Goal: Task Accomplishment & Management: Complete application form

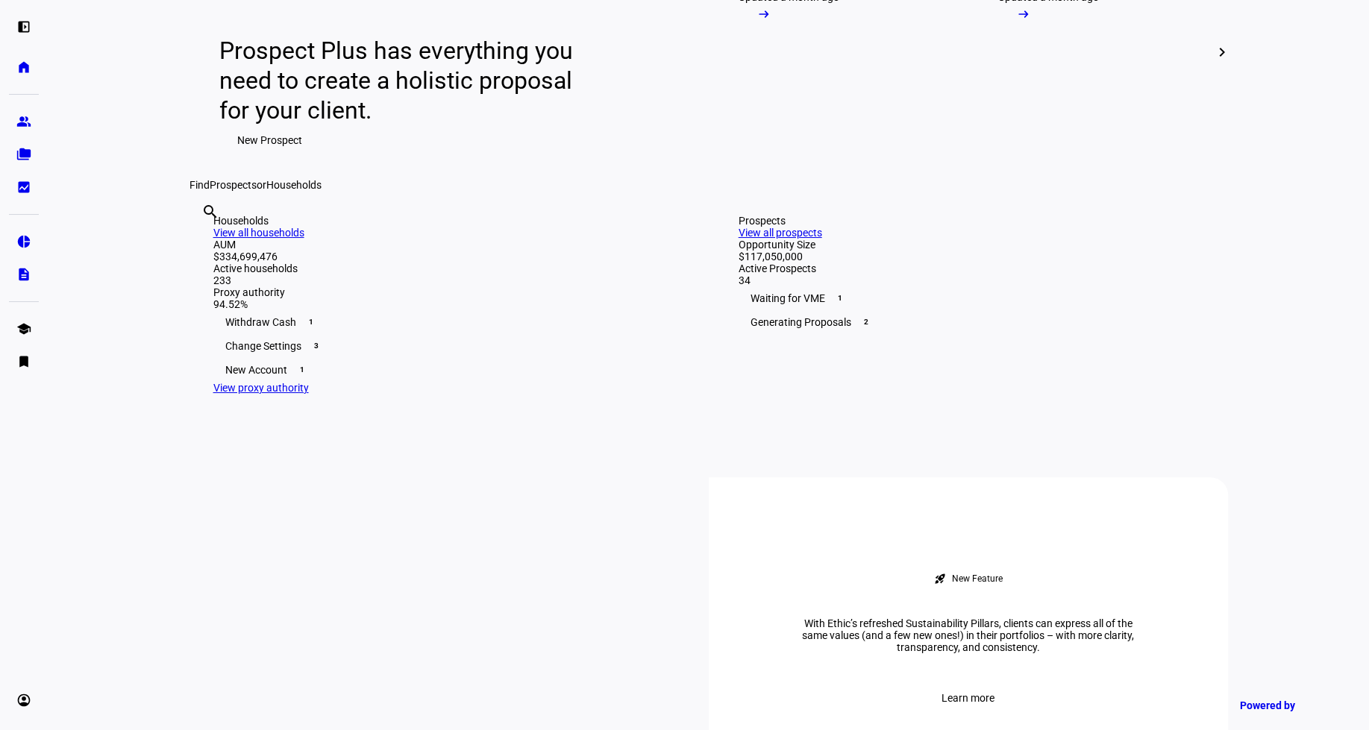
scroll to position [175, 0]
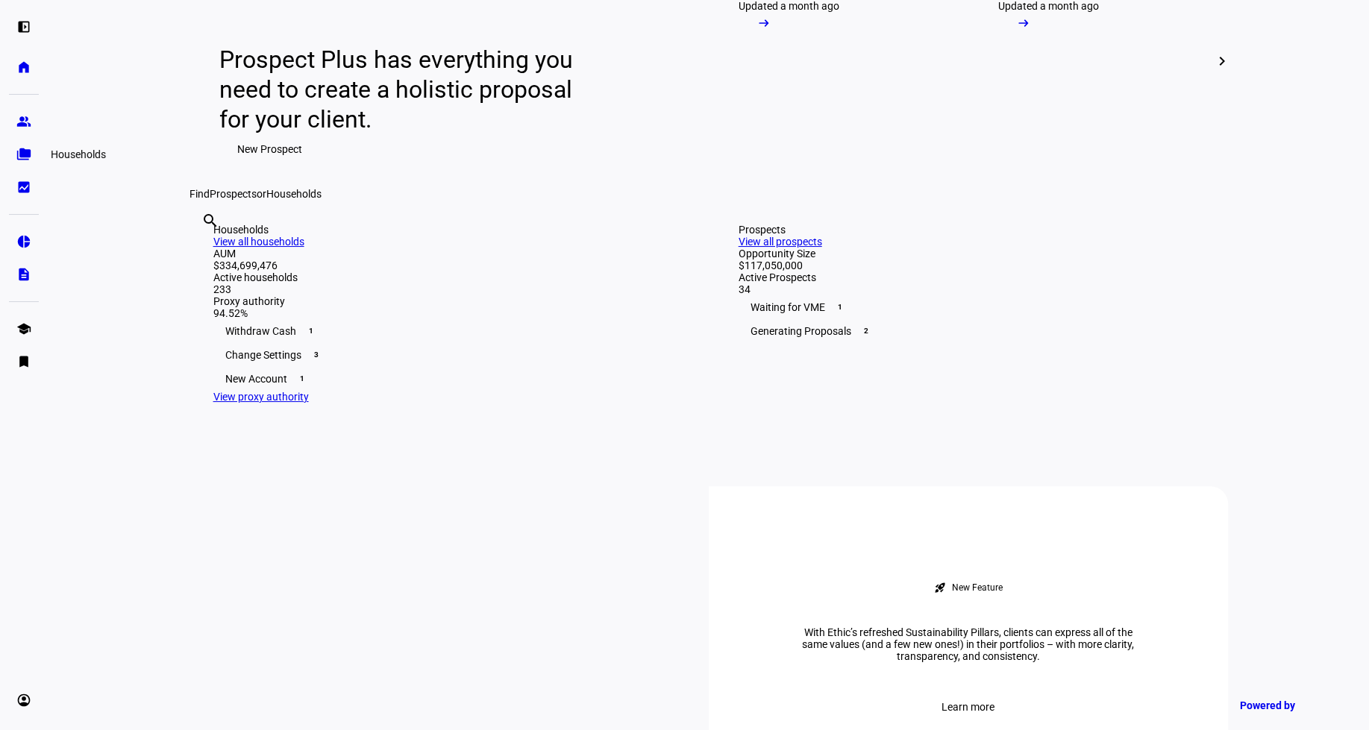
click at [31, 149] on eth-mat-symbol "folder_copy" at bounding box center [23, 154] width 15 height 15
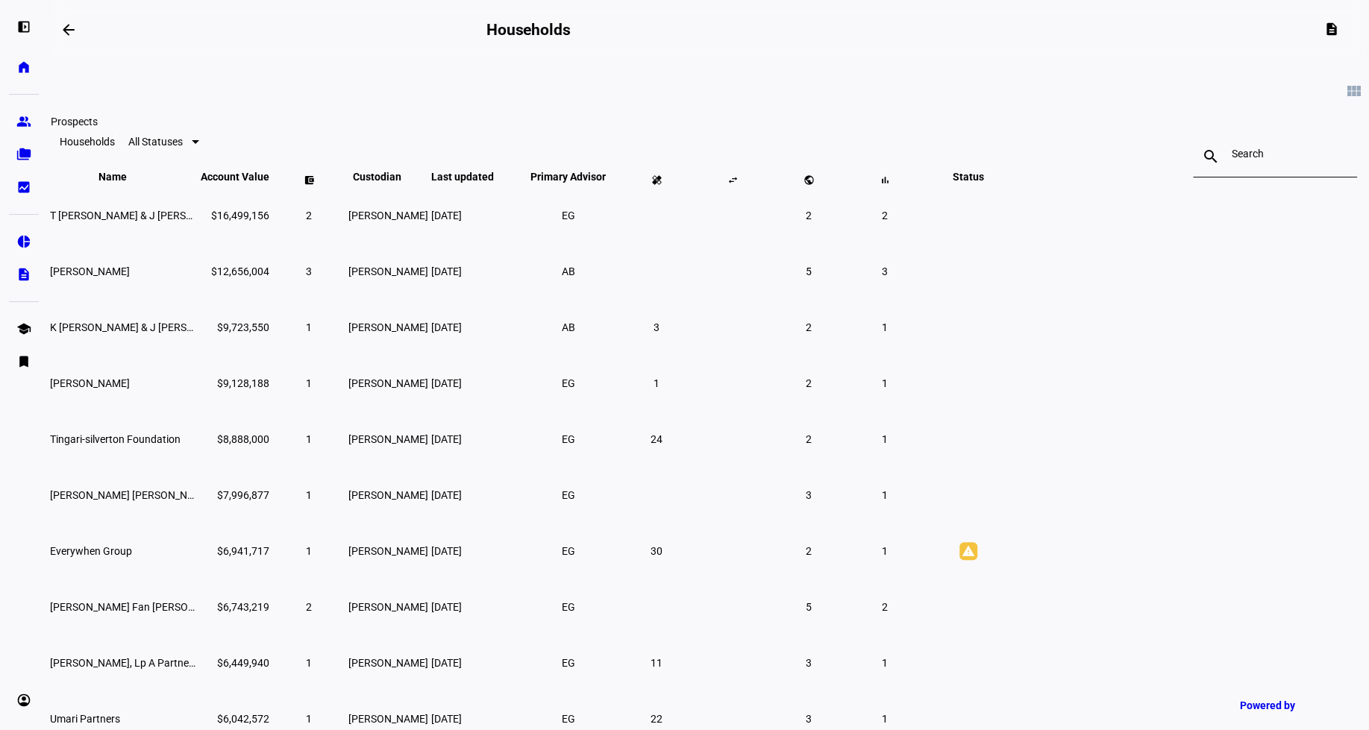
click at [31, 111] on link "group Prospects" at bounding box center [24, 122] width 30 height 30
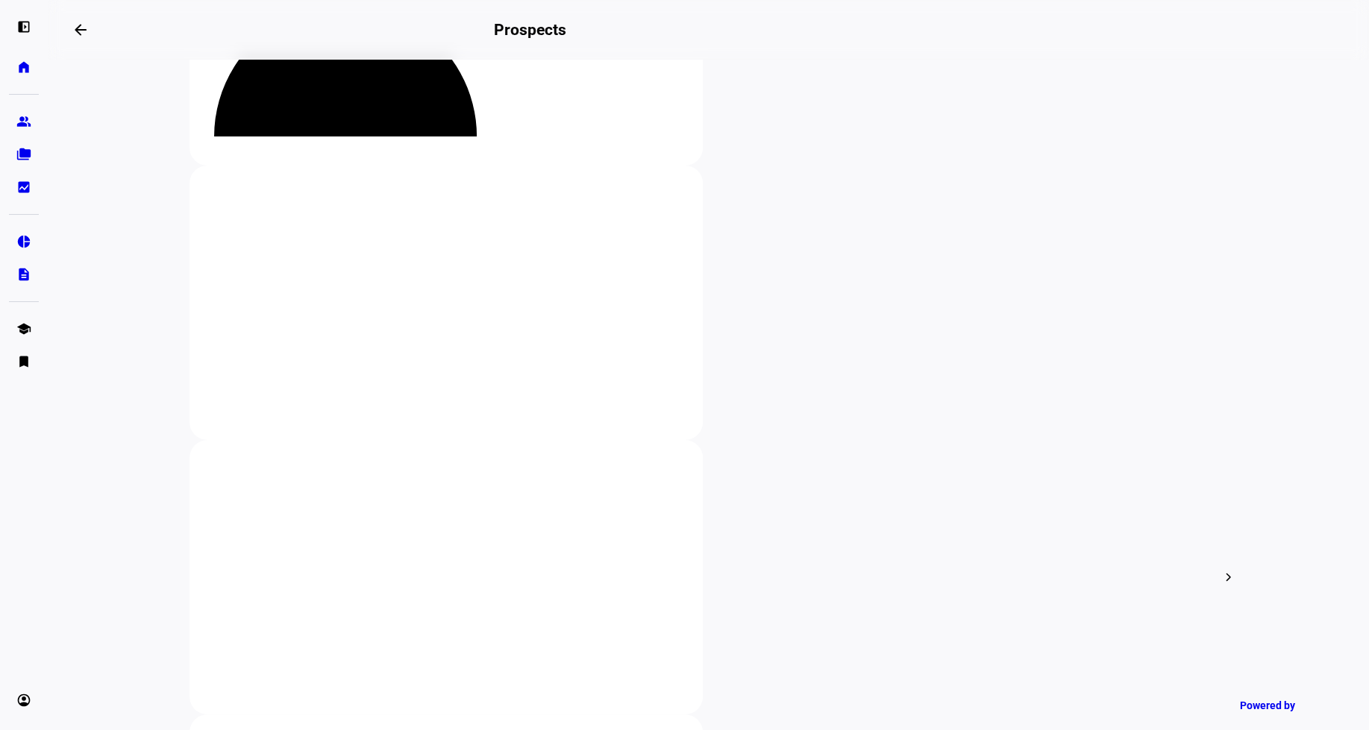
scroll to position [213, 0]
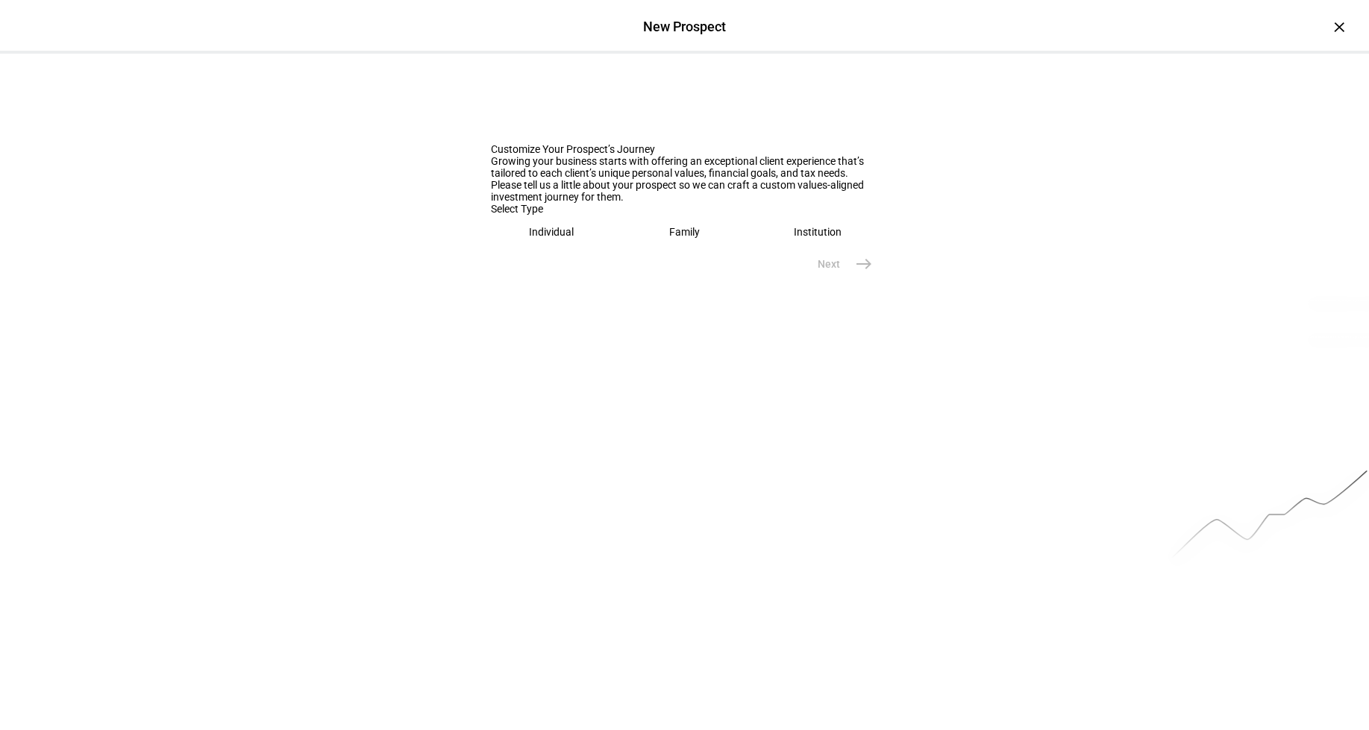
click at [566, 238] on div "Individual" at bounding box center [551, 232] width 45 height 12
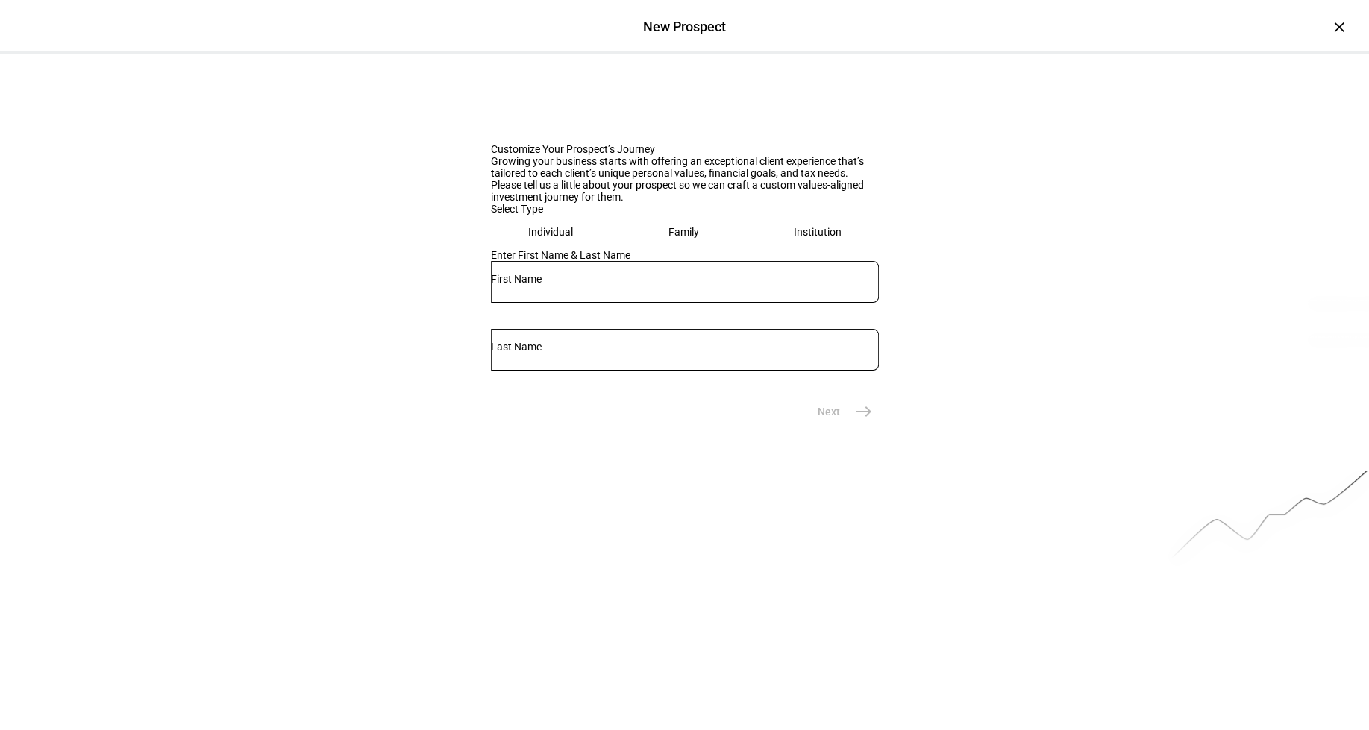
click at [564, 285] on input "text" at bounding box center [685, 279] width 388 height 12
type input "Alex"
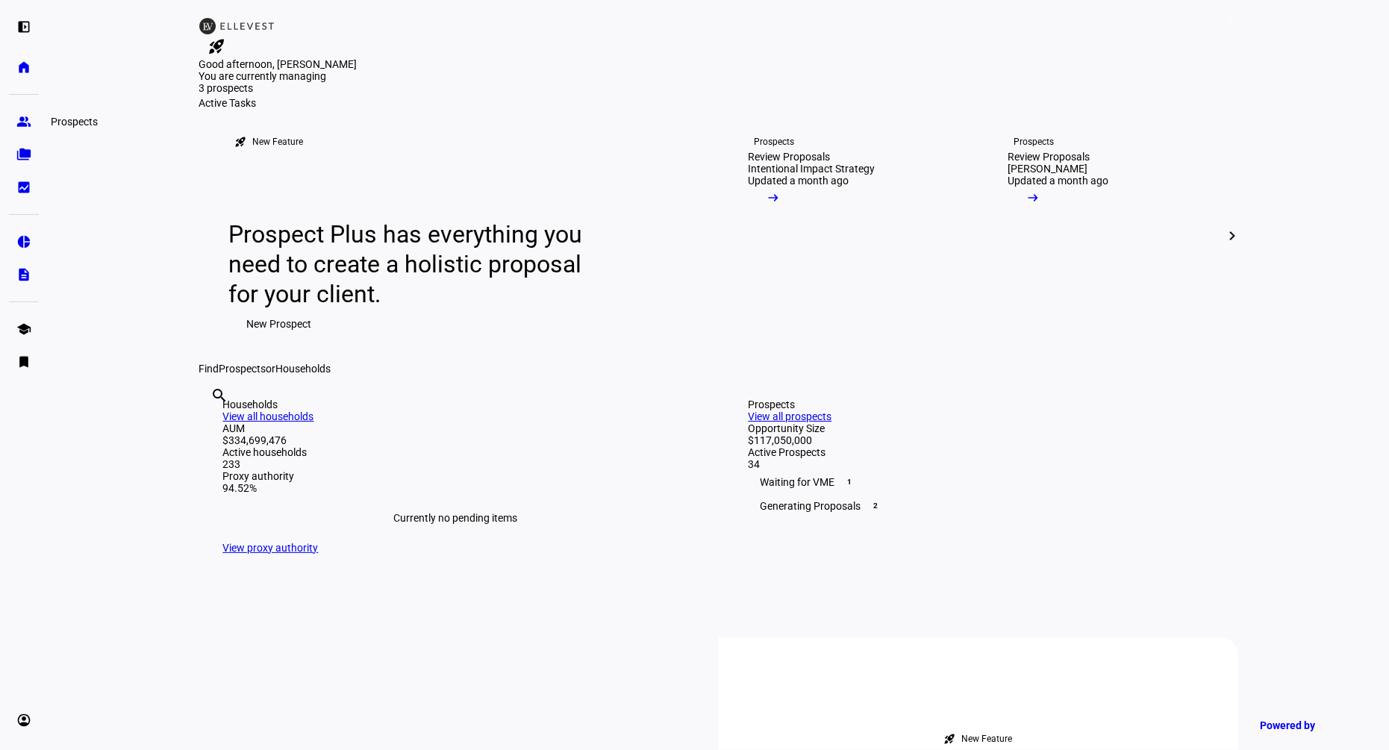
click at [30, 124] on eth-mat-symbol "group" at bounding box center [23, 121] width 15 height 15
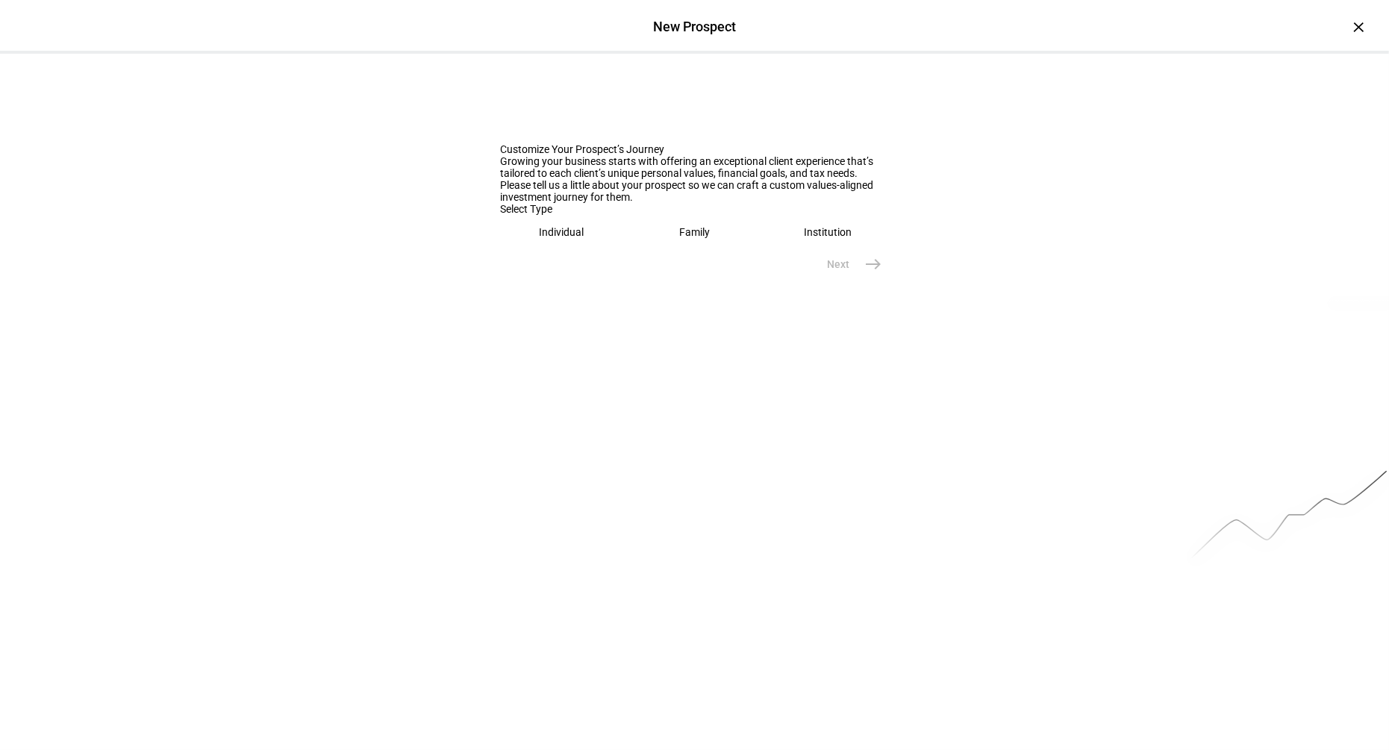
click at [597, 249] on eth-mega-radio-button "Individual" at bounding box center [562, 232] width 122 height 34
click at [574, 285] on input "text" at bounding box center [695, 279] width 388 height 12
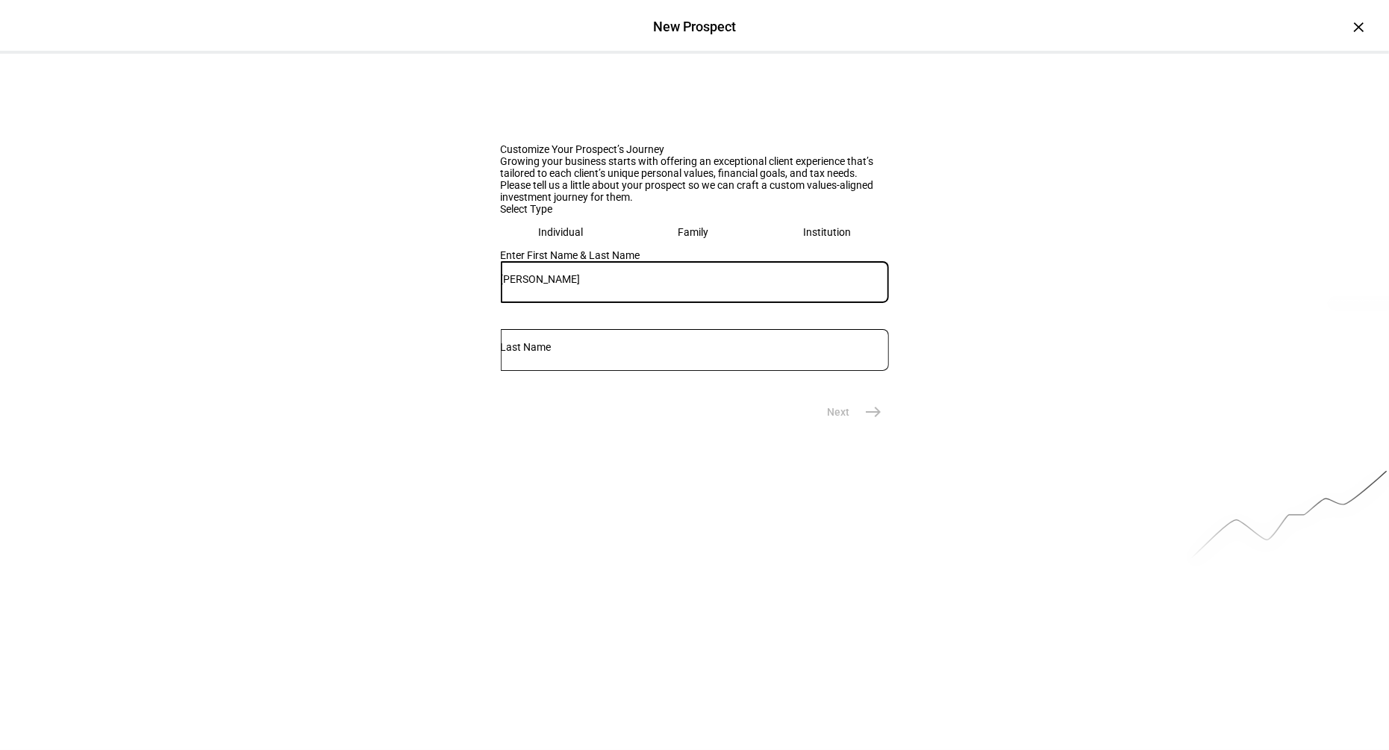
type input "Alex"
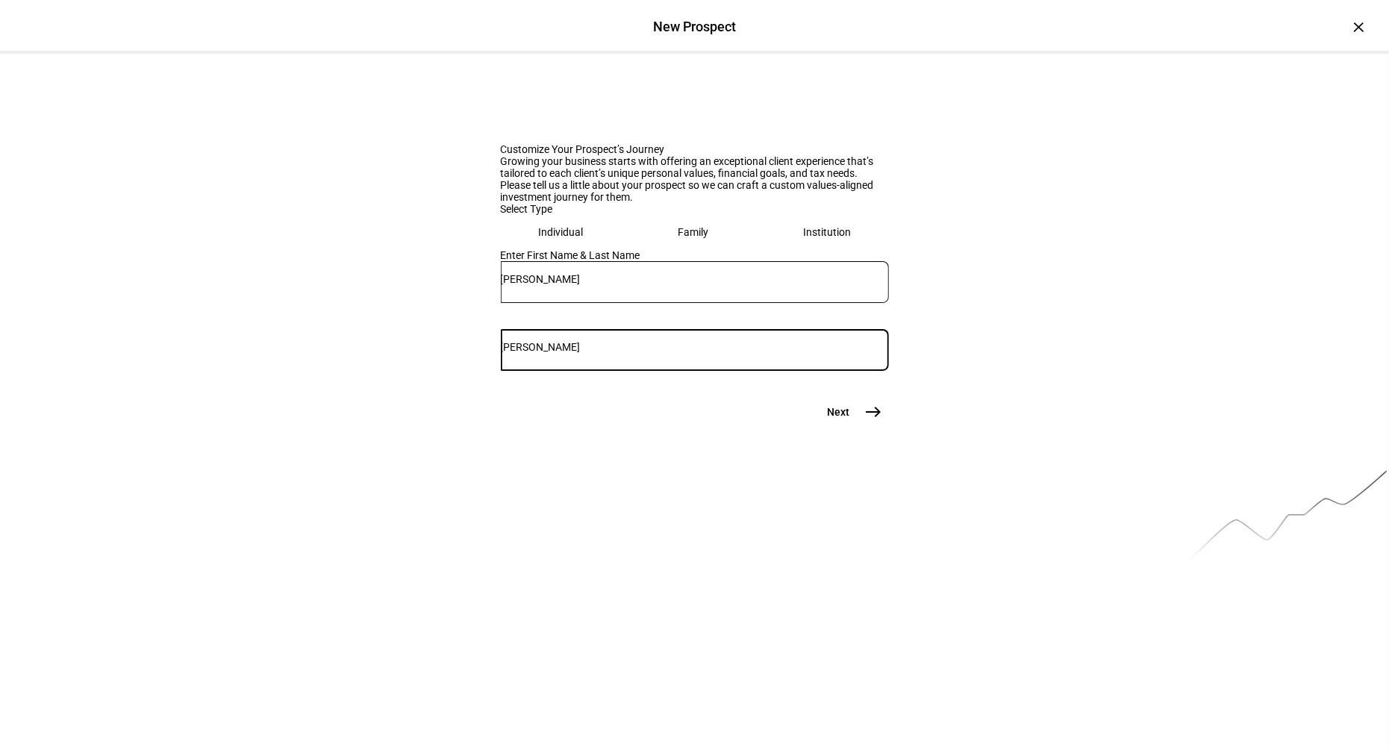
type input "Stried"
click at [879, 421] on mat-icon "east" at bounding box center [874, 412] width 18 height 18
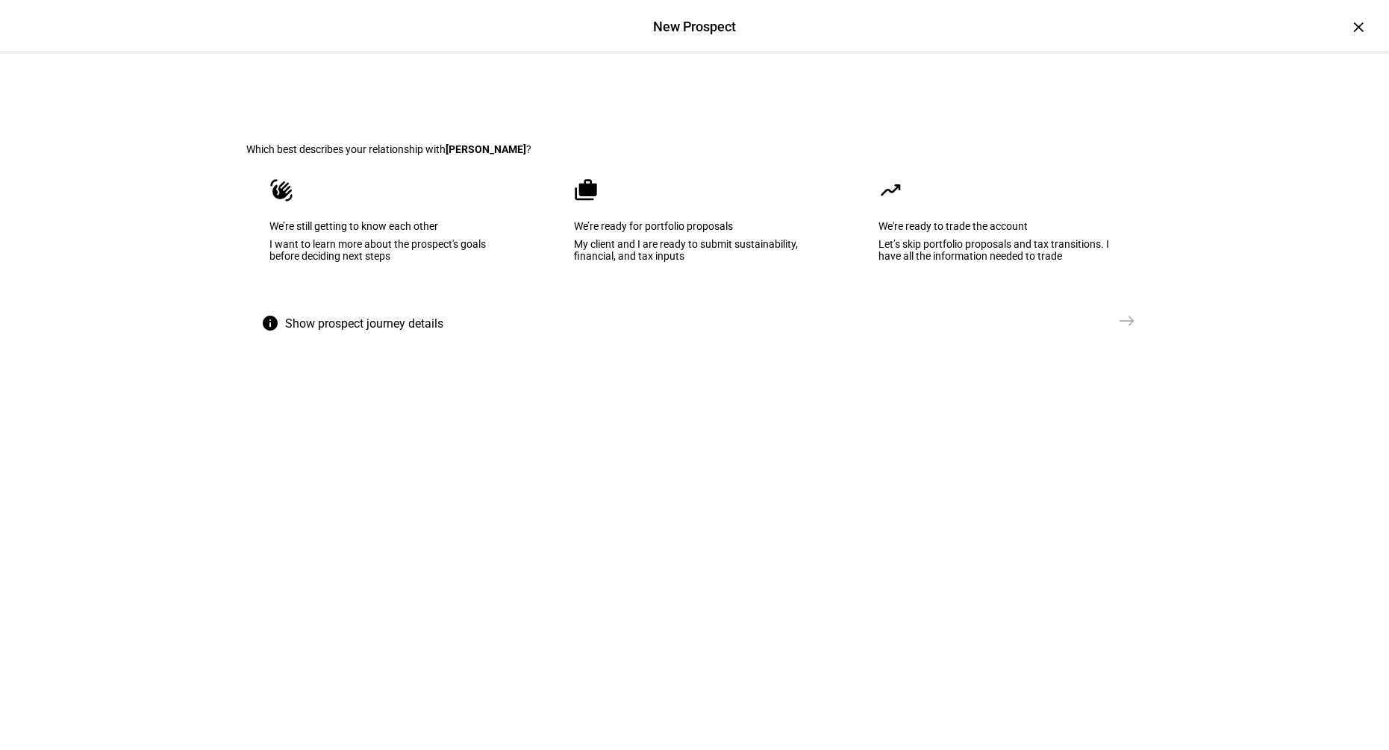
click at [713, 262] on div "My client and I are ready to submit sustainability, financial, and tax inputs" at bounding box center [695, 250] width 240 height 24
click at [1115, 336] on span "east" at bounding box center [1128, 321] width 30 height 30
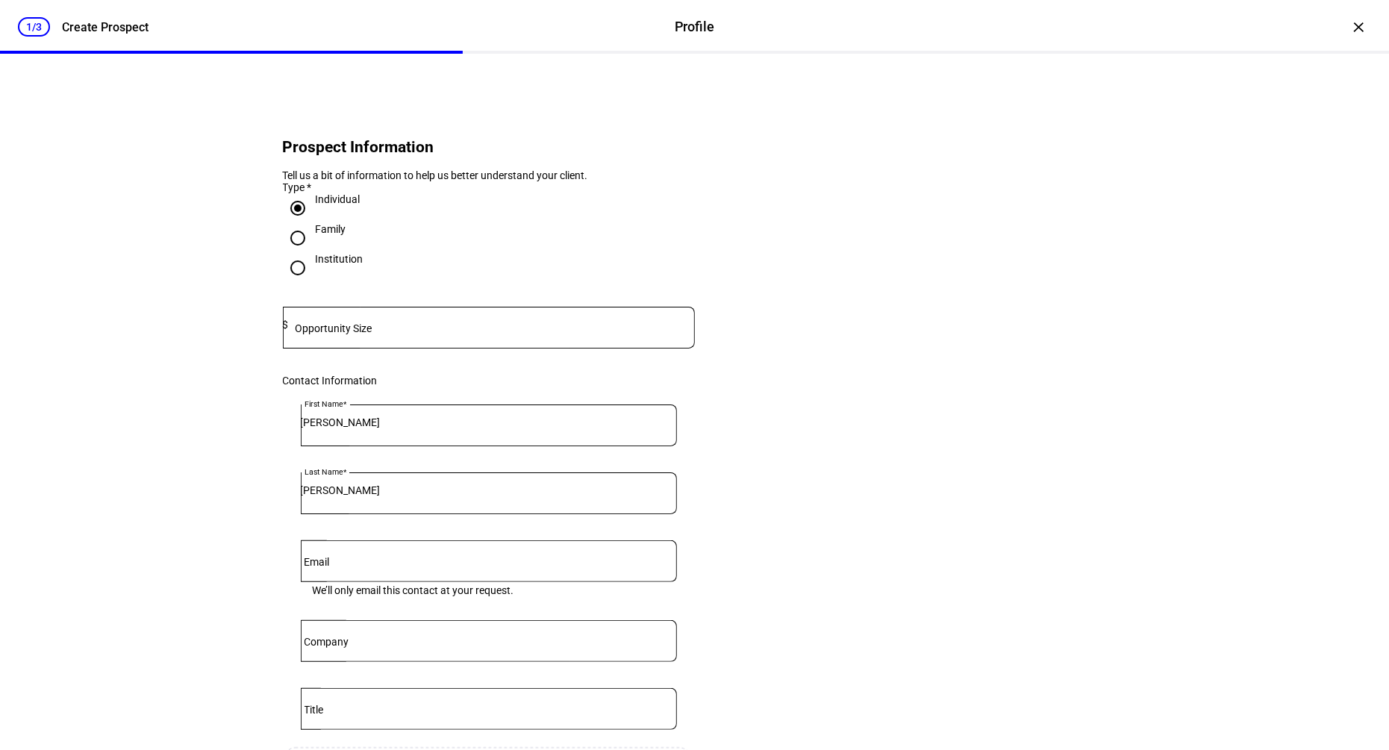
click at [558, 331] on input at bounding box center [492, 325] width 406 height 12
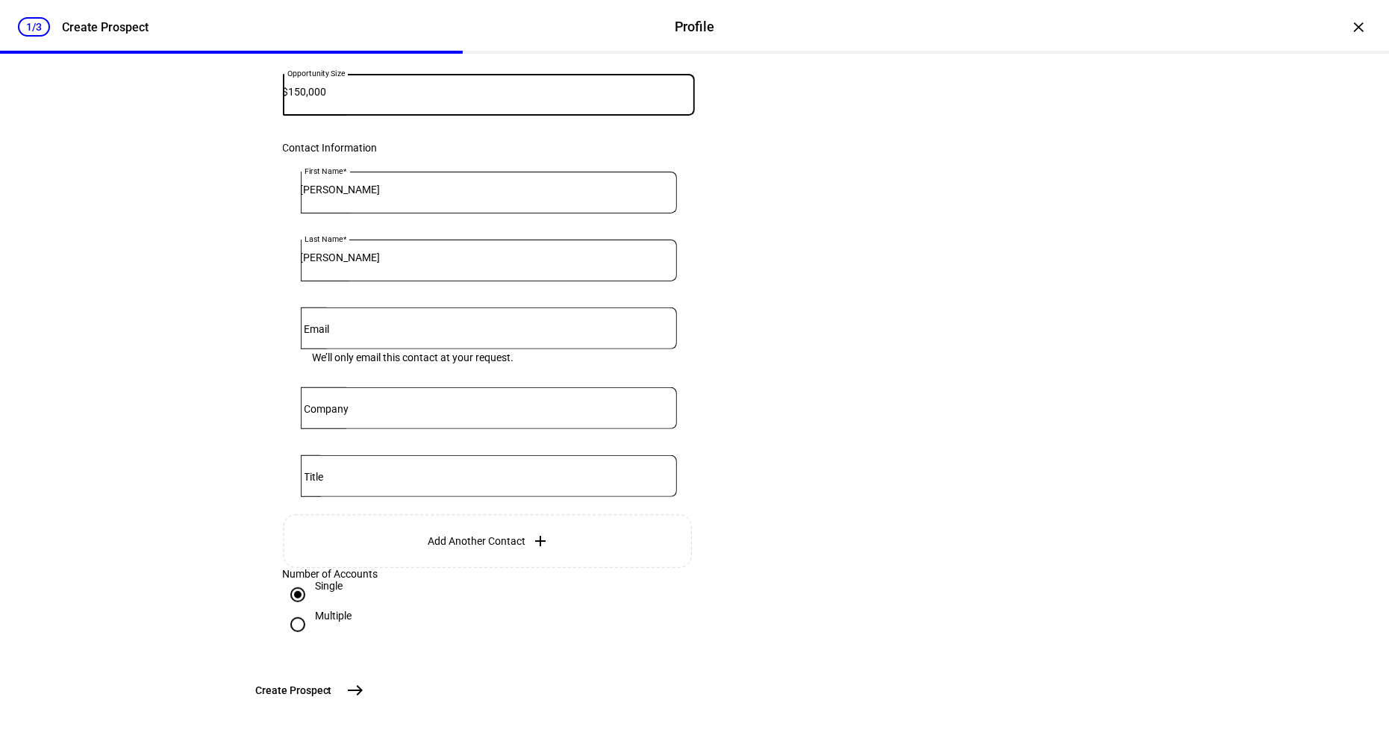
scroll to position [342, 0]
type input "150,000"
click at [364, 699] on mat-icon "east" at bounding box center [355, 690] width 18 height 18
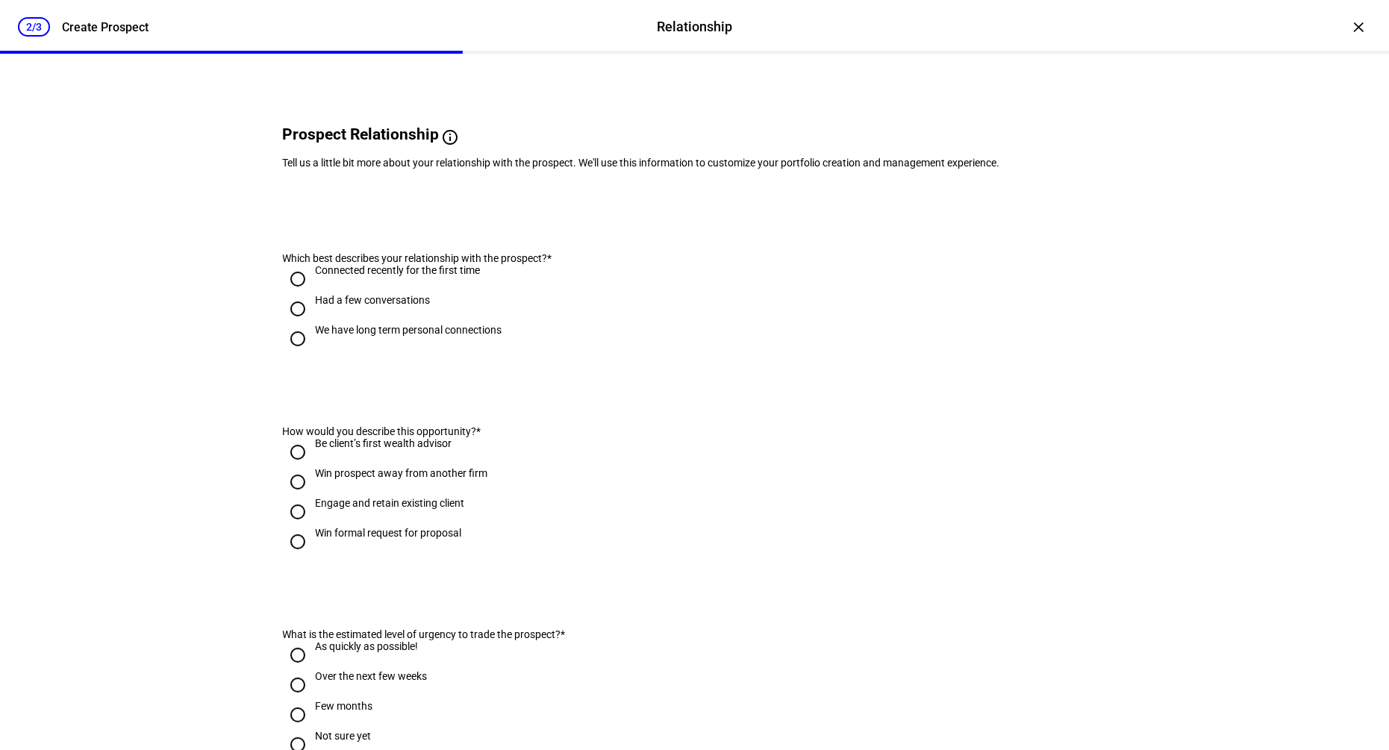
scroll to position [0, 0]
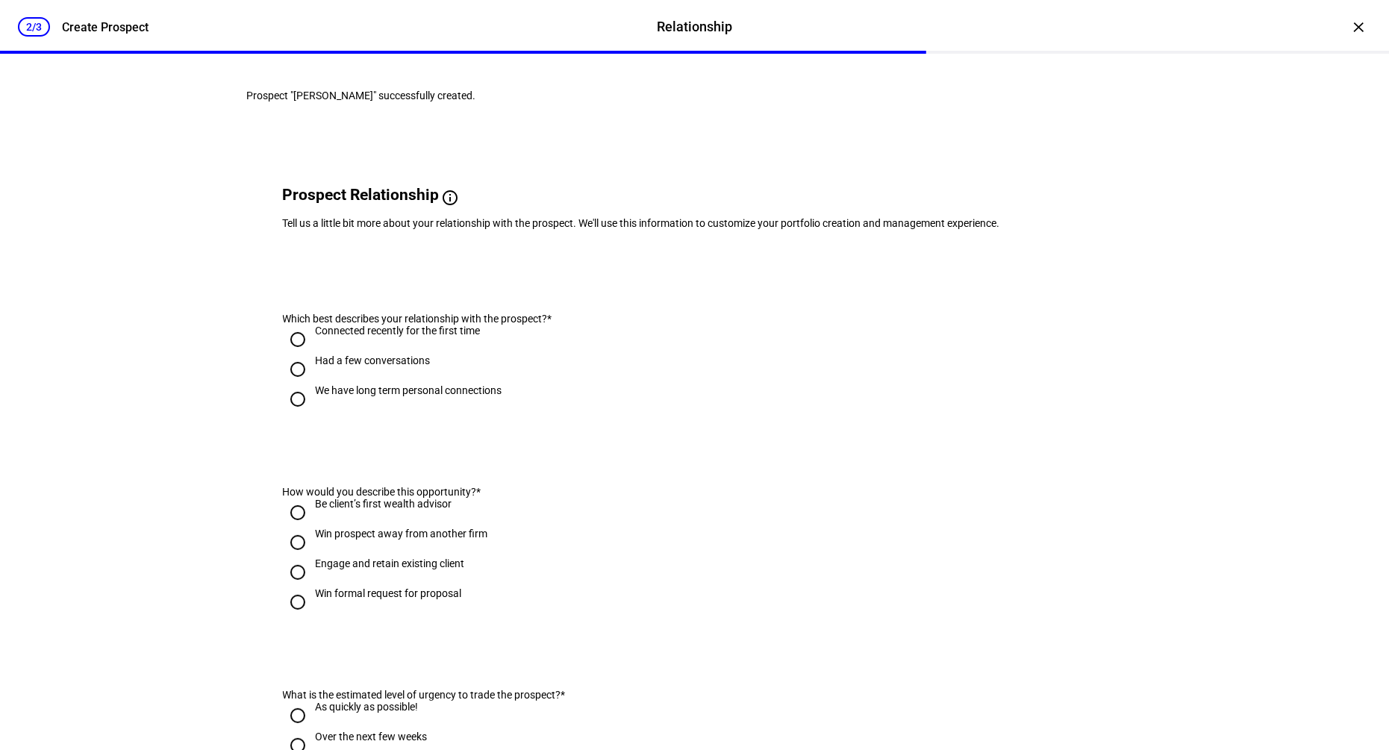
click at [437, 396] on div "We have long term personal connections" at bounding box center [409, 390] width 187 height 12
click at [313, 414] on input "We have long term personal connections" at bounding box center [298, 399] width 30 height 30
radio input "true"
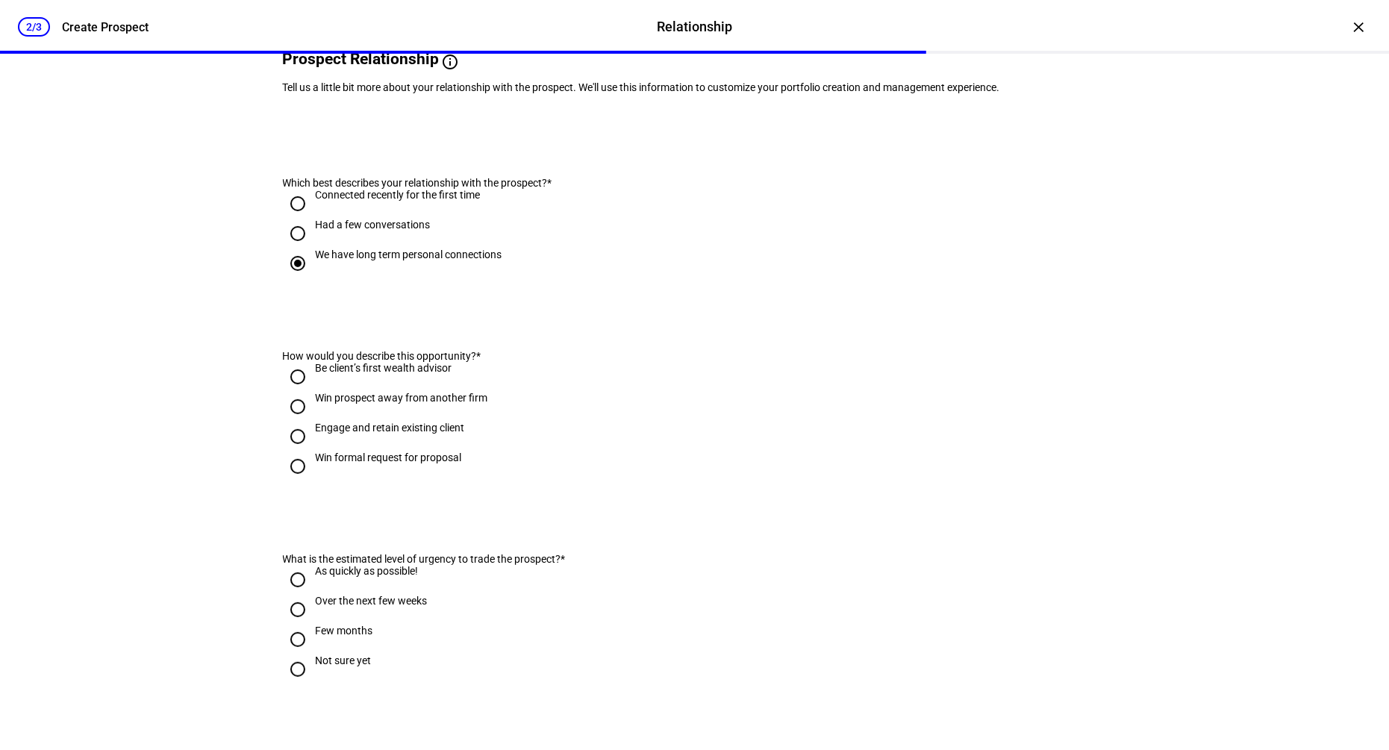
click at [421, 434] on div "Engage and retain existing client" at bounding box center [390, 428] width 149 height 12
click at [313, 451] on input "Engage and retain existing client" at bounding box center [298, 437] width 30 height 30
radio input "true"
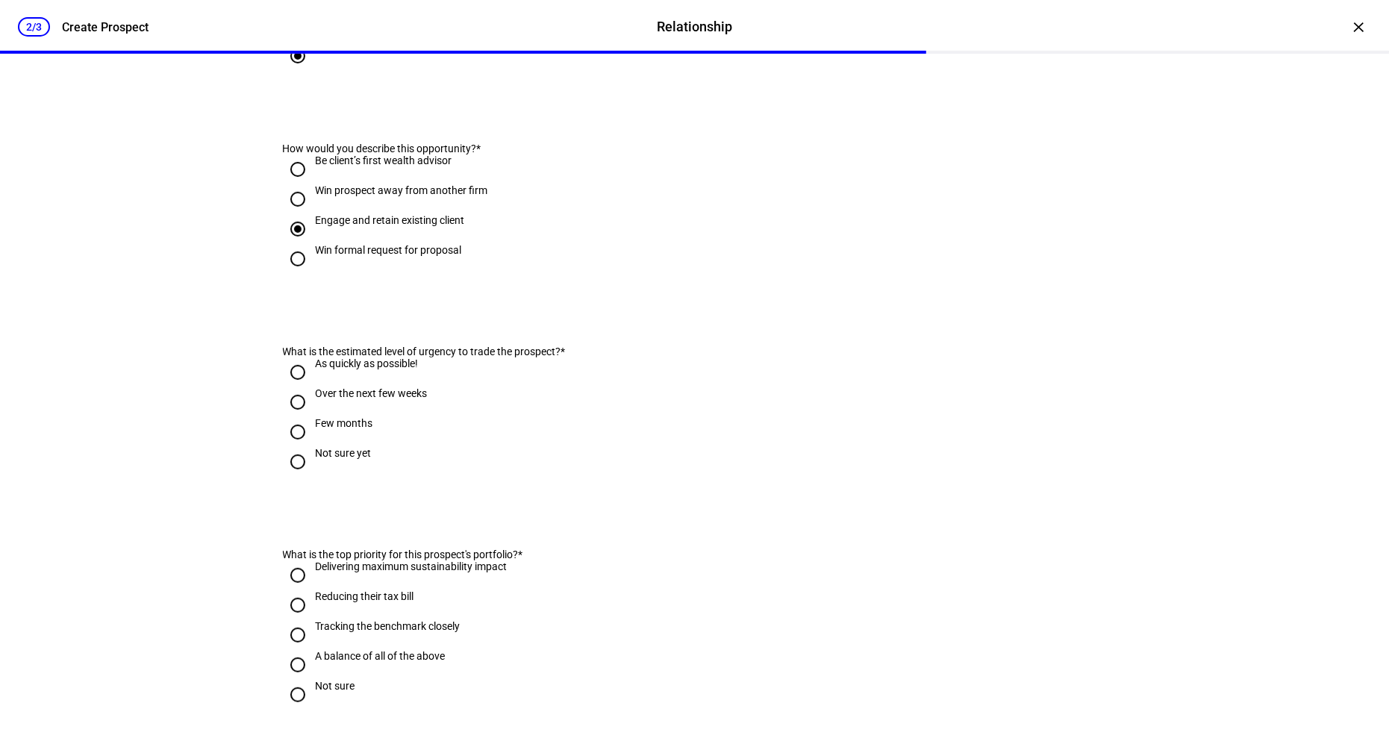
scroll to position [376, 0]
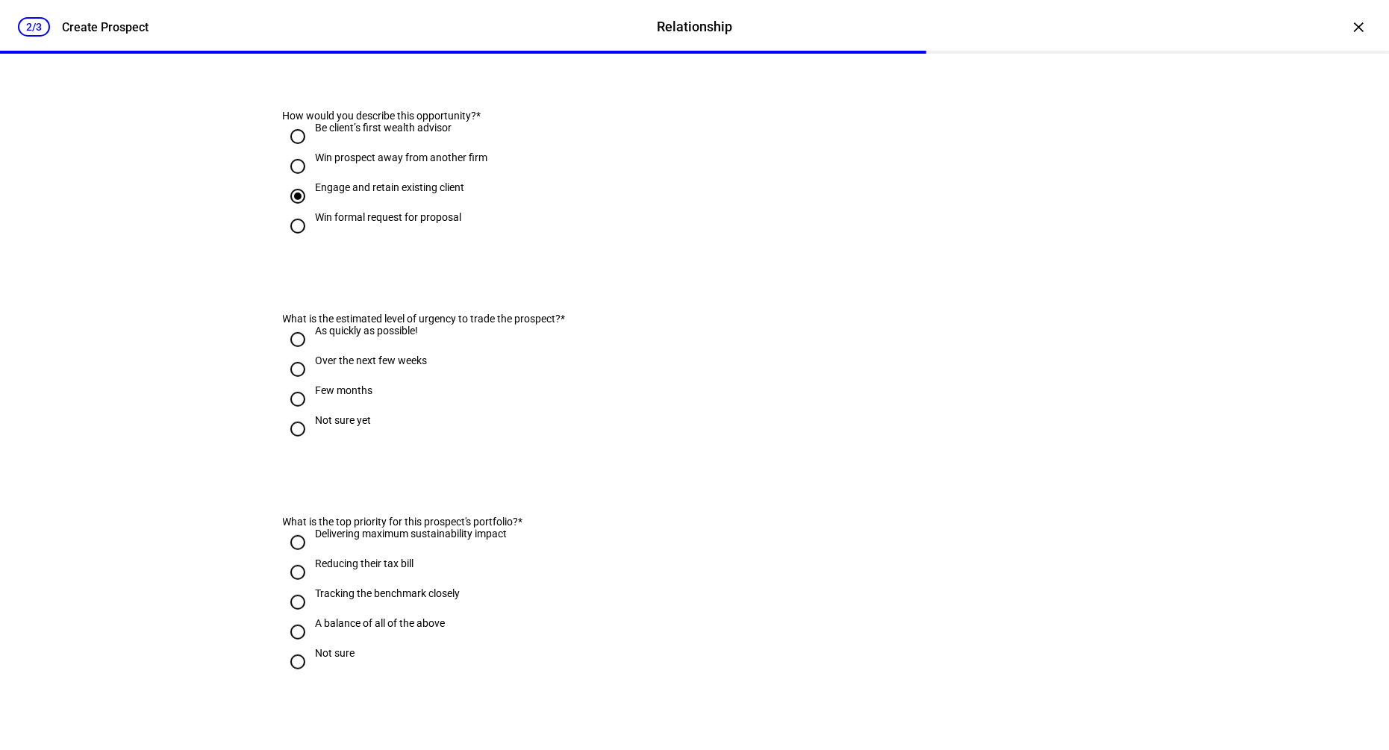
click at [400, 366] on div "Over the next few weeks" at bounding box center [372, 360] width 112 height 12
click at [313, 384] on input "Over the next few weeks" at bounding box center [298, 369] width 30 height 30
radio input "true"
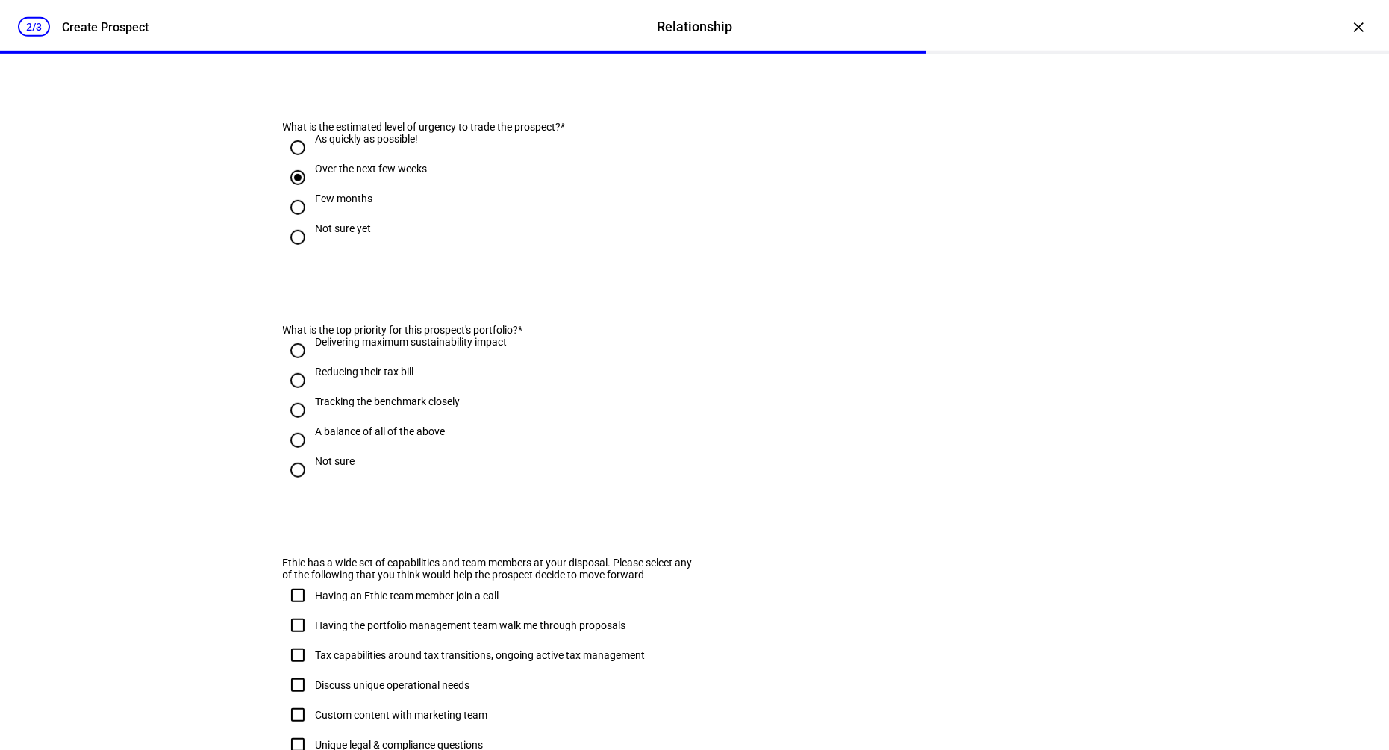
scroll to position [633, 0]
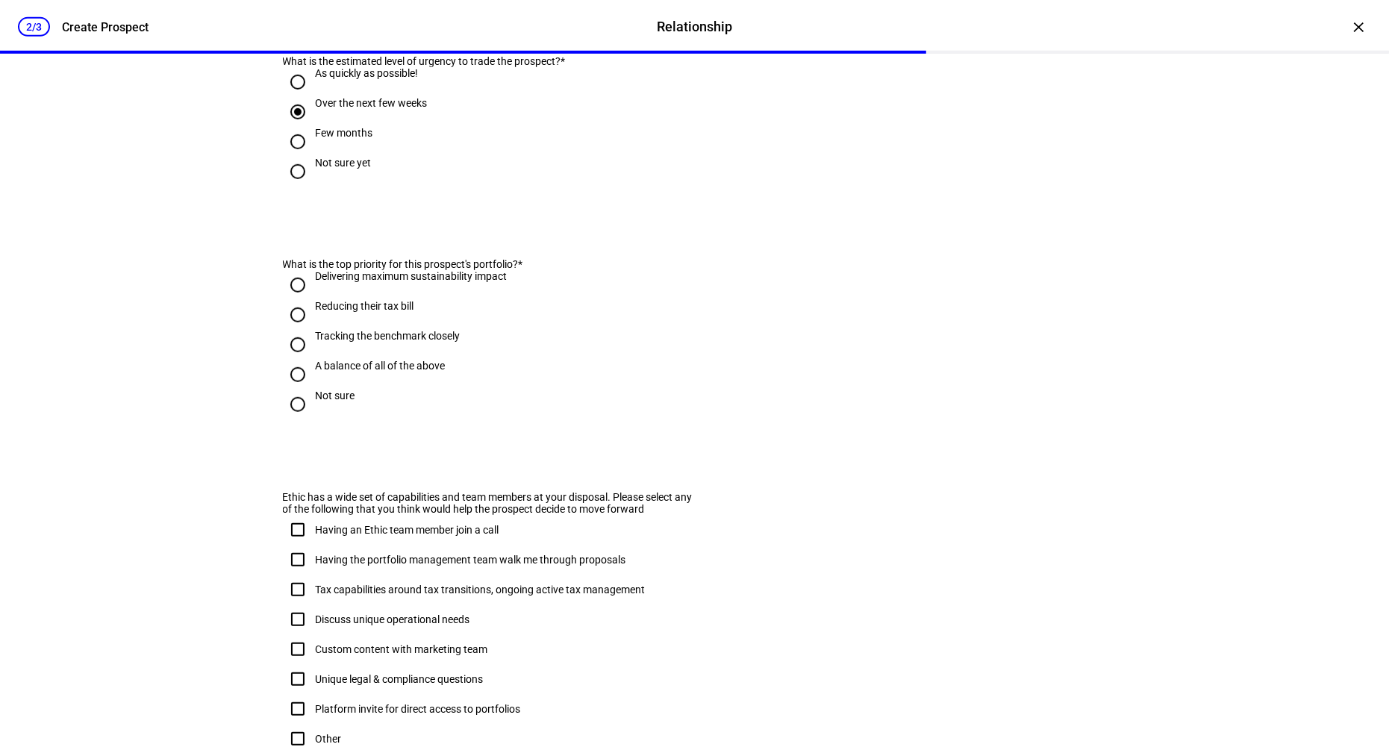
click at [335, 401] on div "Not sure" at bounding box center [336, 395] width 40 height 12
click at [313, 419] on input "Not sure" at bounding box center [298, 404] width 30 height 30
radio input "true"
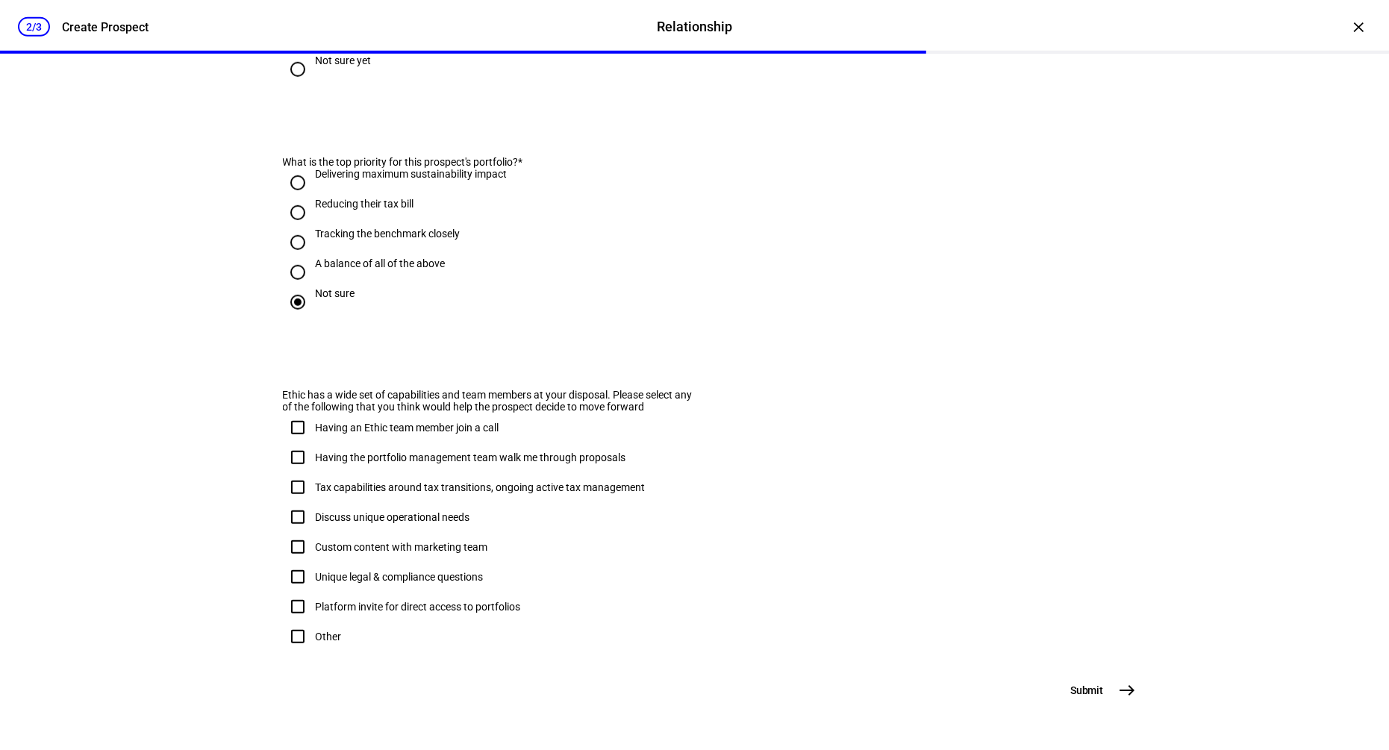
click at [1136, 691] on span "east" at bounding box center [1128, 690] width 30 height 30
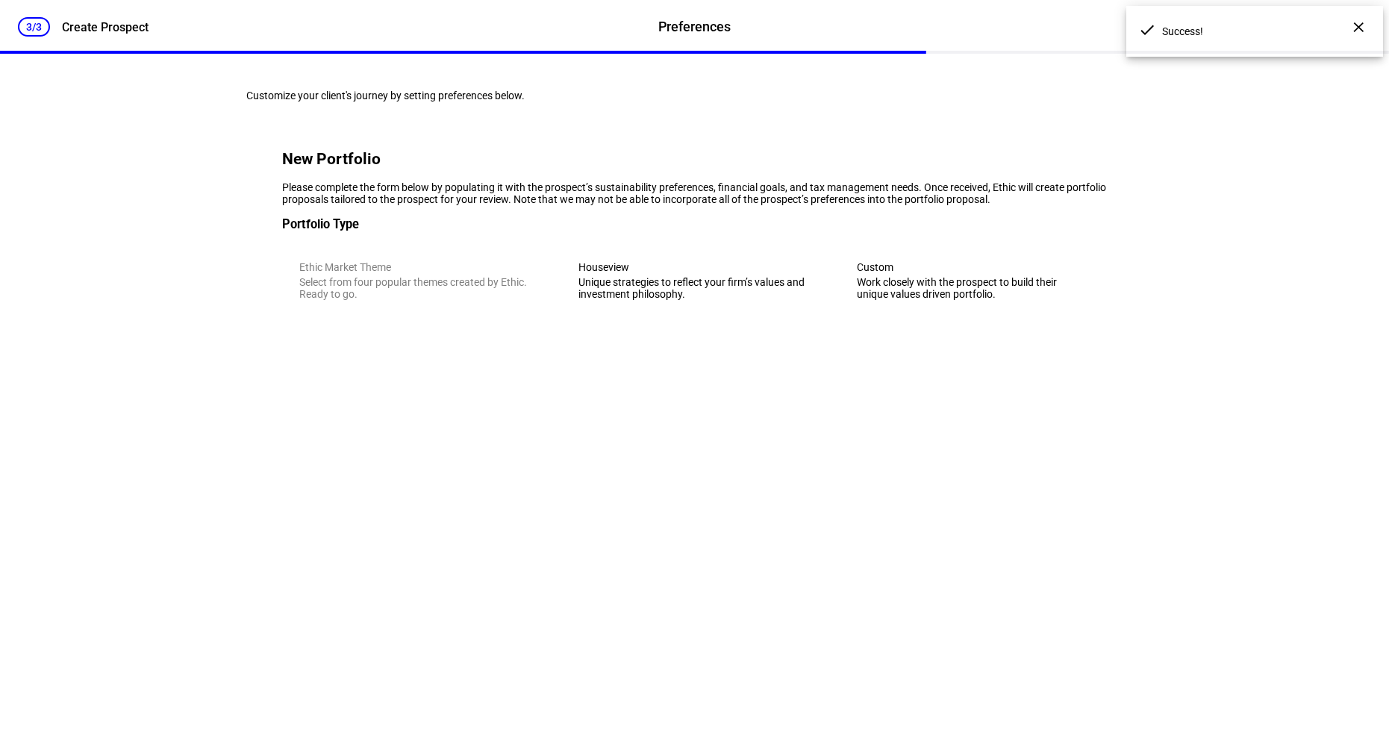
scroll to position [0, 0]
click at [712, 273] on div "Houseview" at bounding box center [694, 267] width 232 height 12
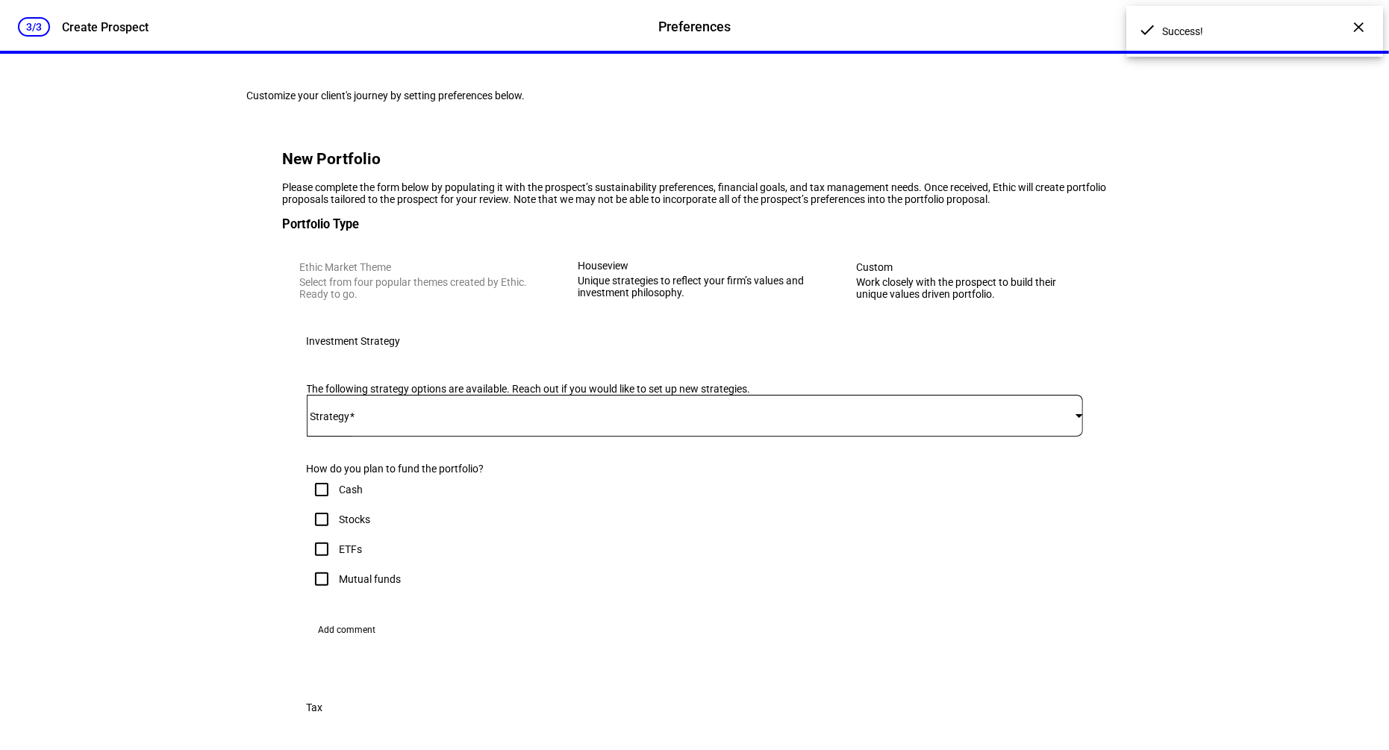
click at [481, 422] on span at bounding box center [691, 416] width 769 height 12
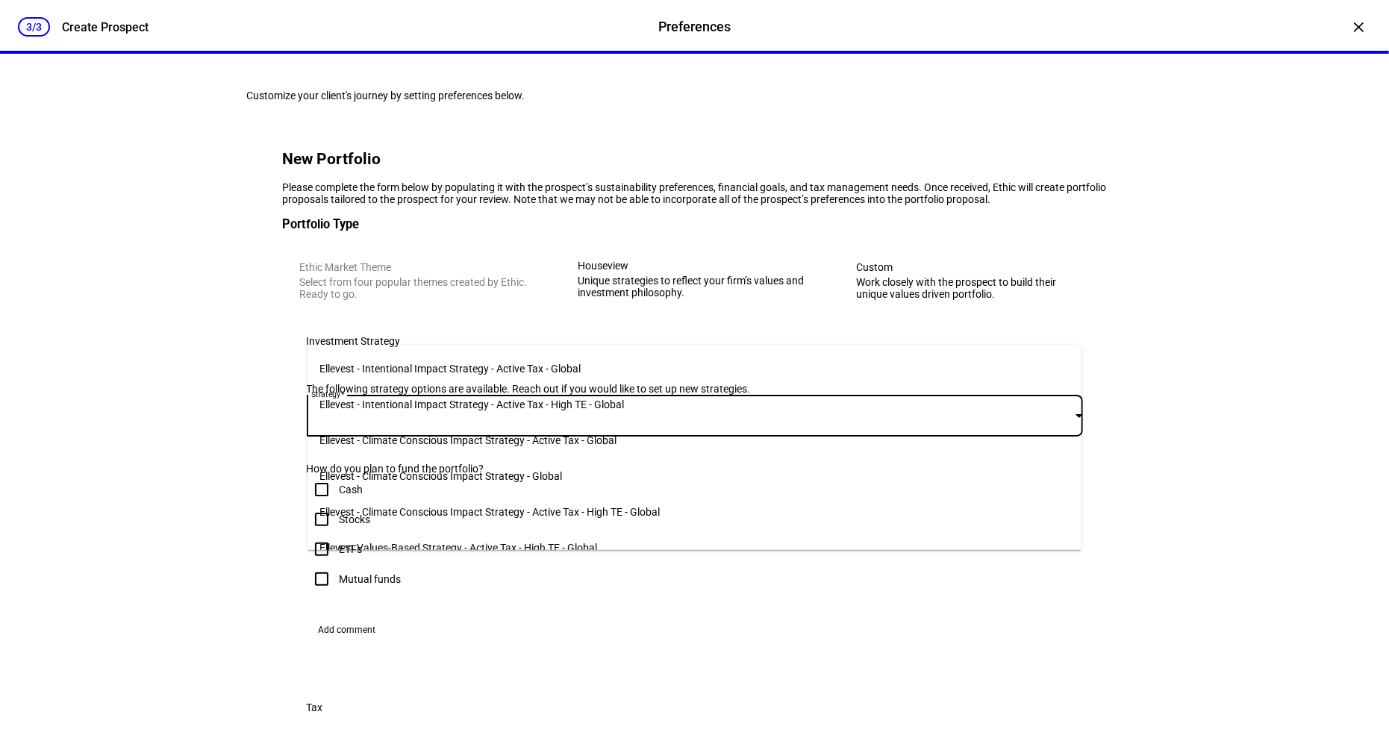
click at [683, 368] on mat-option "Ellevest - Intentional Impact Strategy - Active Tax - Global" at bounding box center [694, 369] width 774 height 36
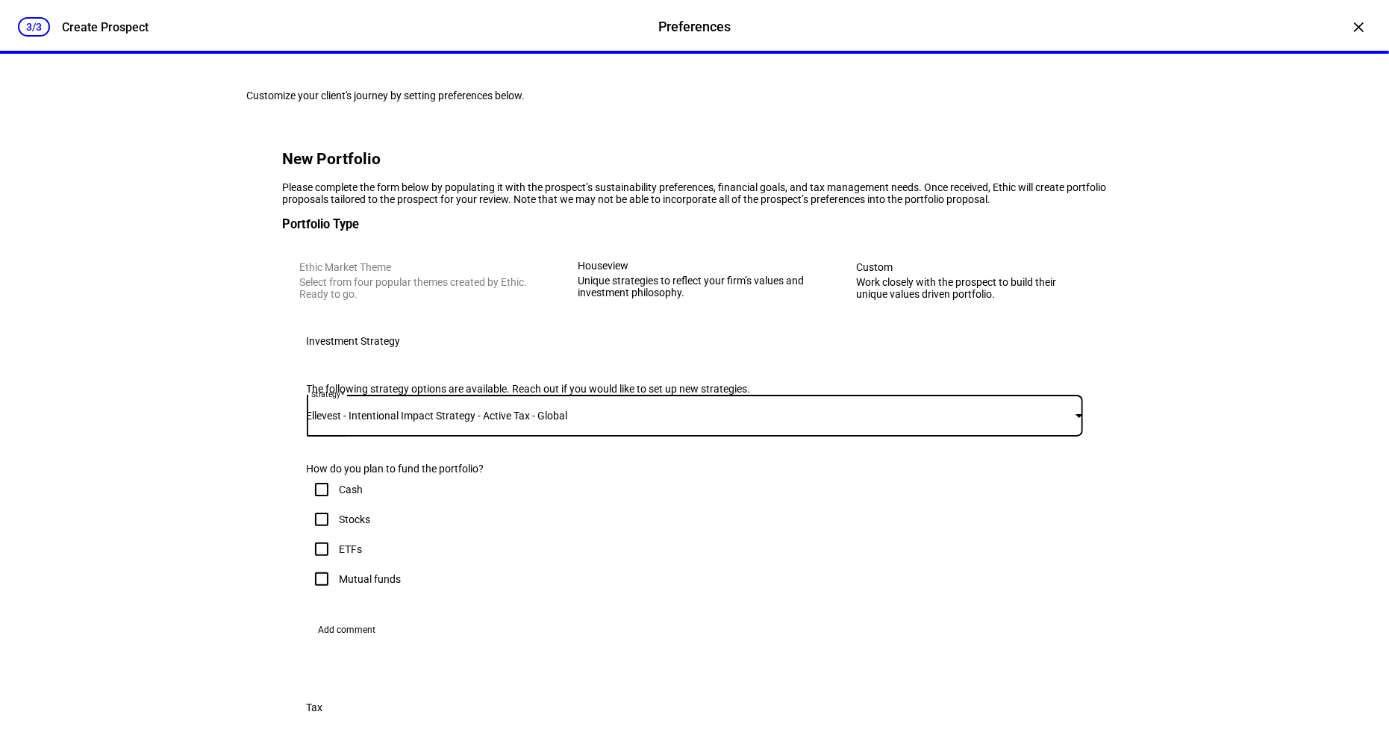
click at [1184, 262] on div "3/3 Create Prospect Preferences Preferences Create Prospect × Customize your cl…" at bounding box center [694, 375] width 1389 height 750
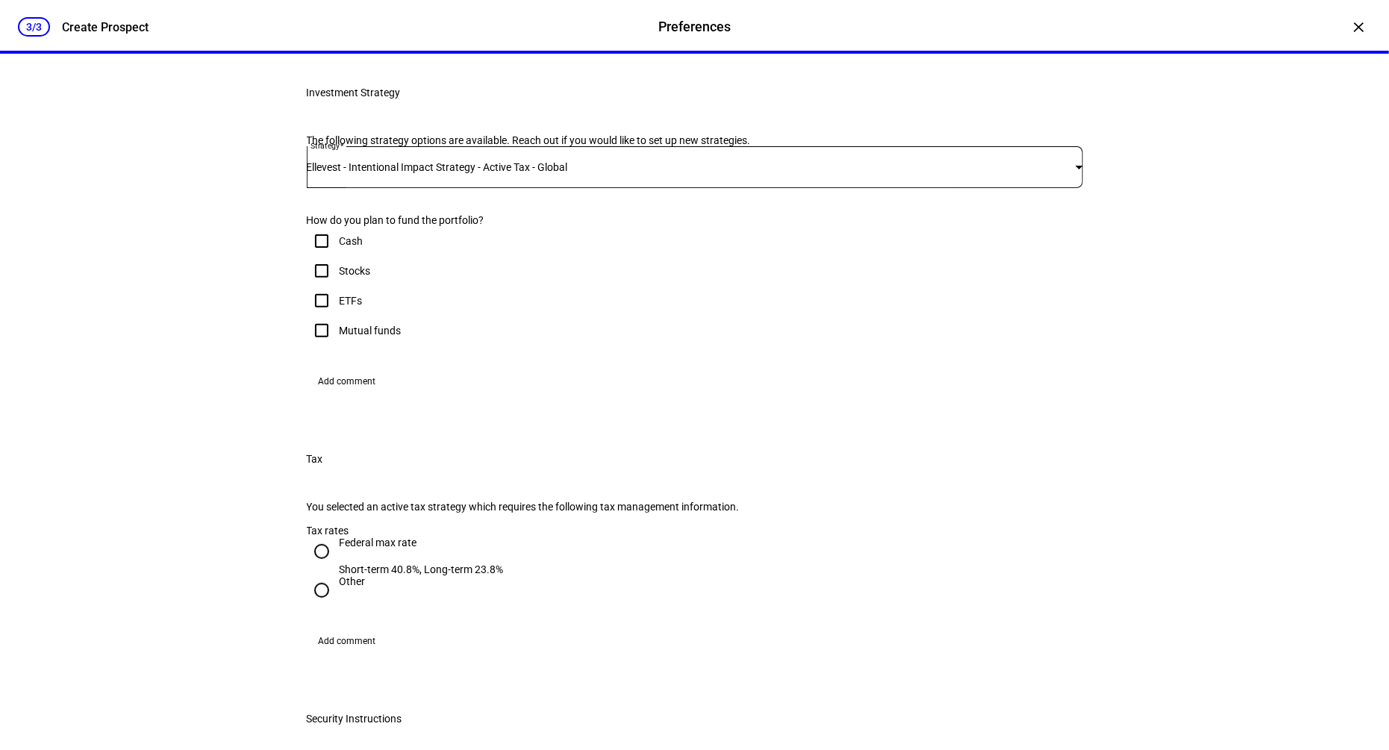
scroll to position [380, 0]
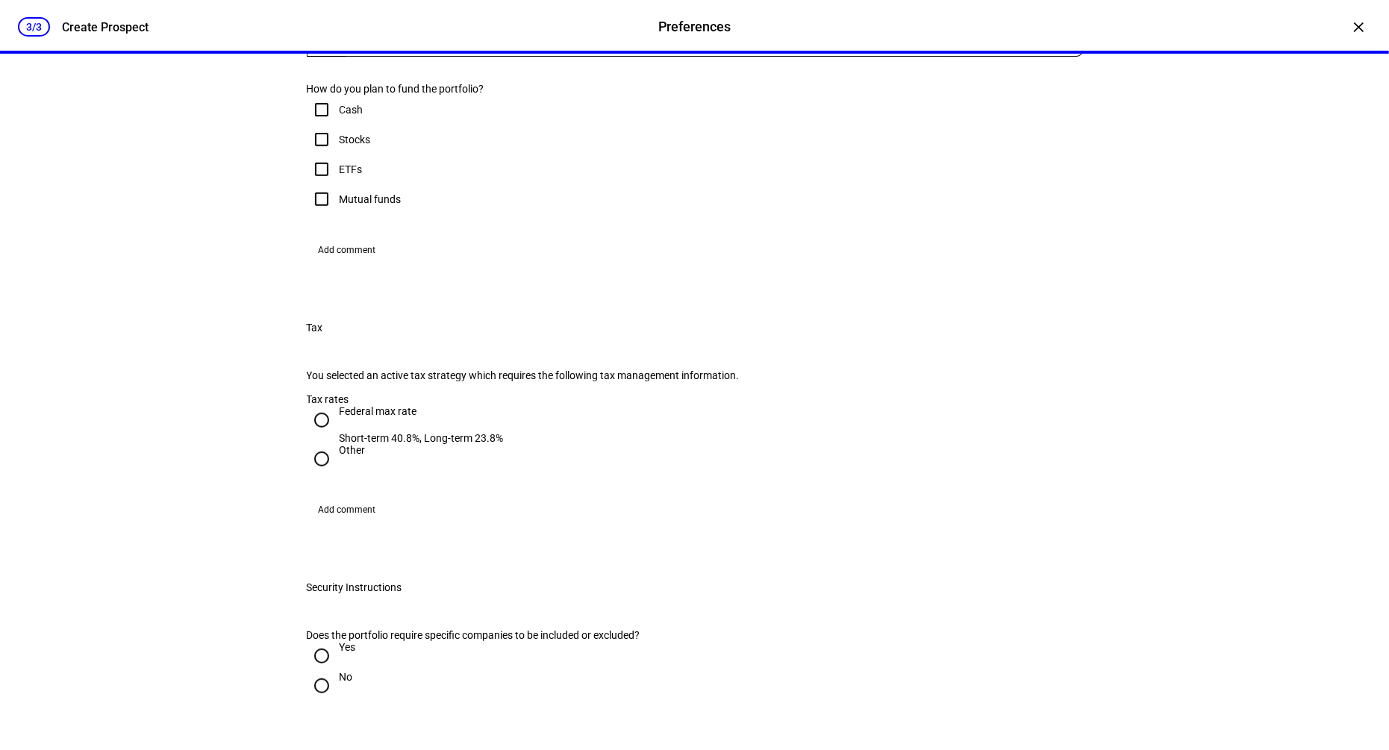
click at [322, 154] on input "Stocks" at bounding box center [322, 140] width 30 height 30
checkbox input "true"
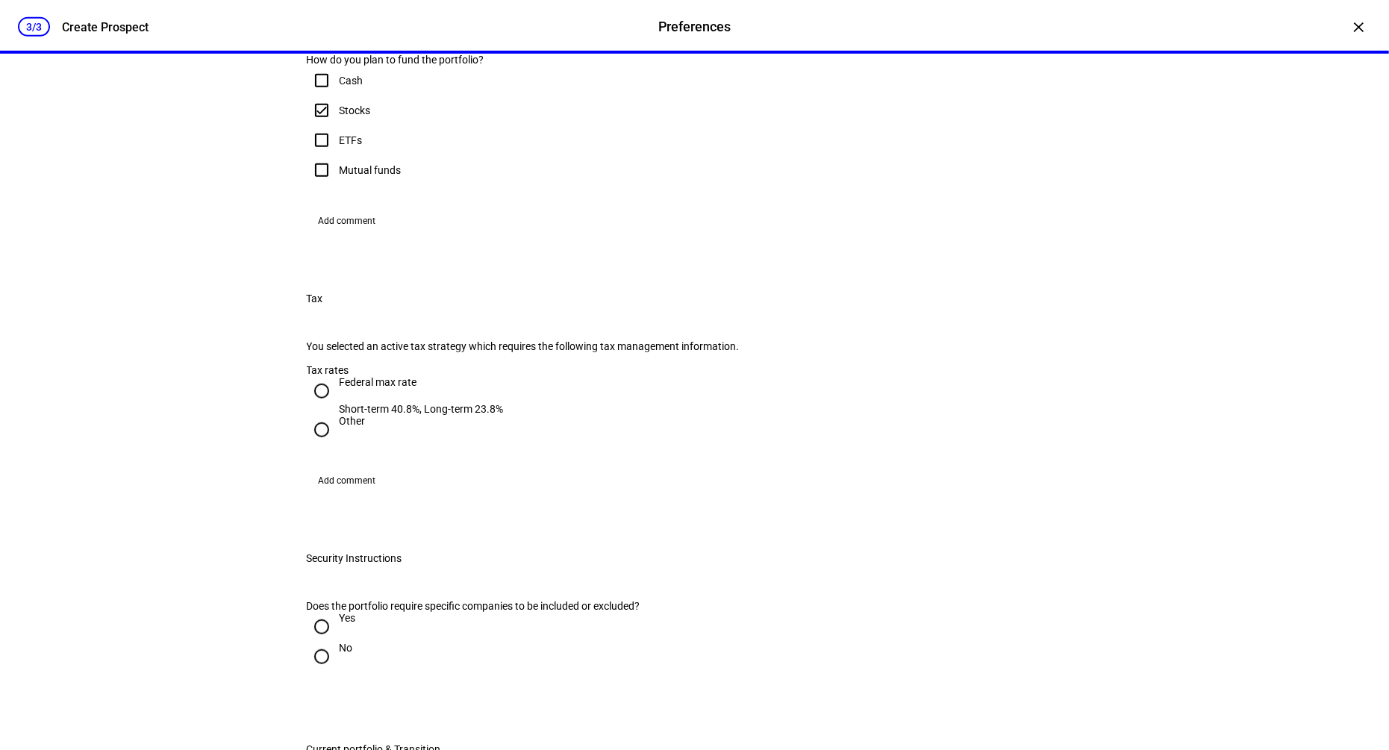
scroll to position [648, 0]
click at [381, 232] on span at bounding box center [347, 220] width 81 height 24
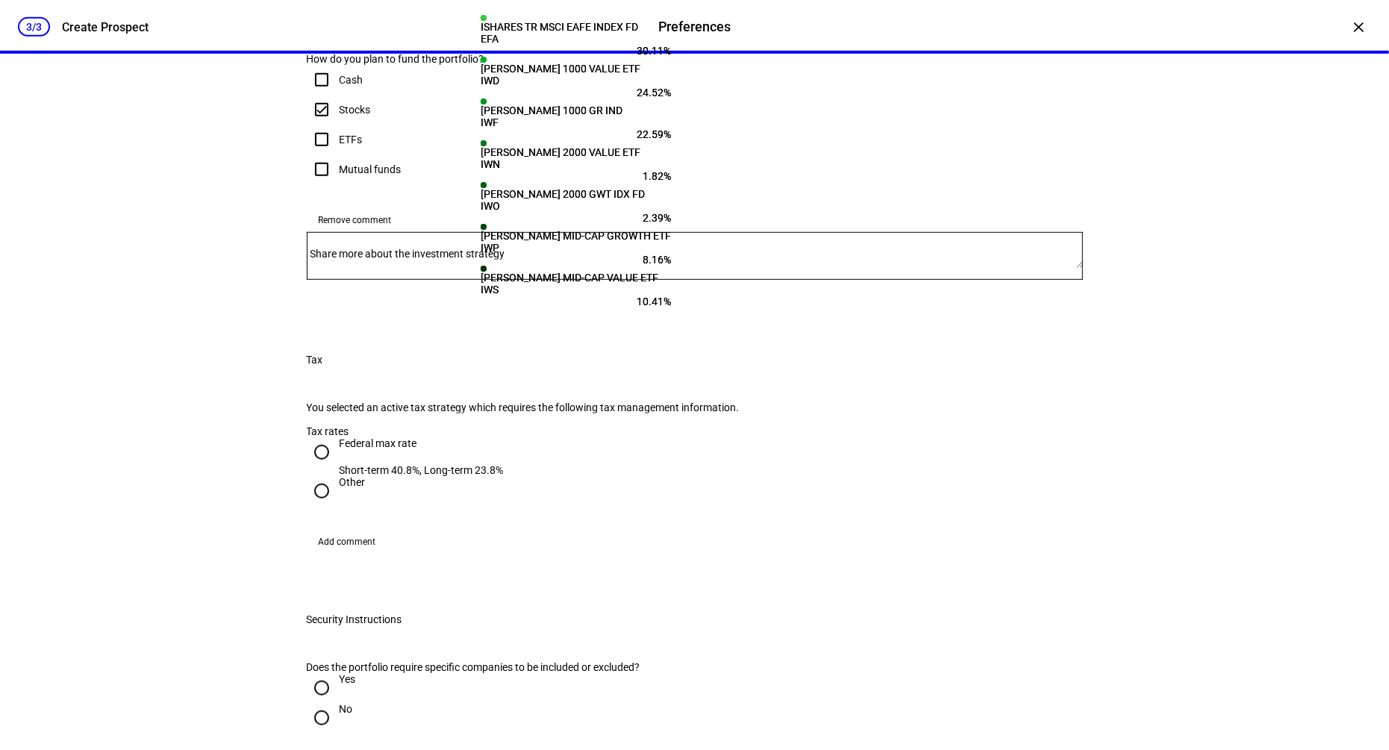
click at [495, 268] on textarea "Share more about the investment strategy" at bounding box center [695, 256] width 776 height 24
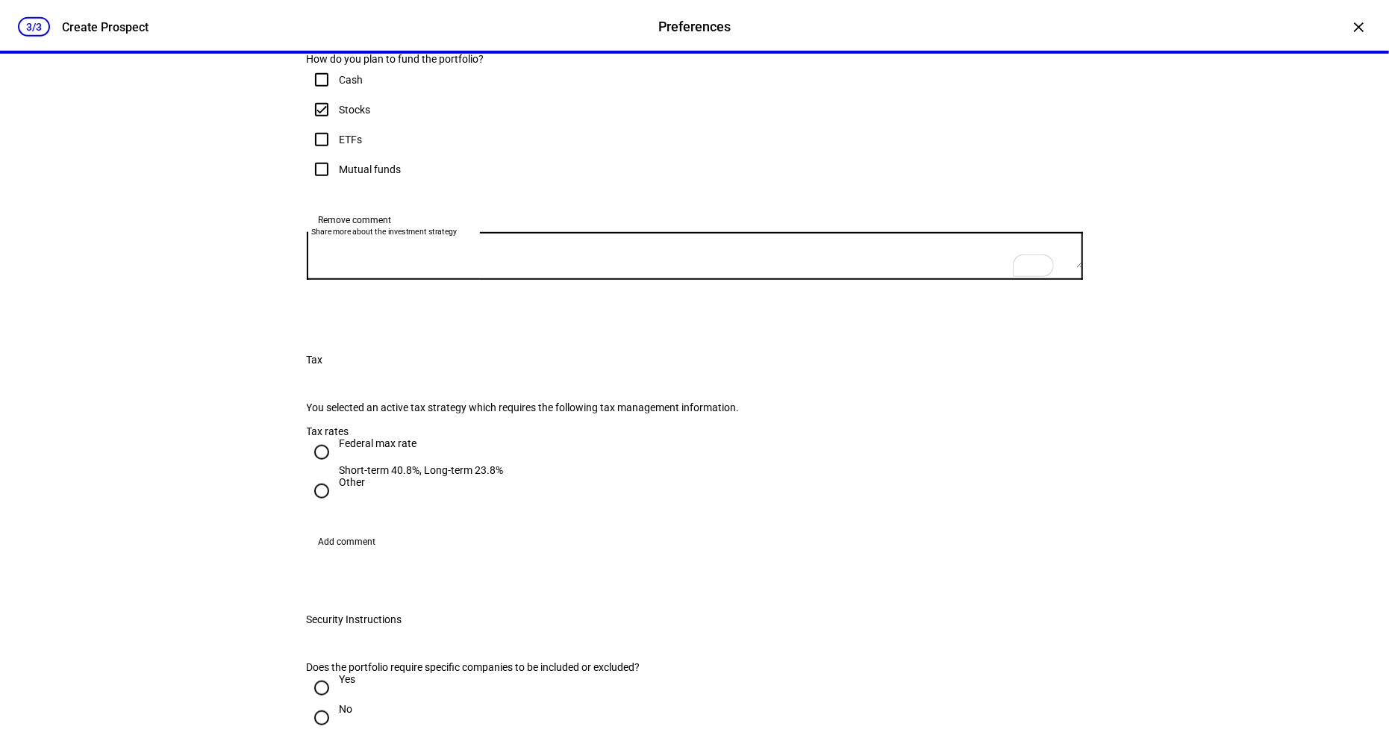
paste textarea "$150k to start. Given the reduction in II TE budget, is it still ok to fund II …"
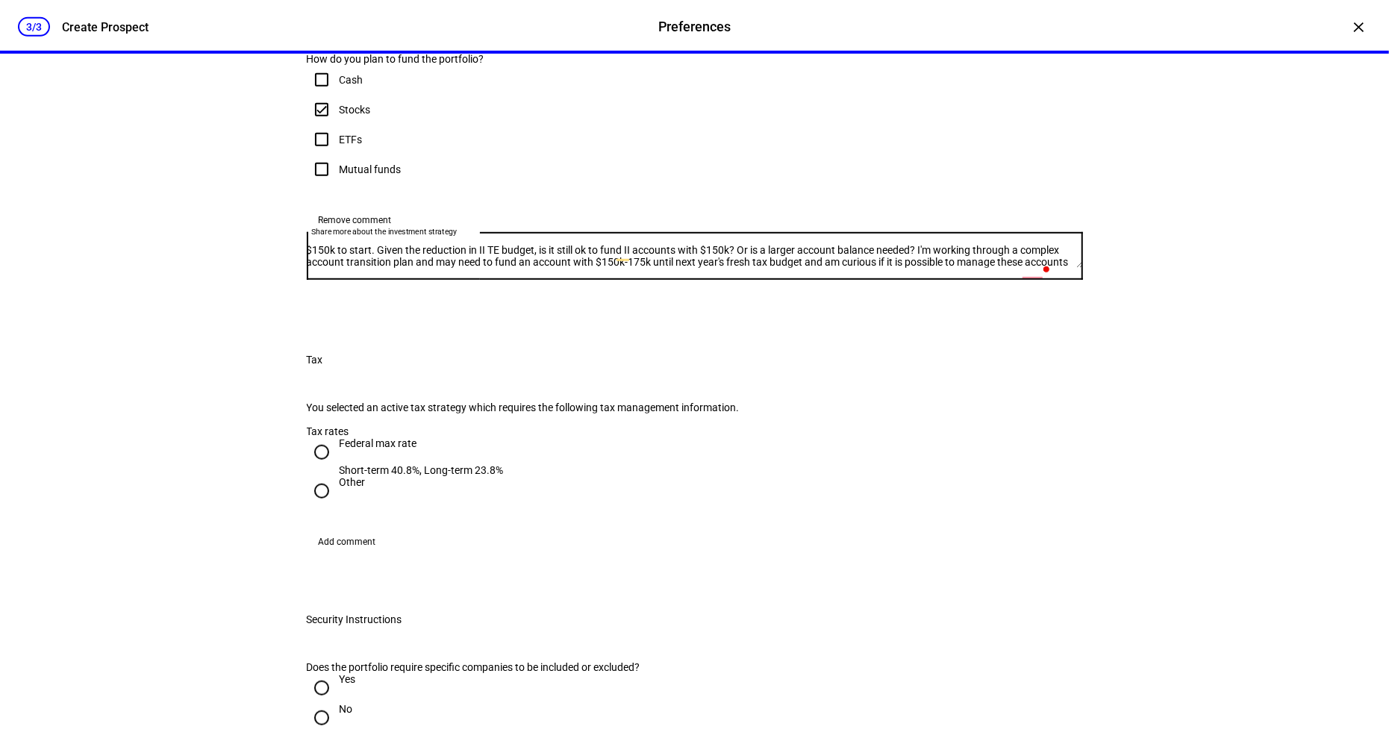
scroll to position [18, 0]
drag, startPoint x: 586, startPoint y: 466, endPoint x: 399, endPoint y: 484, distance: 188.2
click at [399, 268] on textarea "$150k to start. Given the reduction in II TE budget, is it still ok to fund II …" at bounding box center [695, 256] width 776 height 24
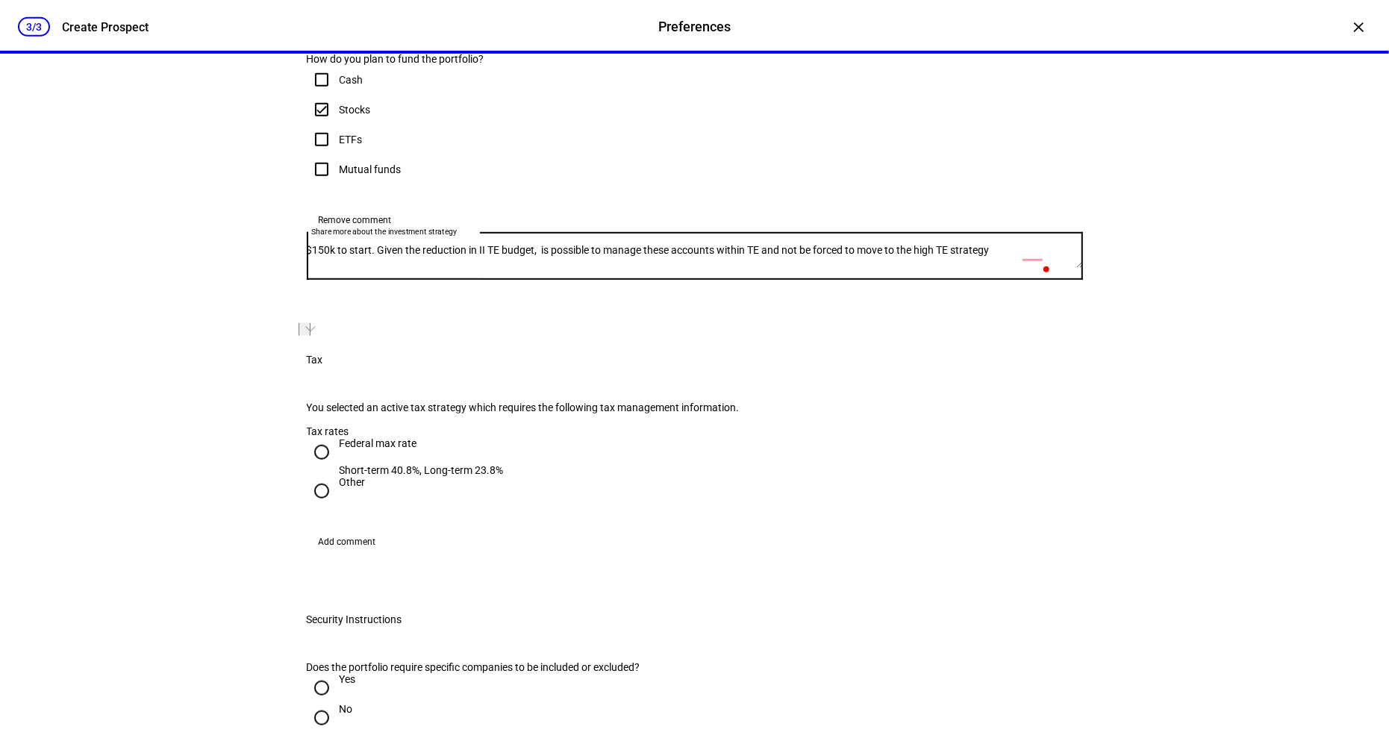
scroll to position [0, 0]
click at [522, 268] on textarea "$150k to start. Given the reduction in II TE budget, is it possible to manage t…" at bounding box center [695, 256] width 776 height 24
click at [570, 268] on textarea "$150k to start. Given the reduction in Intentional Impact TE budget, is it poss…" at bounding box center [695, 256] width 776 height 24
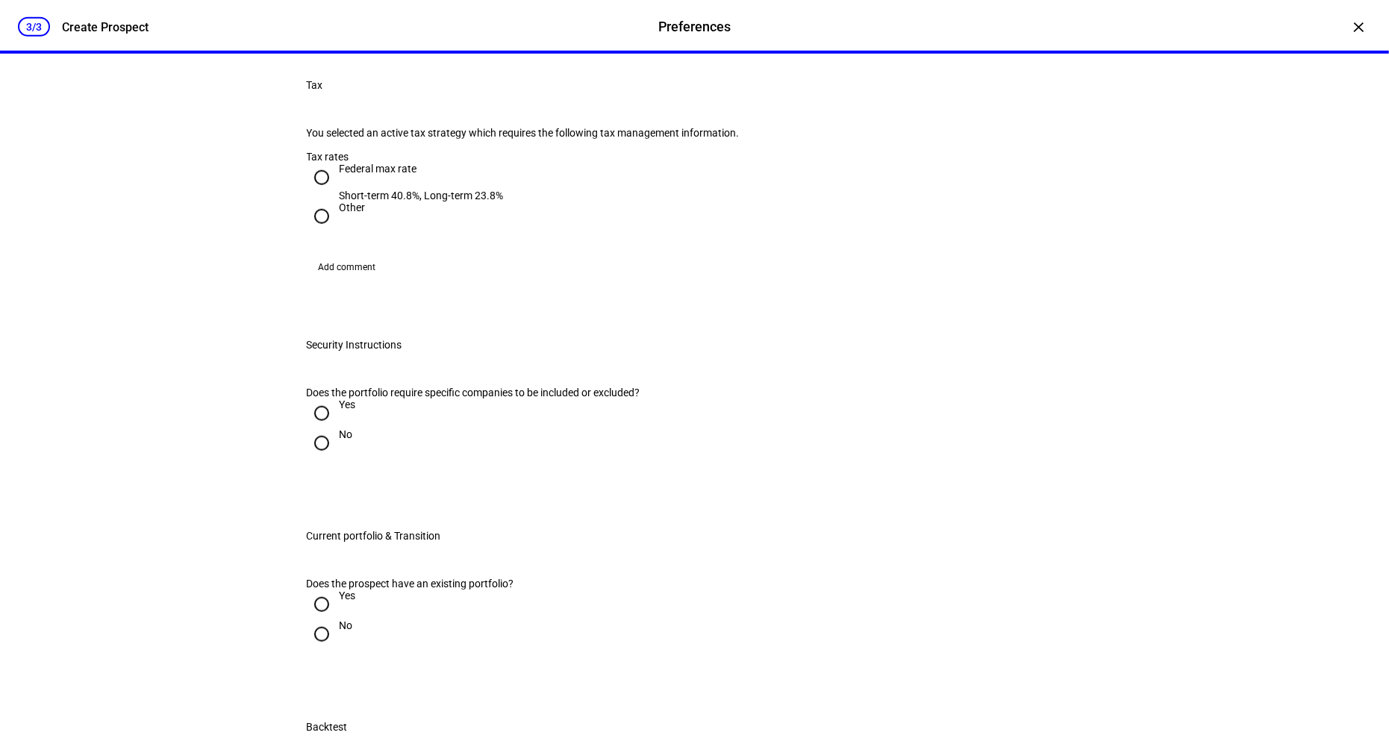
scroll to position [925, 0]
type textarea "$150k to start. Given the reduction in Intentional Impact TE budget, is it poss…"
click at [357, 187] on div "Federal max rate" at bounding box center [422, 173] width 164 height 27
click at [337, 190] on input "Federal max rate Short-term 40.8%, Long-term 23.8%" at bounding box center [322, 175] width 30 height 30
radio input "true"
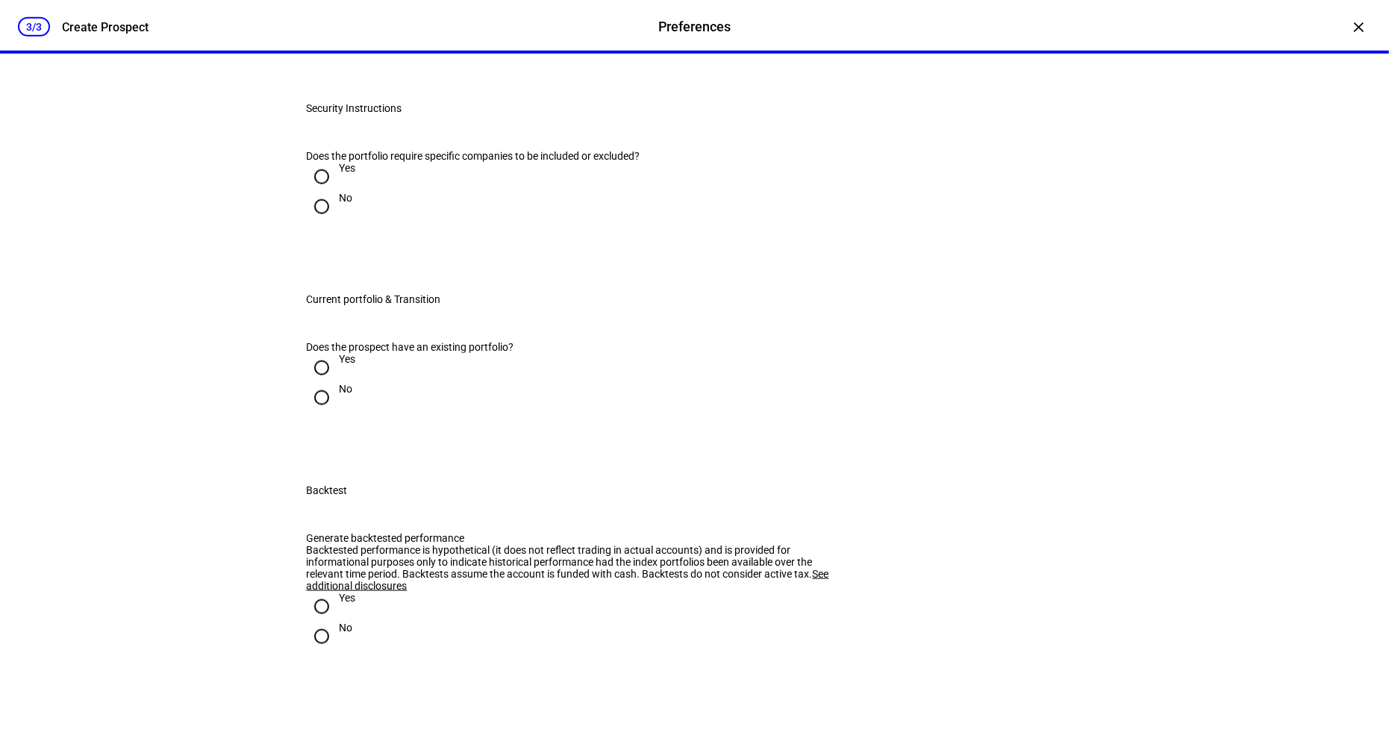
scroll to position [1162, 0]
click at [326, 219] on input "No" at bounding box center [322, 205] width 30 height 30
radio input "true"
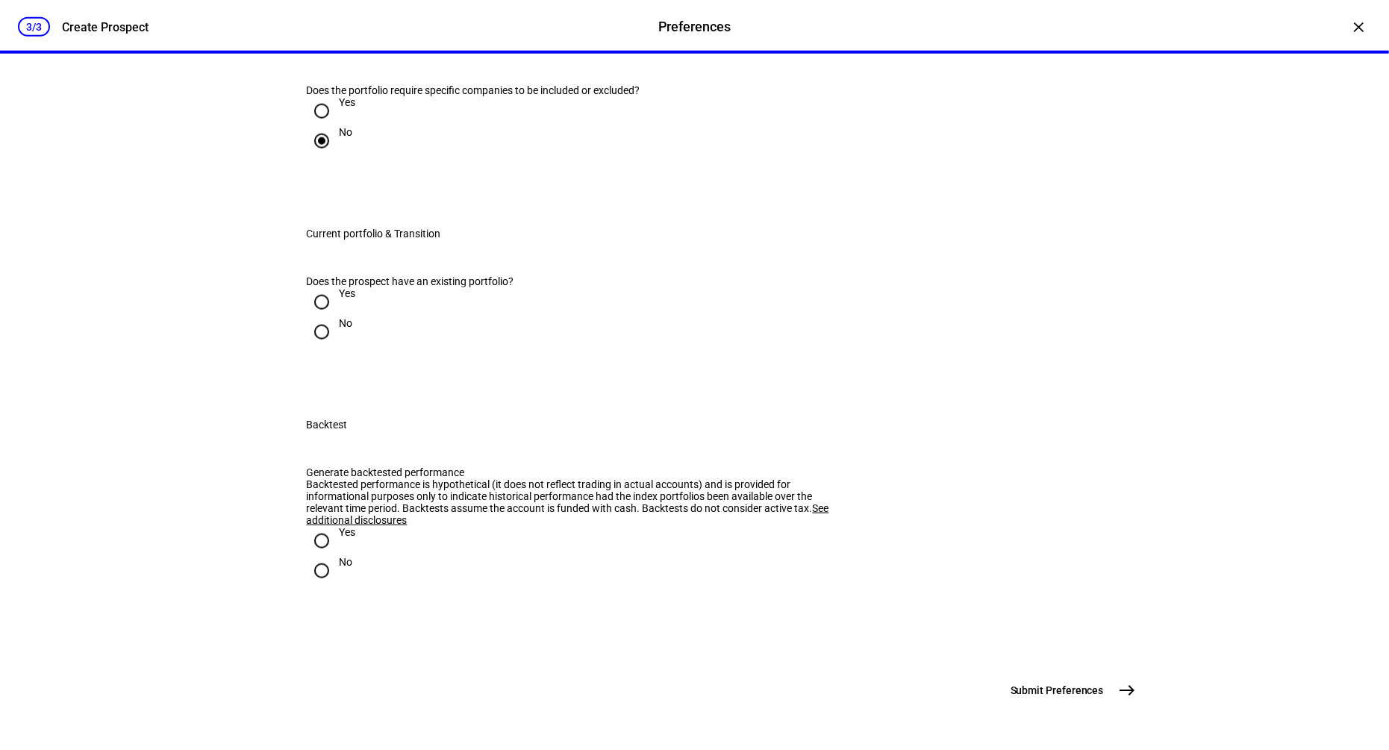
scroll to position [1407, 0]
click at [338, 320] on div at bounding box center [322, 302] width 36 height 36
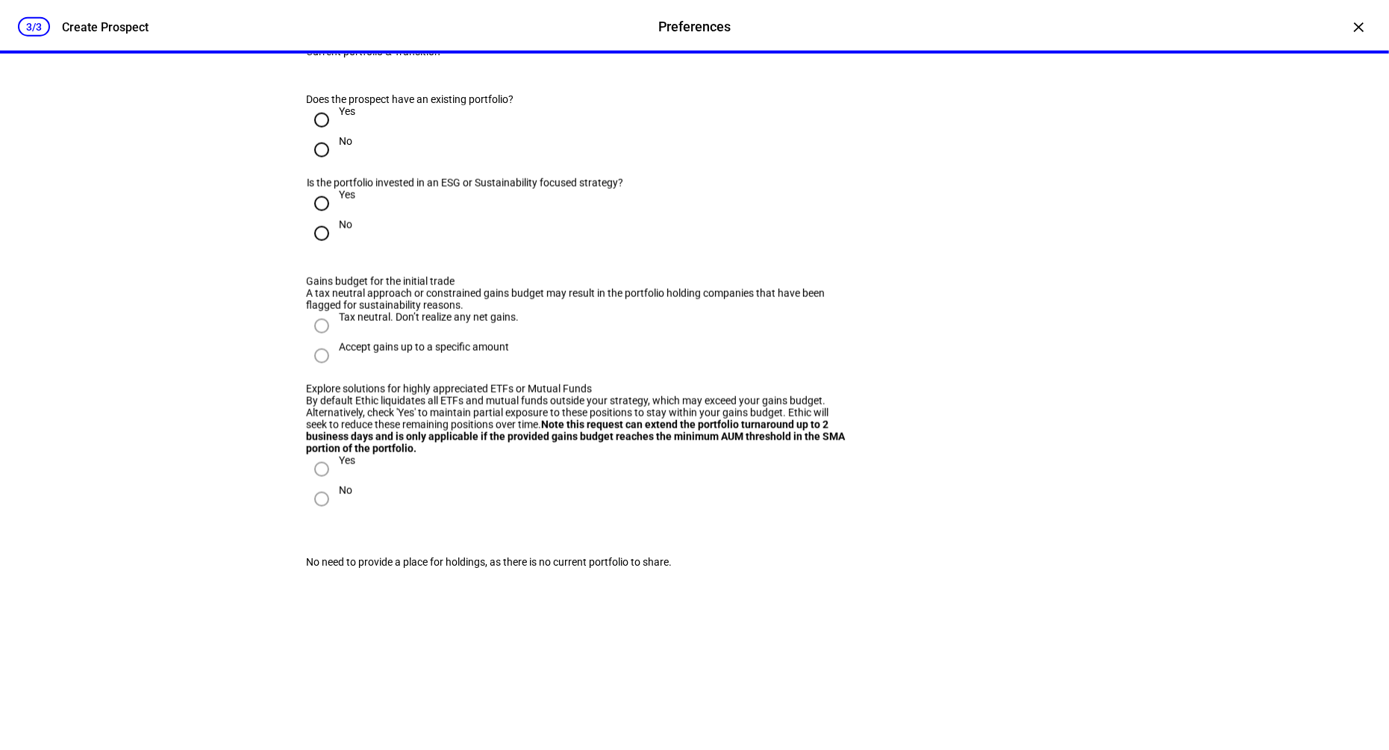
radio input "true"
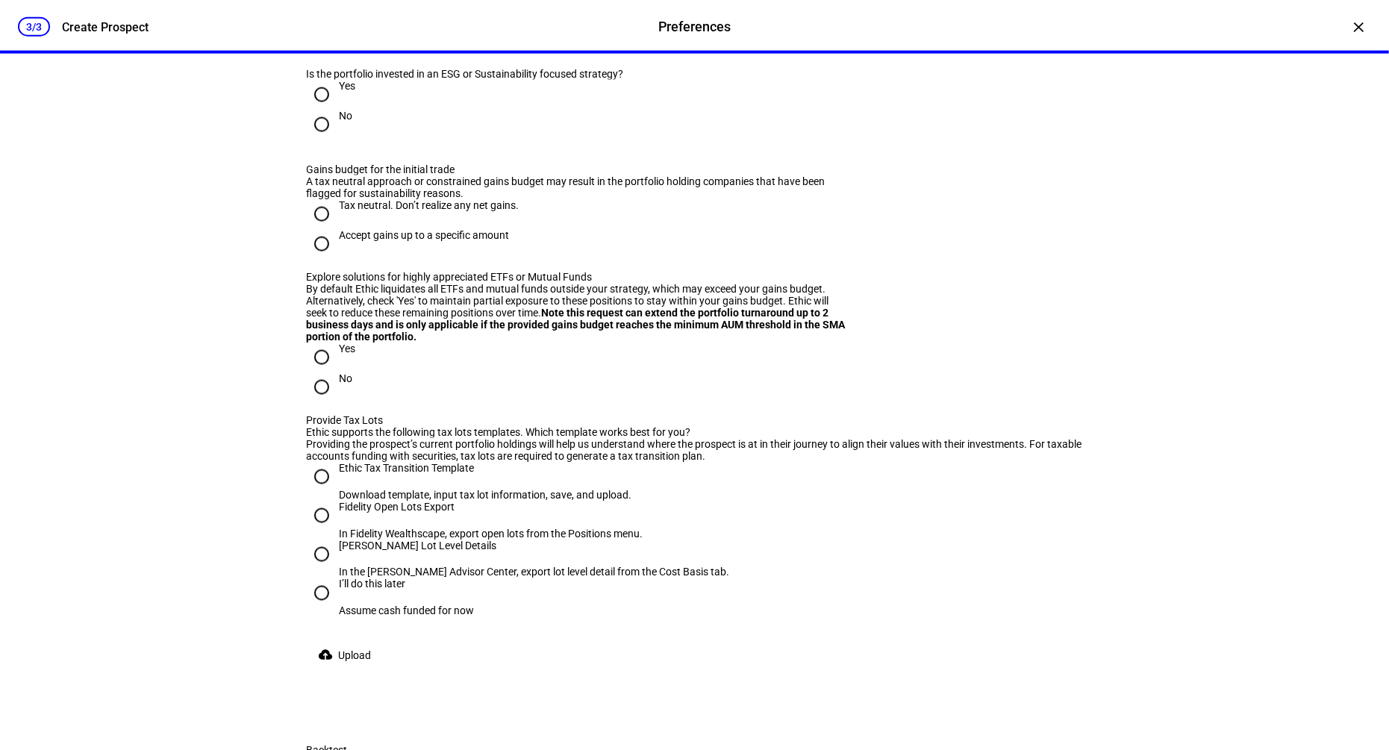
scroll to position [1543, 0]
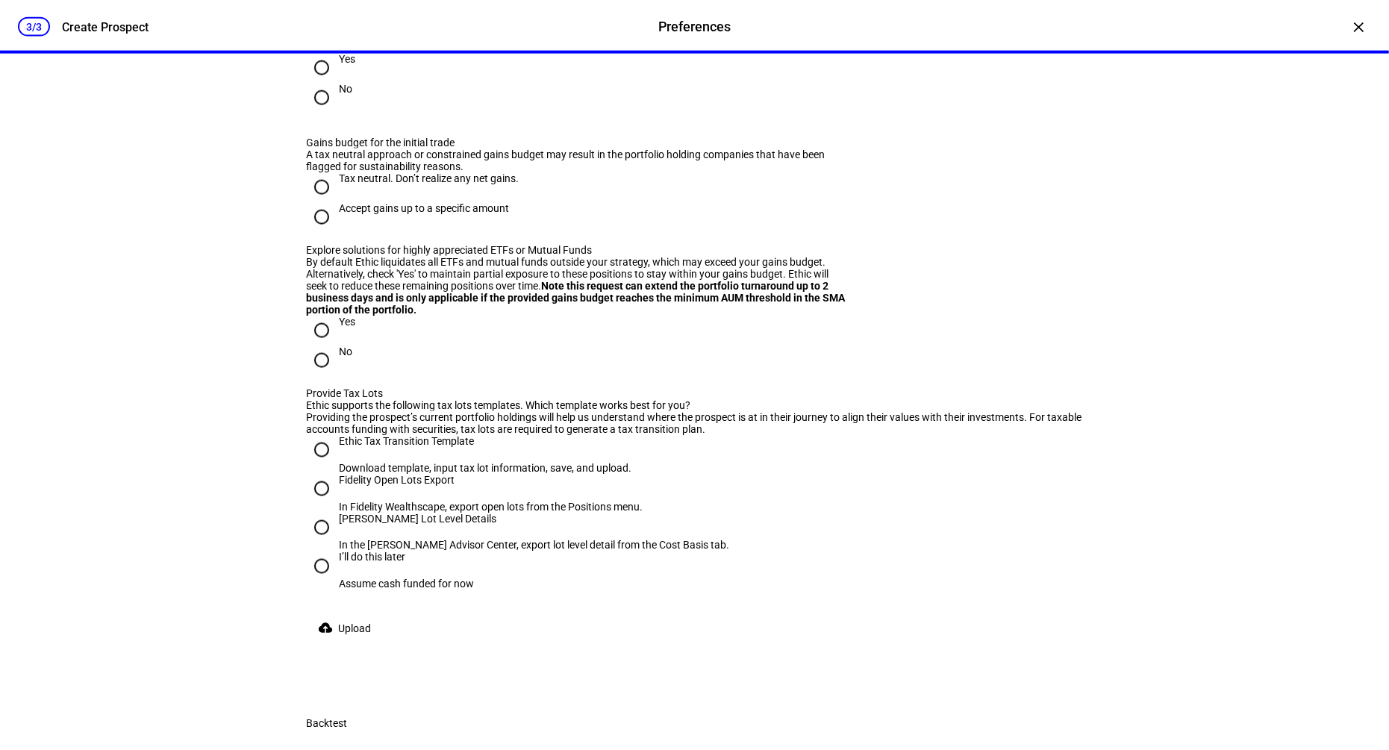
click at [329, 83] on input "Yes" at bounding box center [322, 68] width 30 height 30
radio input "true"
click at [329, 202] on input "Tax neutral. Don’t realize any net gains." at bounding box center [322, 187] width 30 height 30
radio input "true"
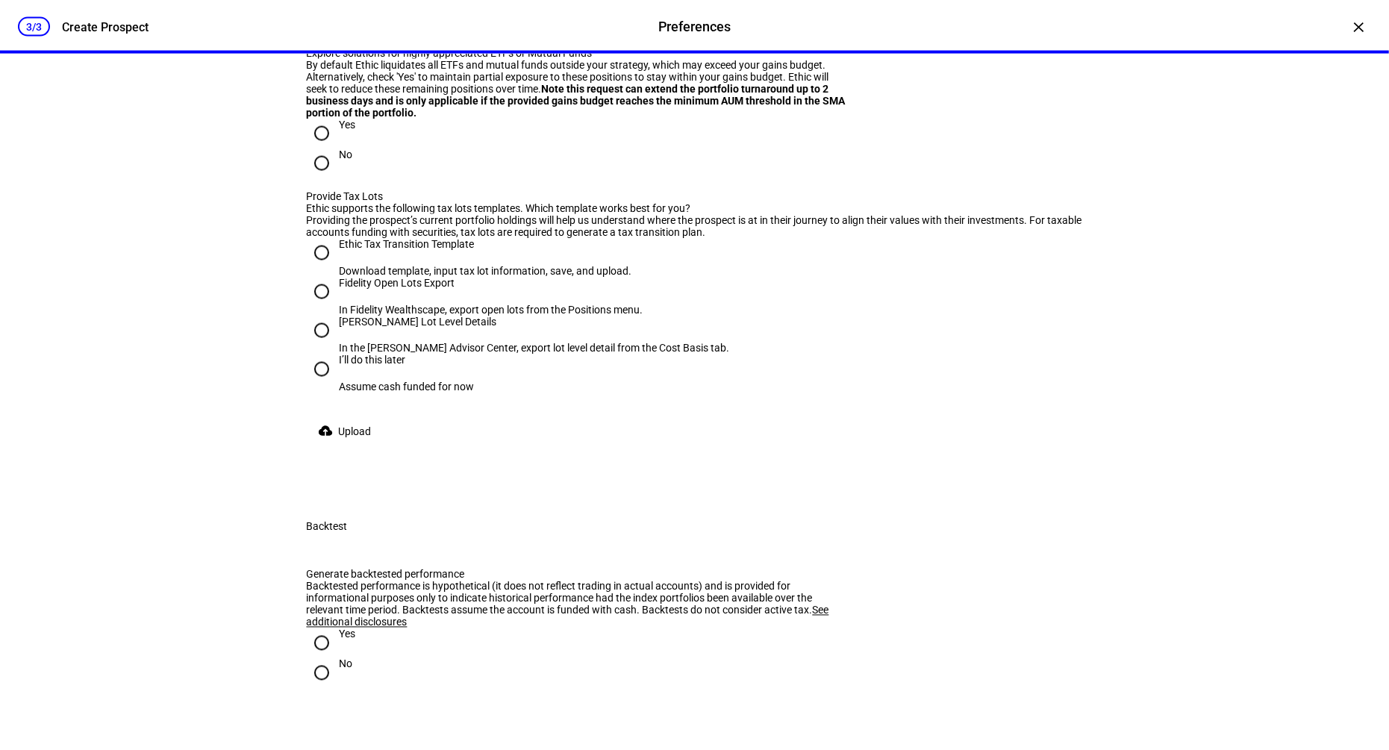
click at [333, 148] on input "Yes" at bounding box center [322, 134] width 30 height 30
radio input "true"
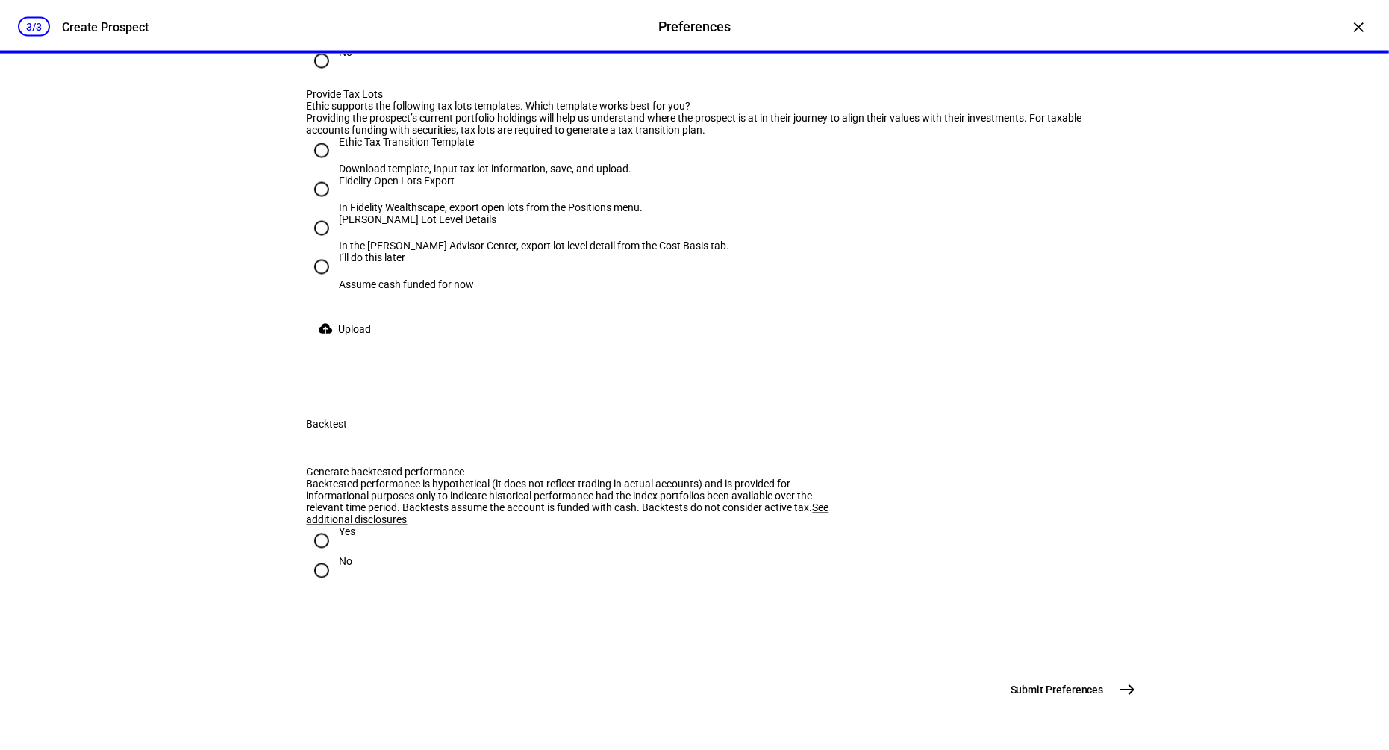
scroll to position [1879, 0]
click at [322, 166] on input "Ethic Tax Transition Template Download template, input tax lot information, sav…" at bounding box center [322, 151] width 30 height 30
radio input "true"
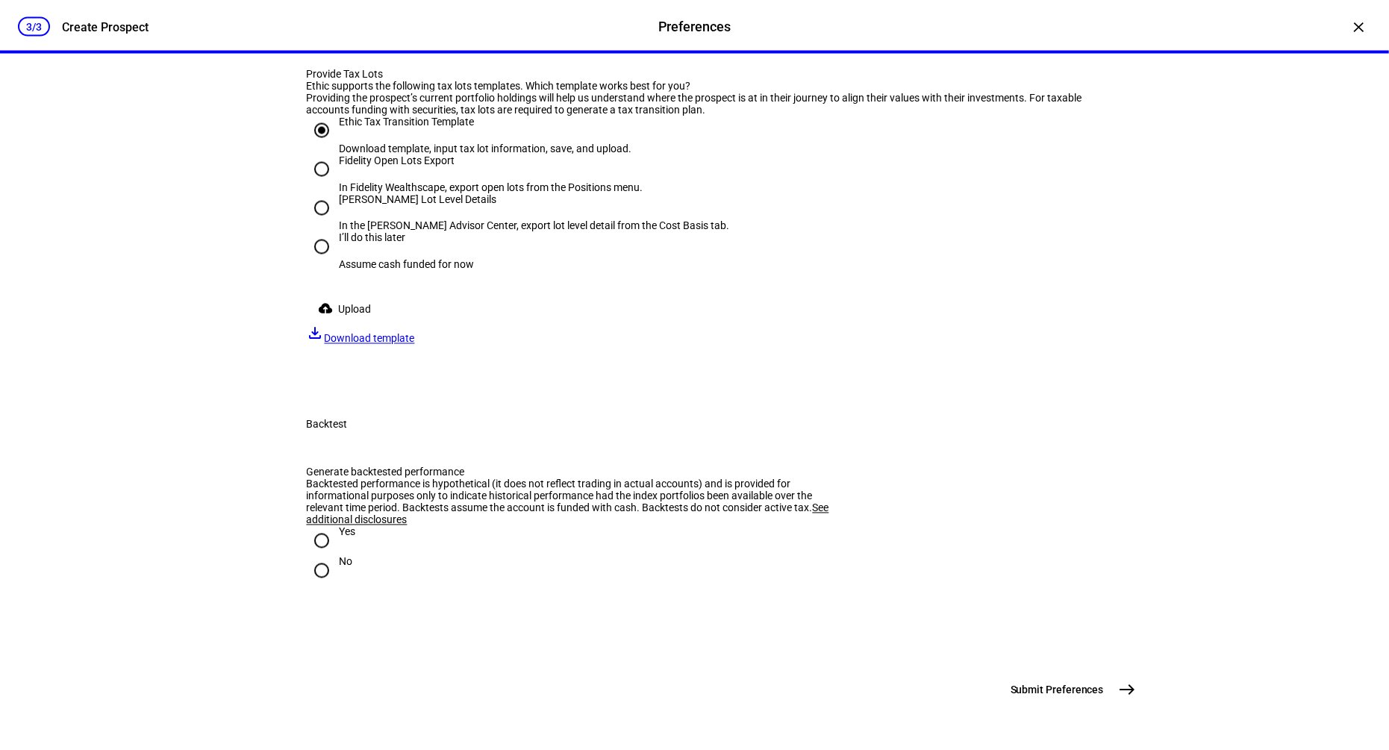
click at [415, 345] on span "Download template" at bounding box center [370, 339] width 90 height 12
click at [359, 325] on span "Upload" at bounding box center [355, 310] width 33 height 30
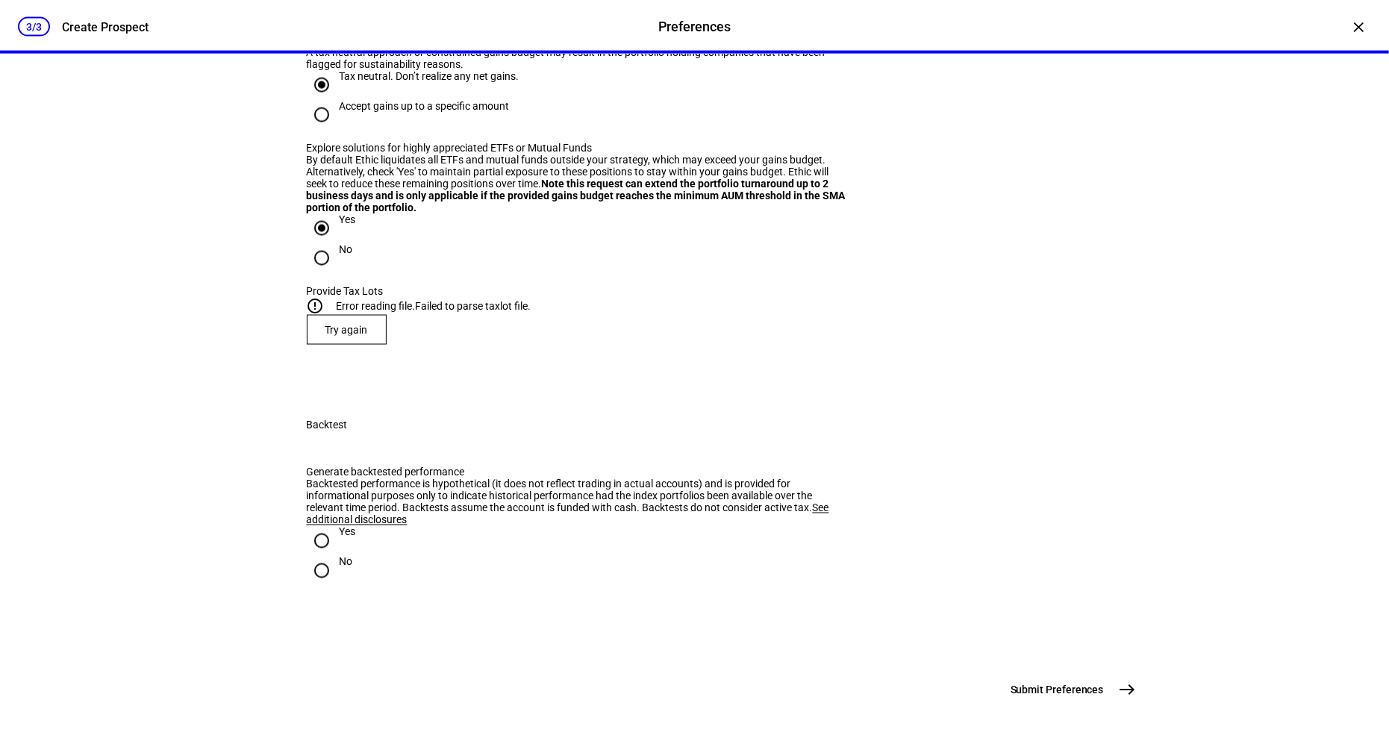
click at [363, 336] on span "Try again" at bounding box center [346, 330] width 43 height 12
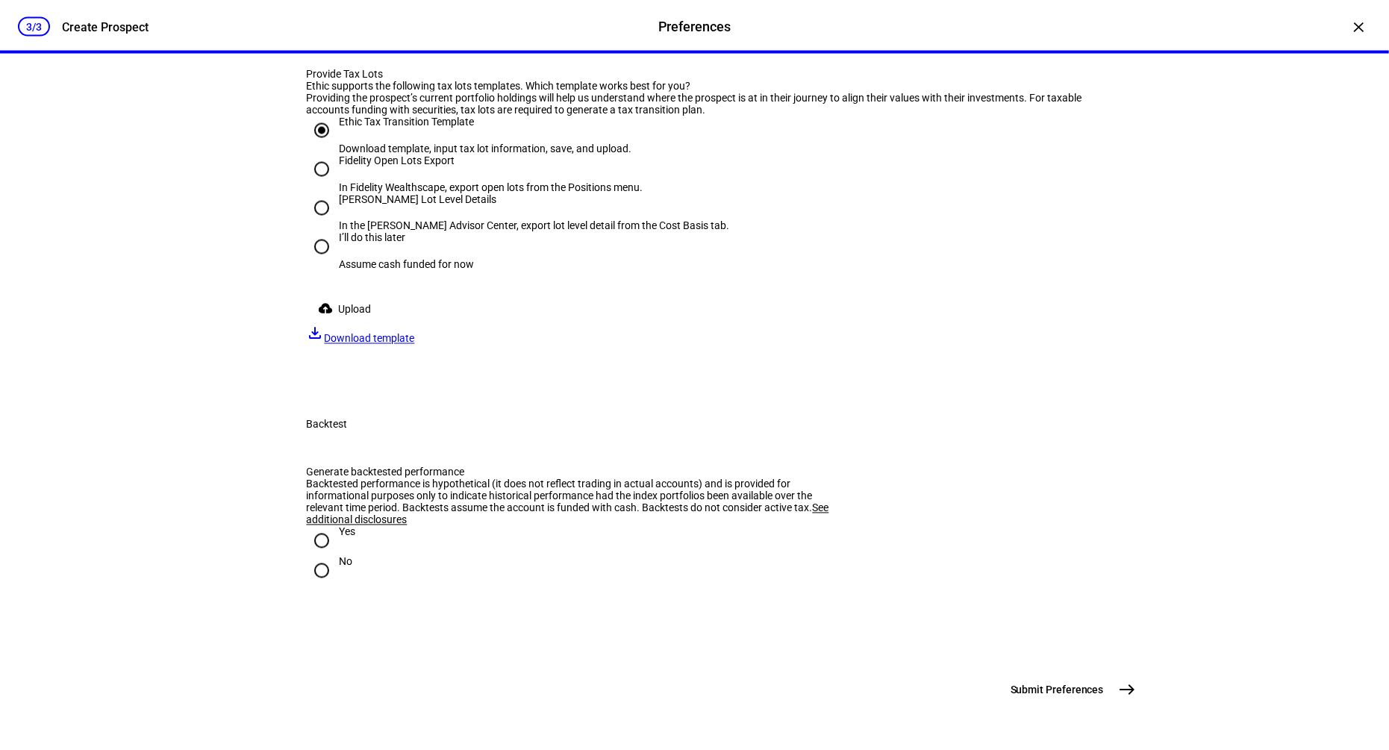
click at [355, 325] on span "Upload" at bounding box center [355, 310] width 33 height 30
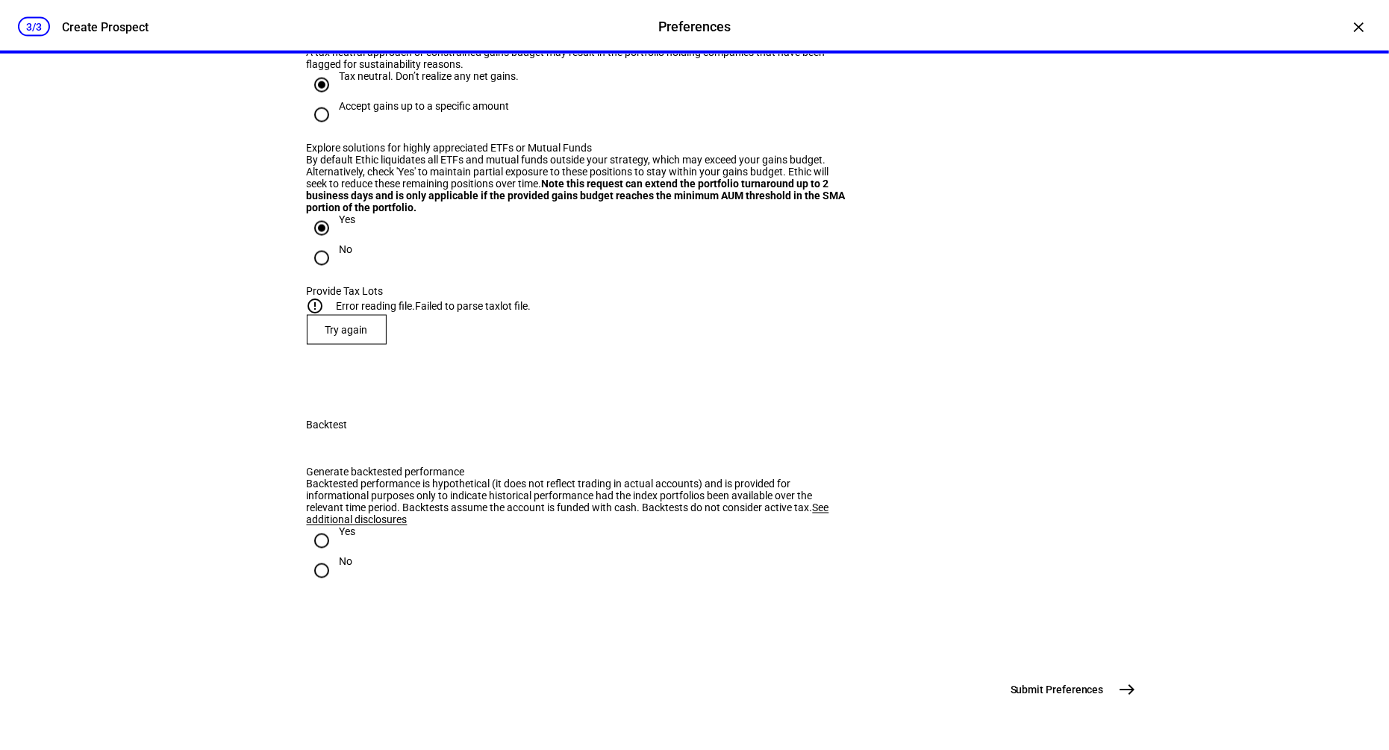
scroll to position [2094, 0]
click at [326, 556] on input "No" at bounding box center [322, 571] width 30 height 30
radio input "true"
click at [1110, 695] on button "Submit Preferences east" at bounding box center [1071, 690] width 141 height 30
click at [369, 312] on span at bounding box center [346, 330] width 78 height 36
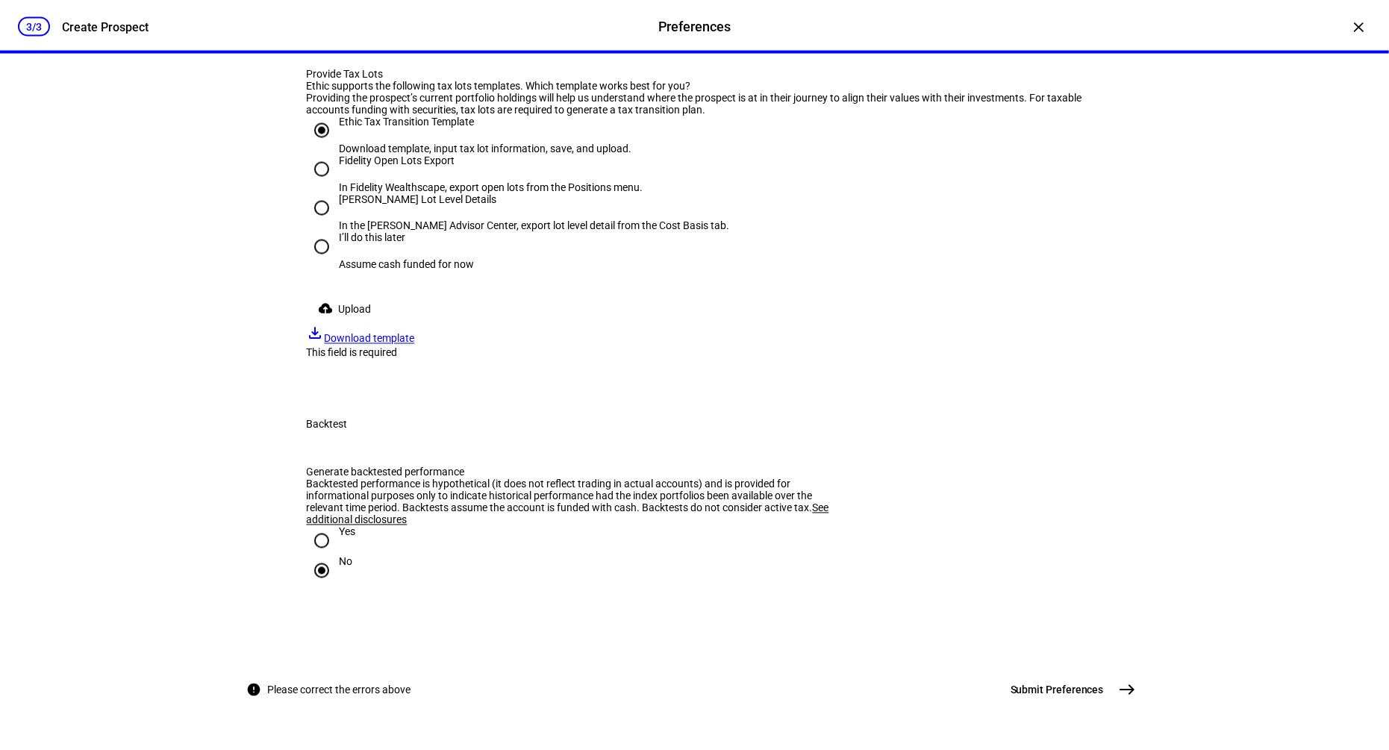
click at [371, 325] on span "Upload" at bounding box center [355, 310] width 33 height 30
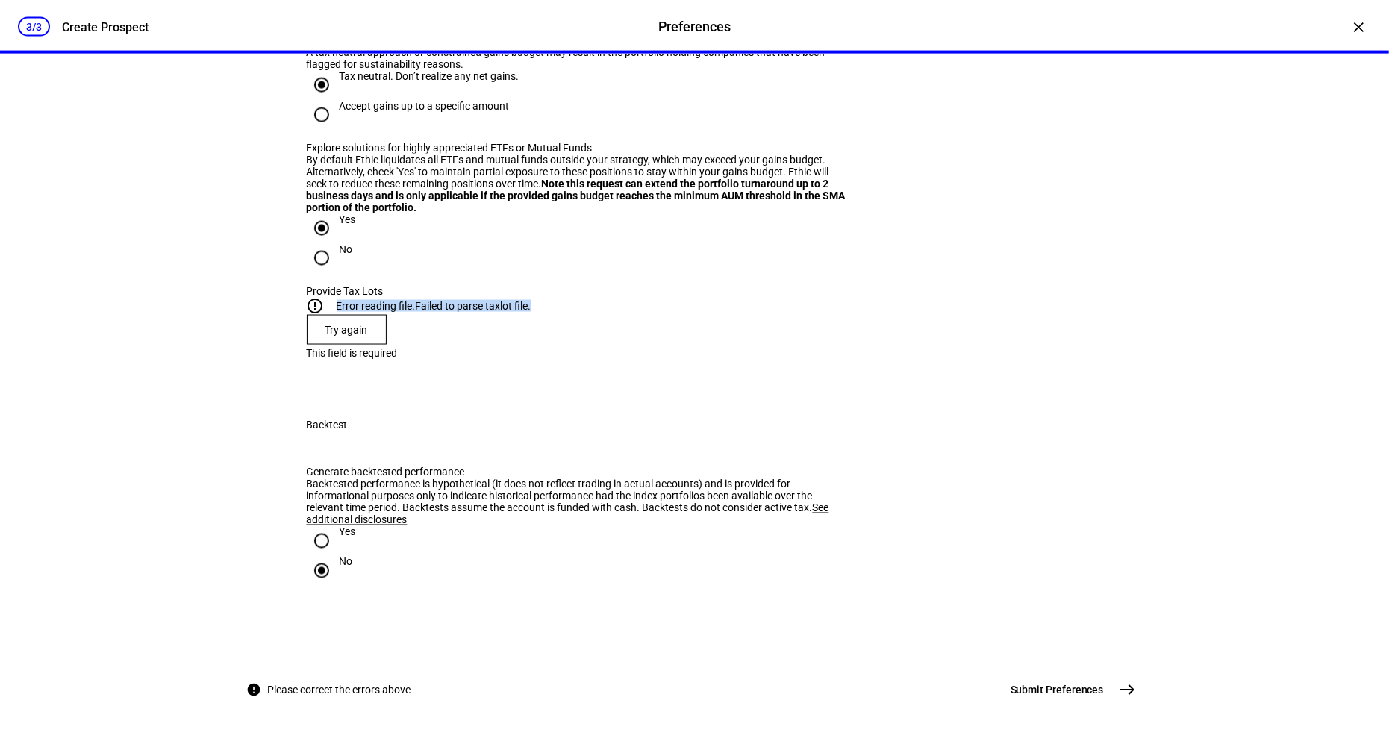
drag, startPoint x: 561, startPoint y: 232, endPoint x: 347, endPoint y: 233, distance: 214.2
click at [347, 297] on div "error_outline Error reading file. Failed to parse taxlot file." at bounding box center [695, 306] width 776 height 18
copy div "Error reading file. Failed to parse taxlot file."
click at [1064, 688] on span "Submit Preferences" at bounding box center [1056, 690] width 93 height 15
click at [1116, 689] on span "east" at bounding box center [1128, 690] width 30 height 30
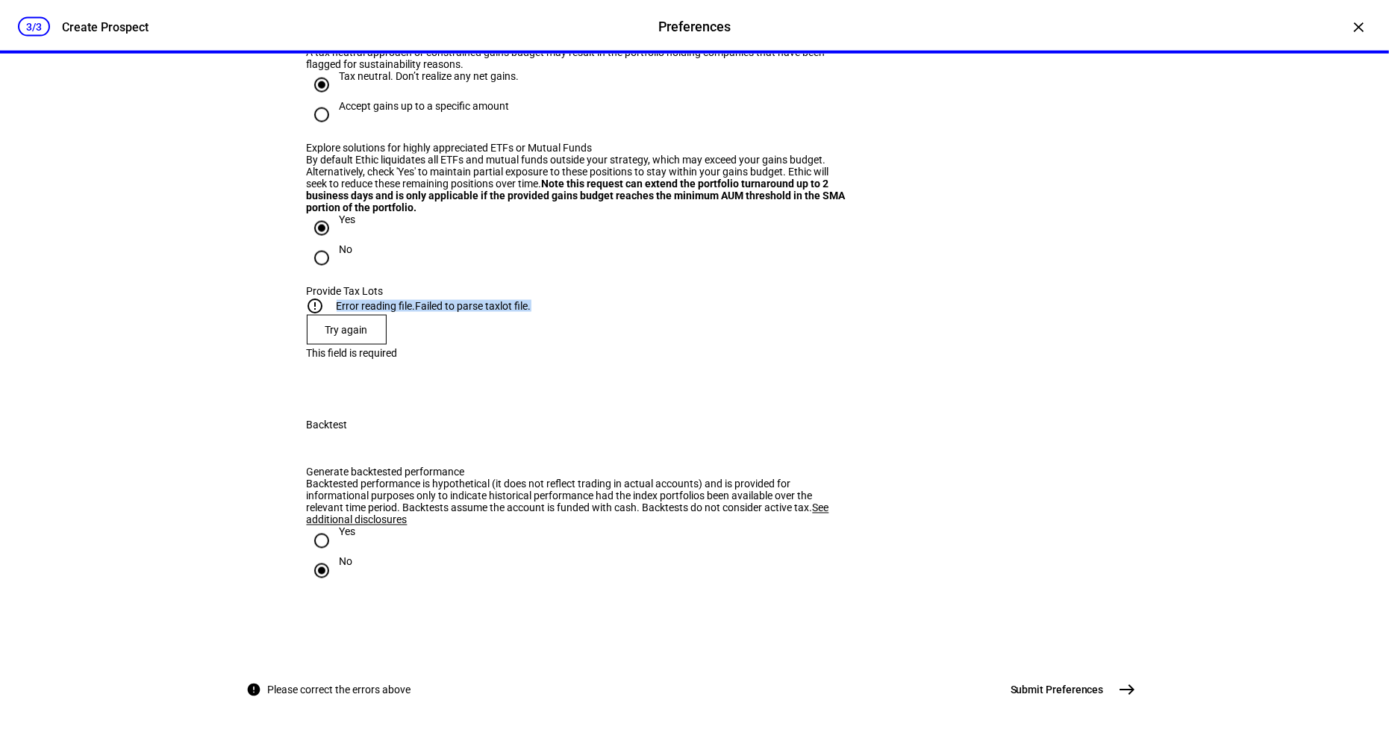
scroll to position [1979, 0]
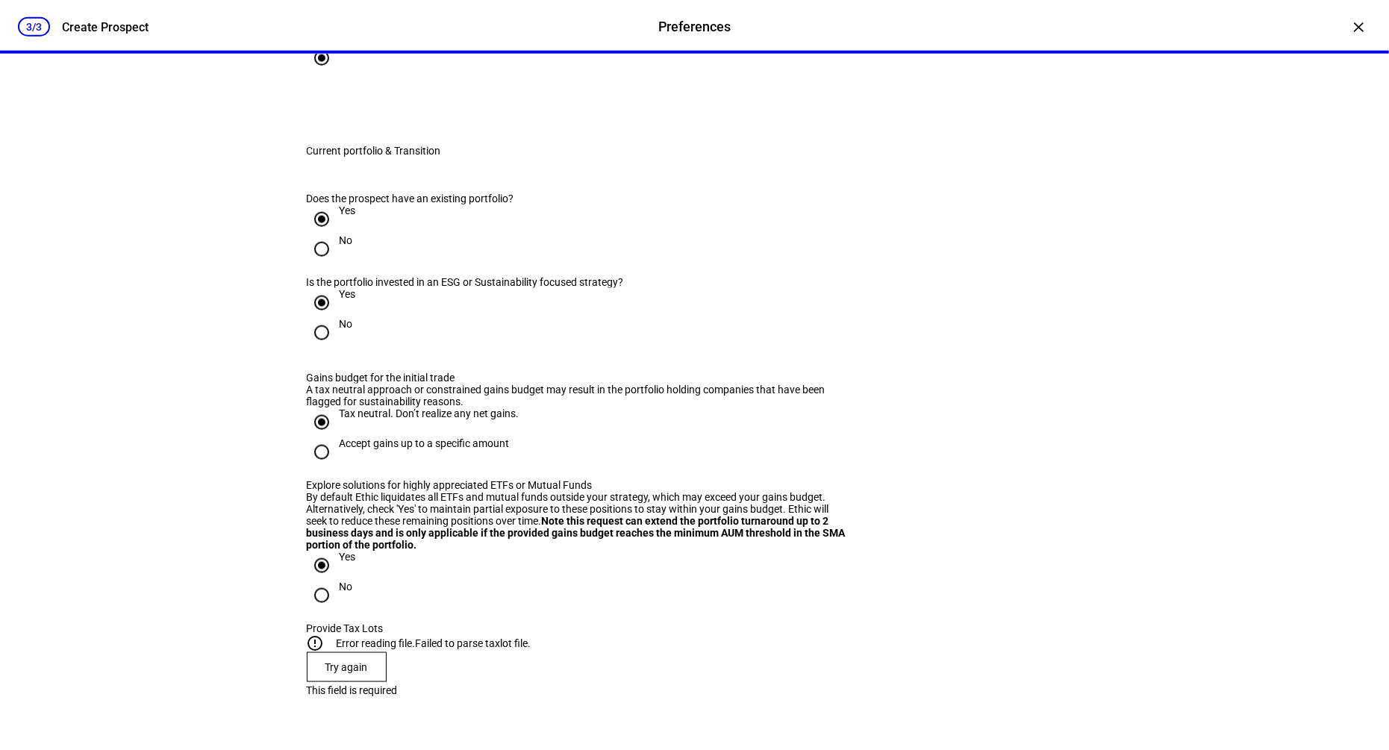
scroll to position [2094, 0]
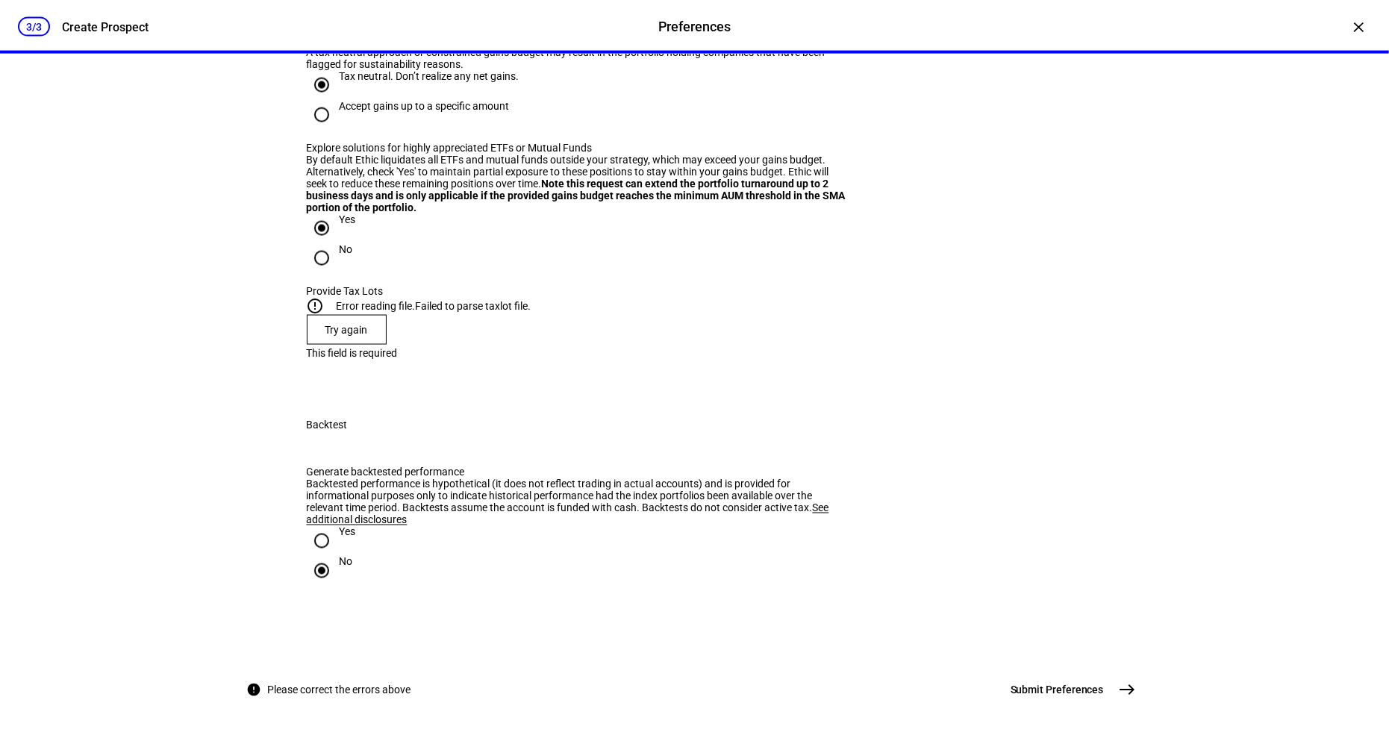
click at [1119, 686] on mat-icon "east" at bounding box center [1128, 690] width 18 height 18
click at [339, 336] on span "Try again" at bounding box center [346, 330] width 43 height 12
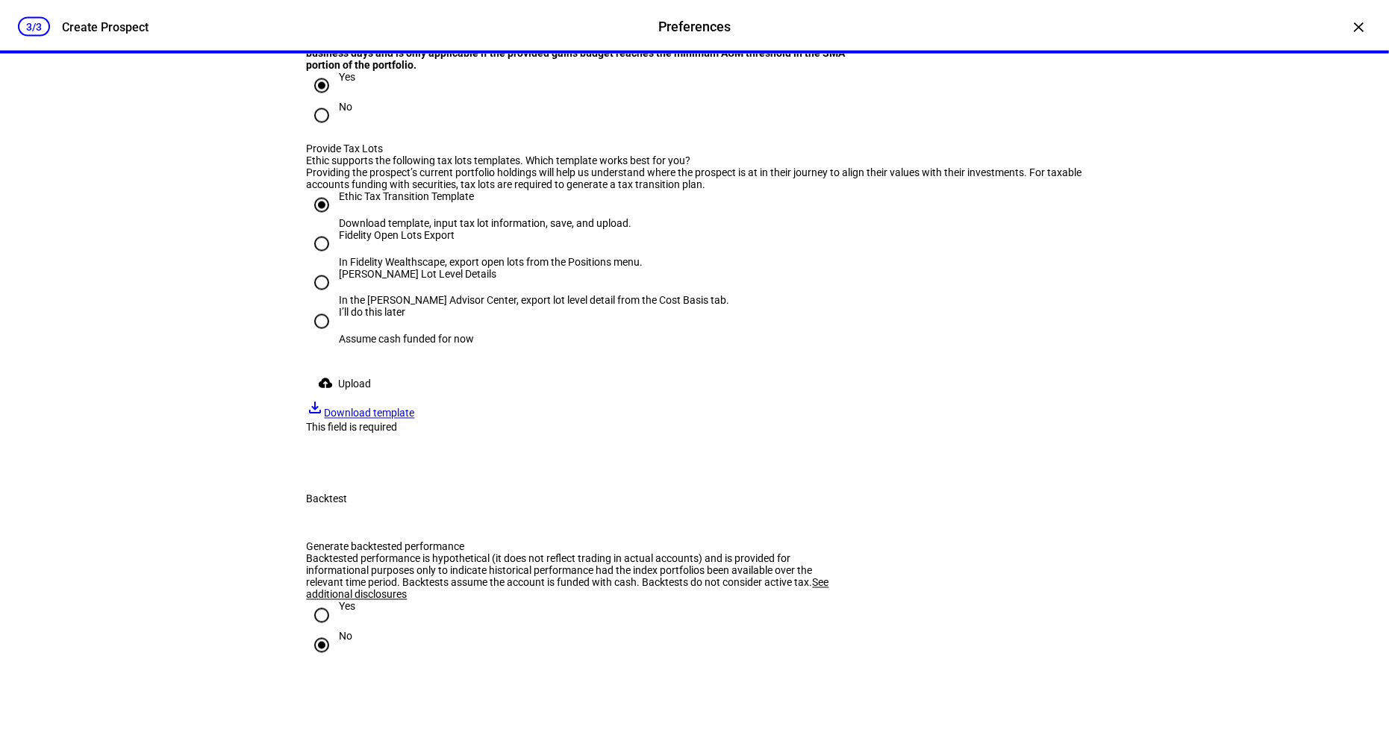
scroll to position [2296, 0]
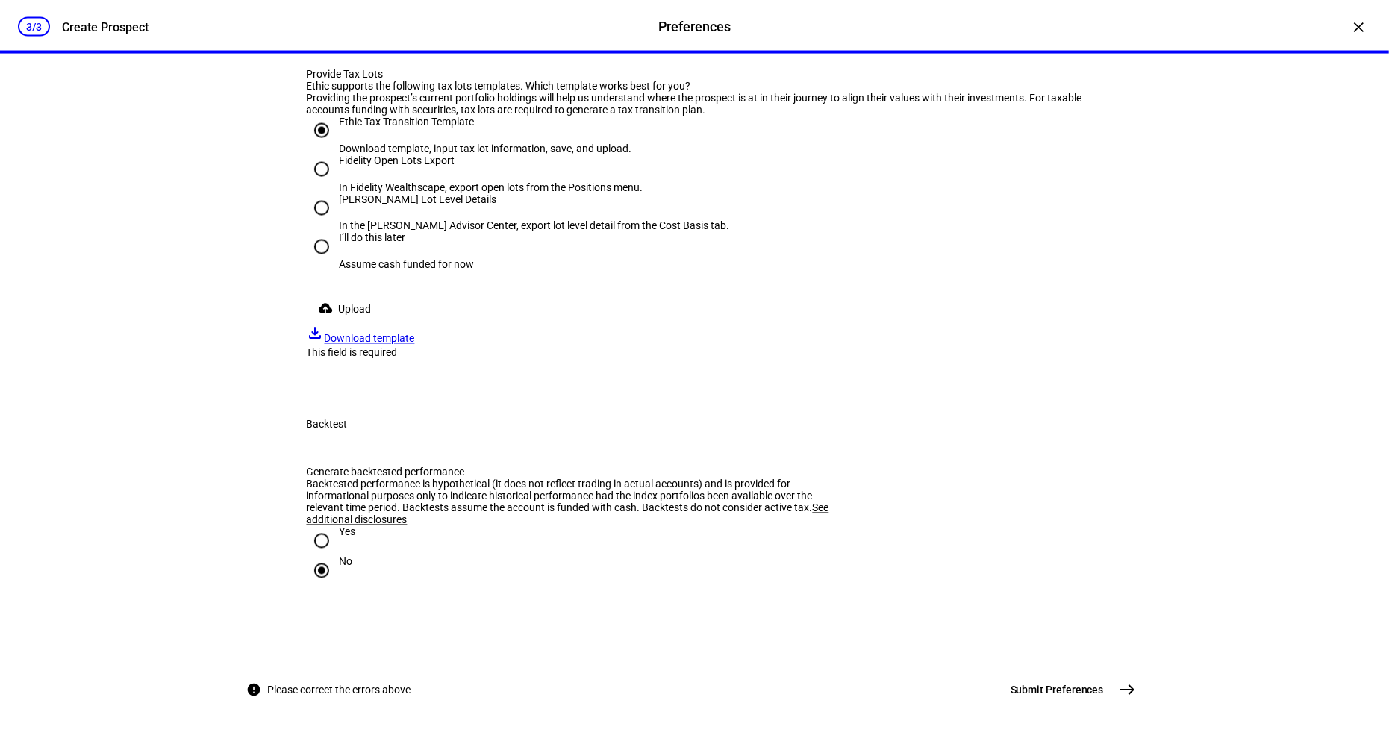
click at [1100, 692] on span "Submit Preferences" at bounding box center [1056, 690] width 93 height 15
click at [389, 232] on div "I’ll do this later" at bounding box center [407, 238] width 135 height 12
click at [337, 232] on input "I’ll do this later Assume cash funded for now" at bounding box center [322, 247] width 30 height 30
radio input "true"
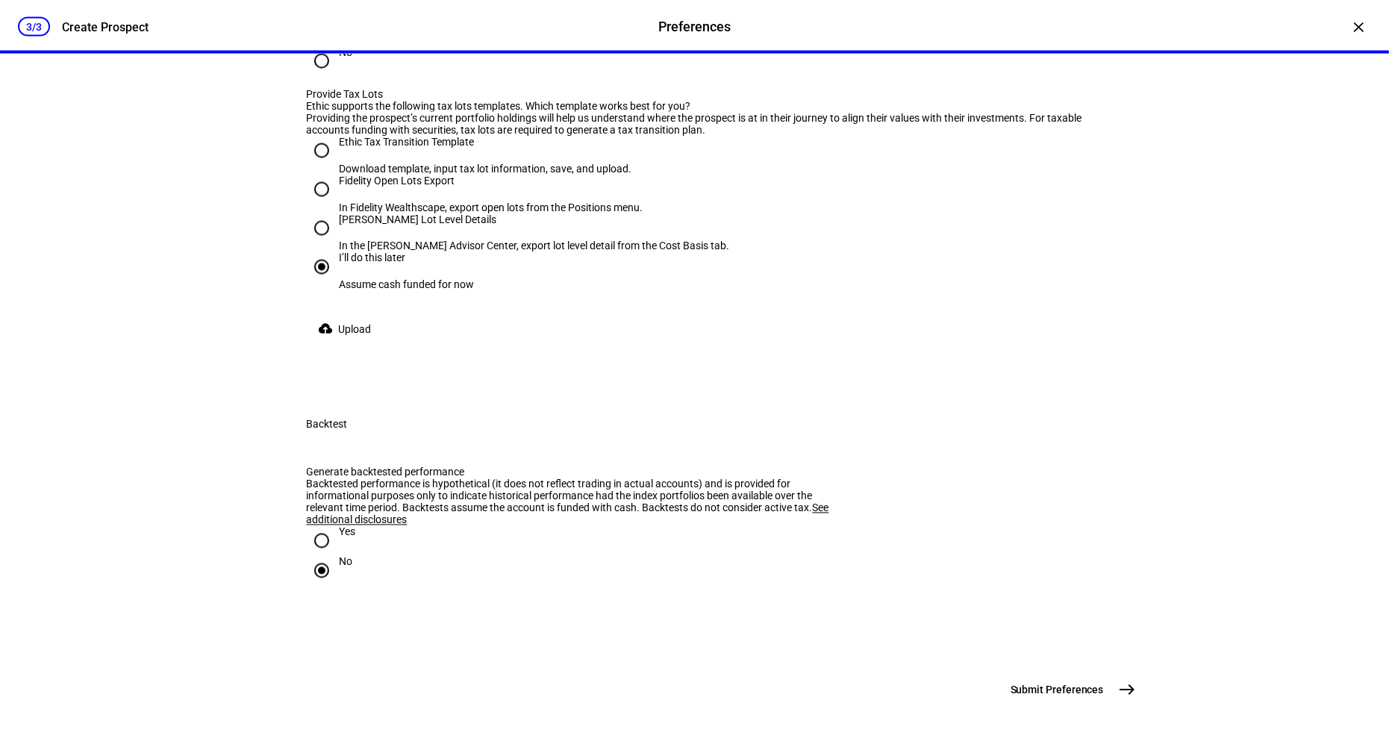
scroll to position [2239, 0]
click at [429, 137] on div "Ethic Tax Transition Template" at bounding box center [486, 142] width 292 height 12
click at [337, 137] on input "Ethic Tax Transition Template Download template, input tax lot information, sav…" at bounding box center [322, 151] width 30 height 30
radio input "true"
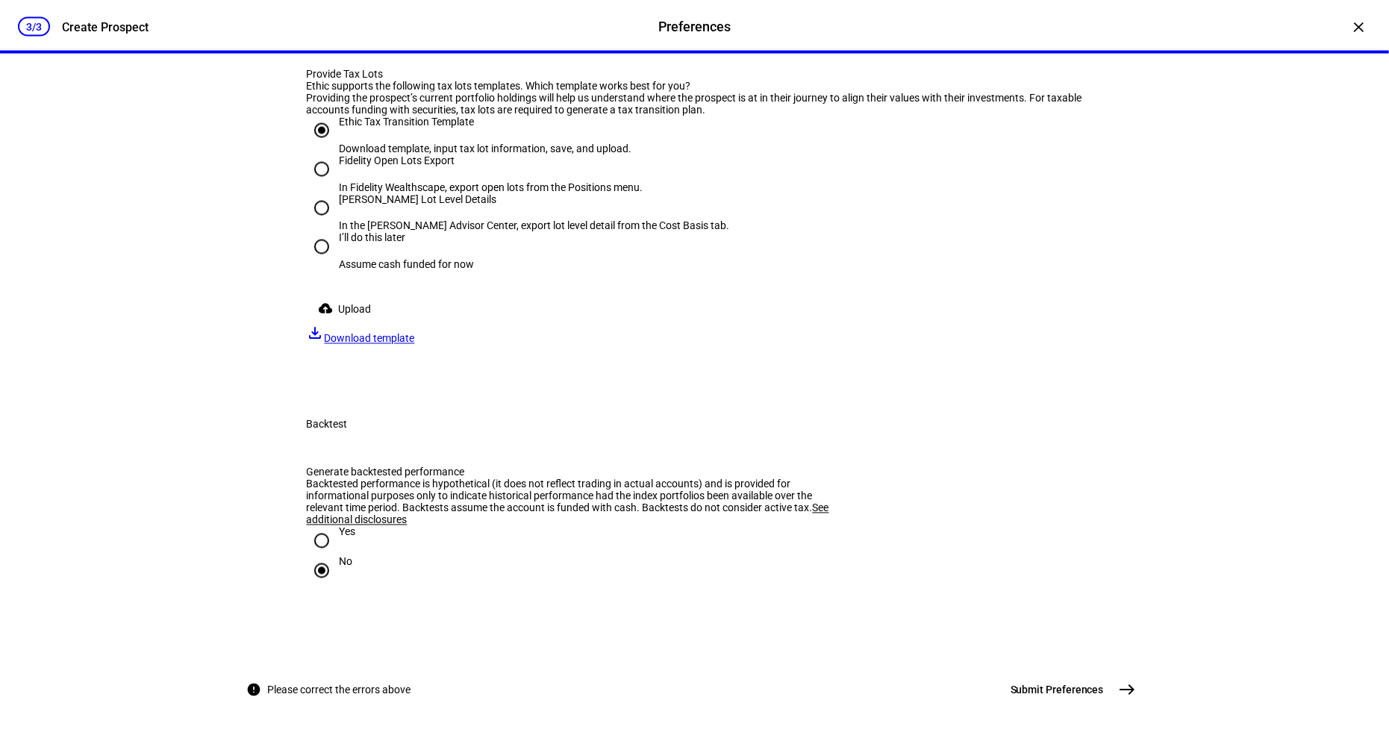
click at [482, 317] on div "cloud_upload Upload file_download Download template" at bounding box center [695, 320] width 776 height 50
click at [415, 333] on span "Download template" at bounding box center [370, 339] width 90 height 12
click at [355, 324] on span "Upload" at bounding box center [355, 310] width 33 height 30
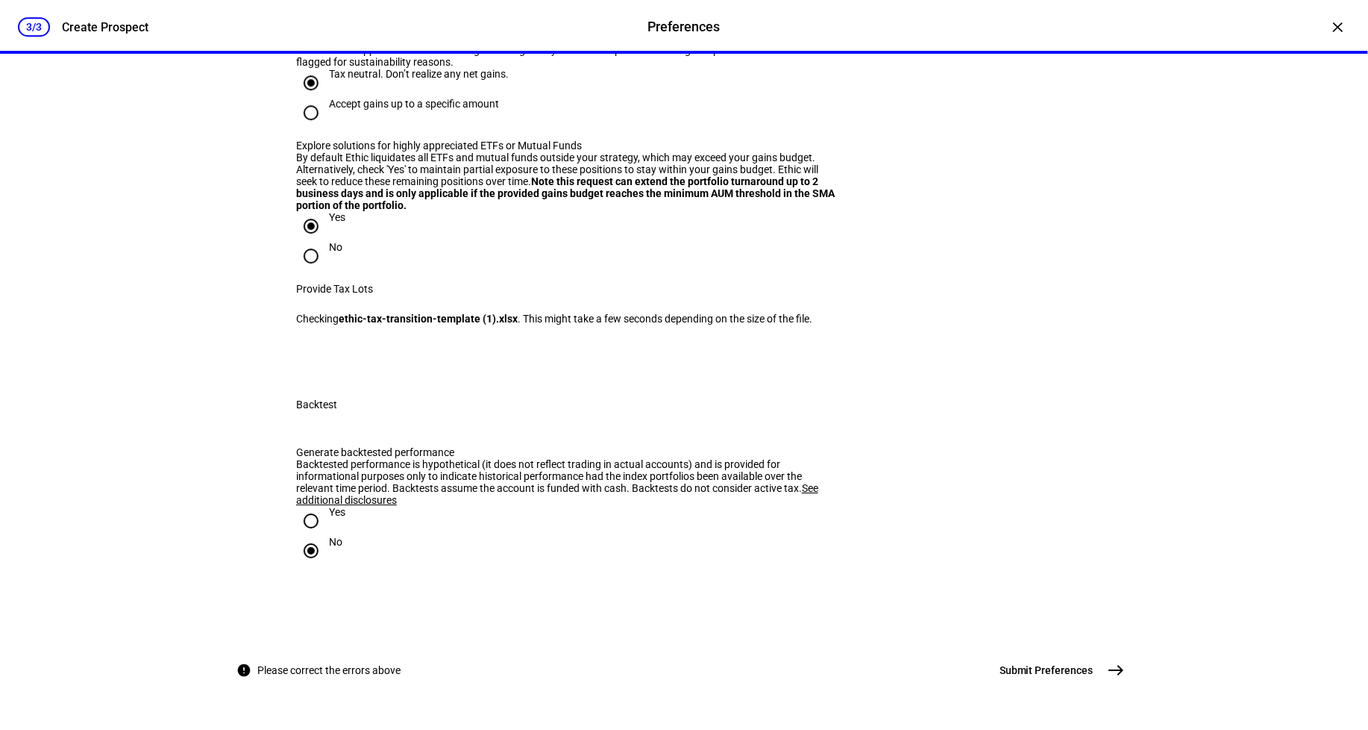
scroll to position [1907, 0]
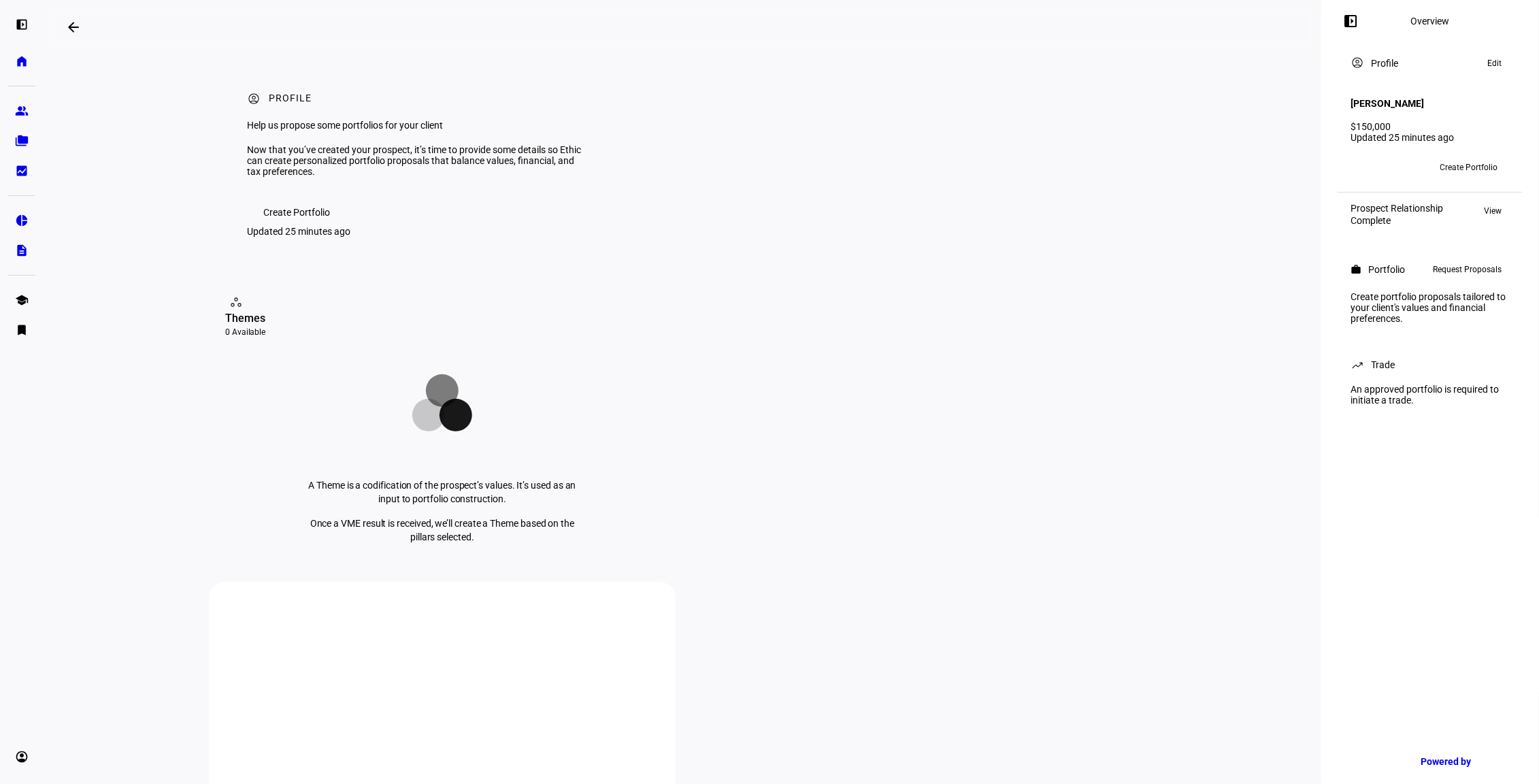
click at [268, 226] on span "Create Portfolio" at bounding box center [296, 212] width 67 height 27
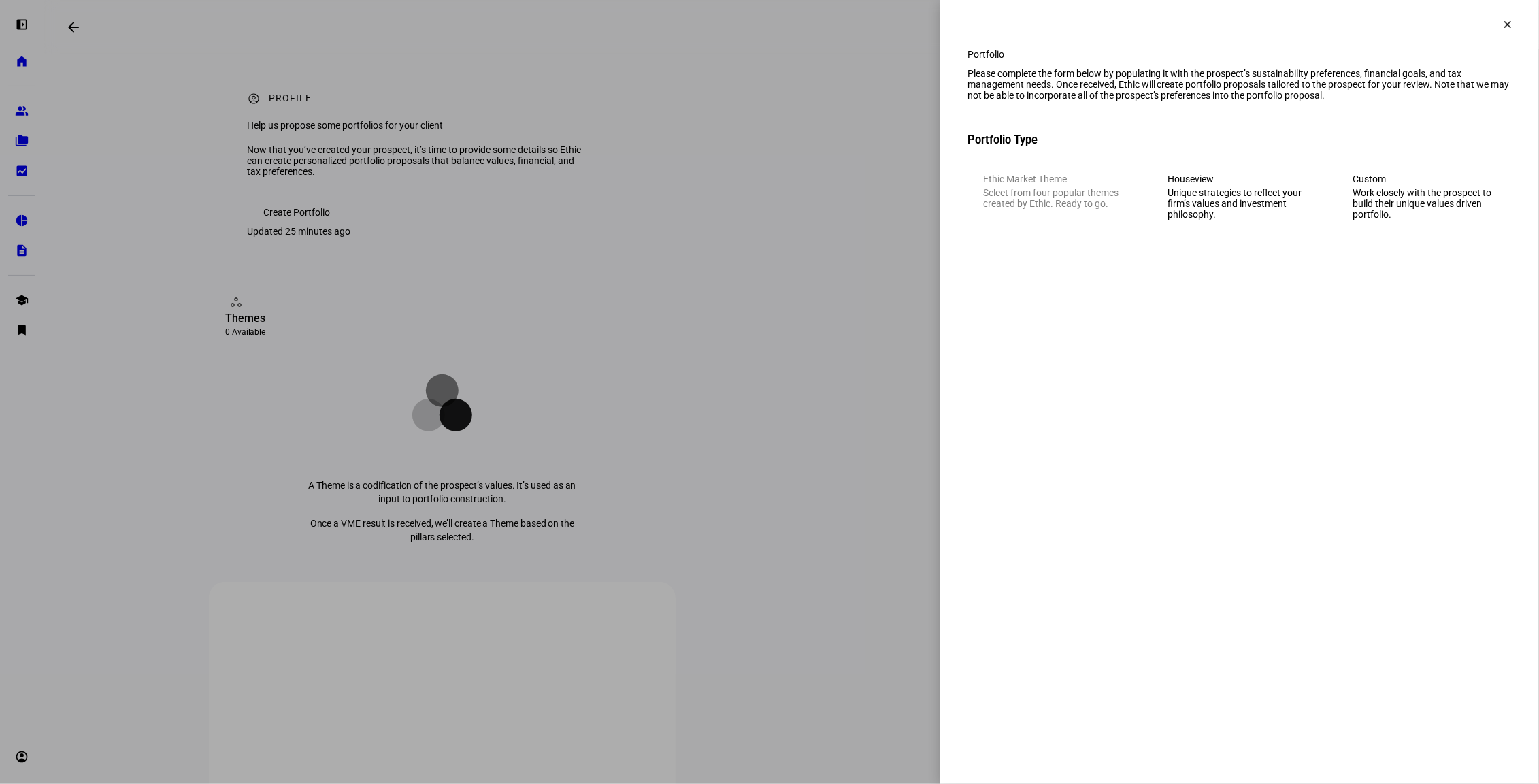
click at [1247, 184] on div "Houseview" at bounding box center [1239, 179] width 143 height 11
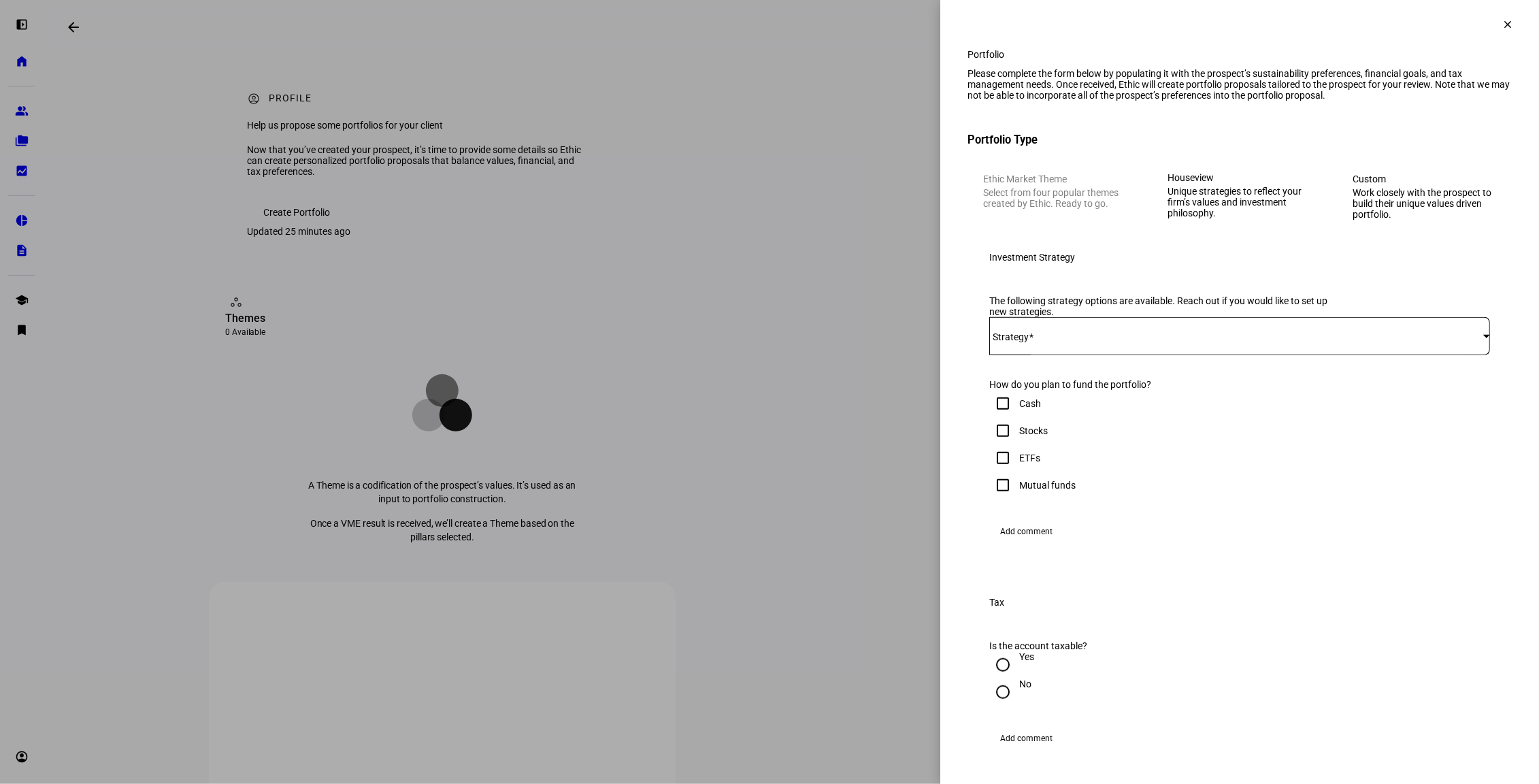
click at [1089, 368] on div at bounding box center [1239, 361] width 501 height 13
click at [1113, 342] on span at bounding box center [1236, 336] width 494 height 11
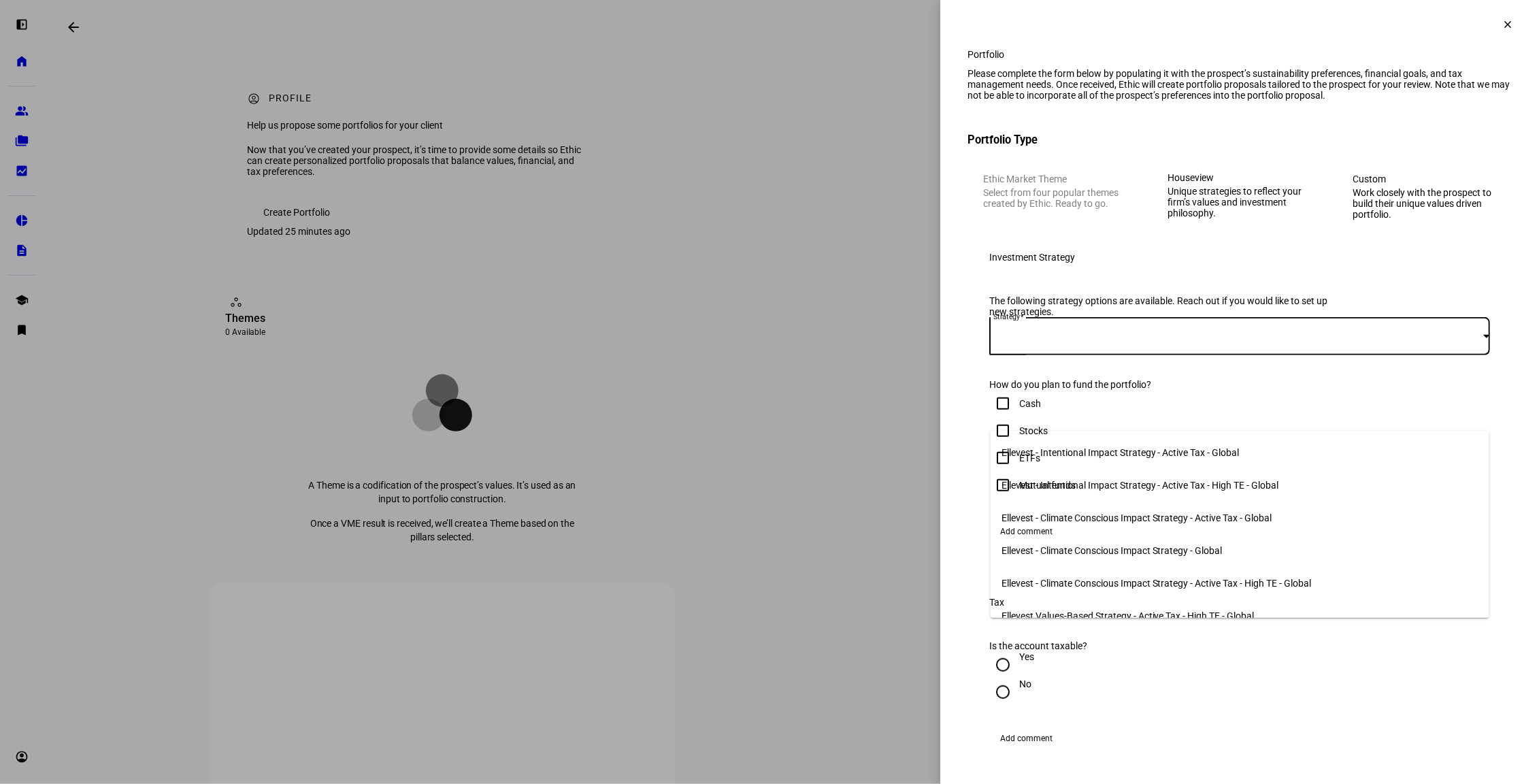
click at [1129, 451] on span "Ellevest - Intentional Impact Strategy - Active Tax - Global" at bounding box center [1120, 452] width 238 height 11
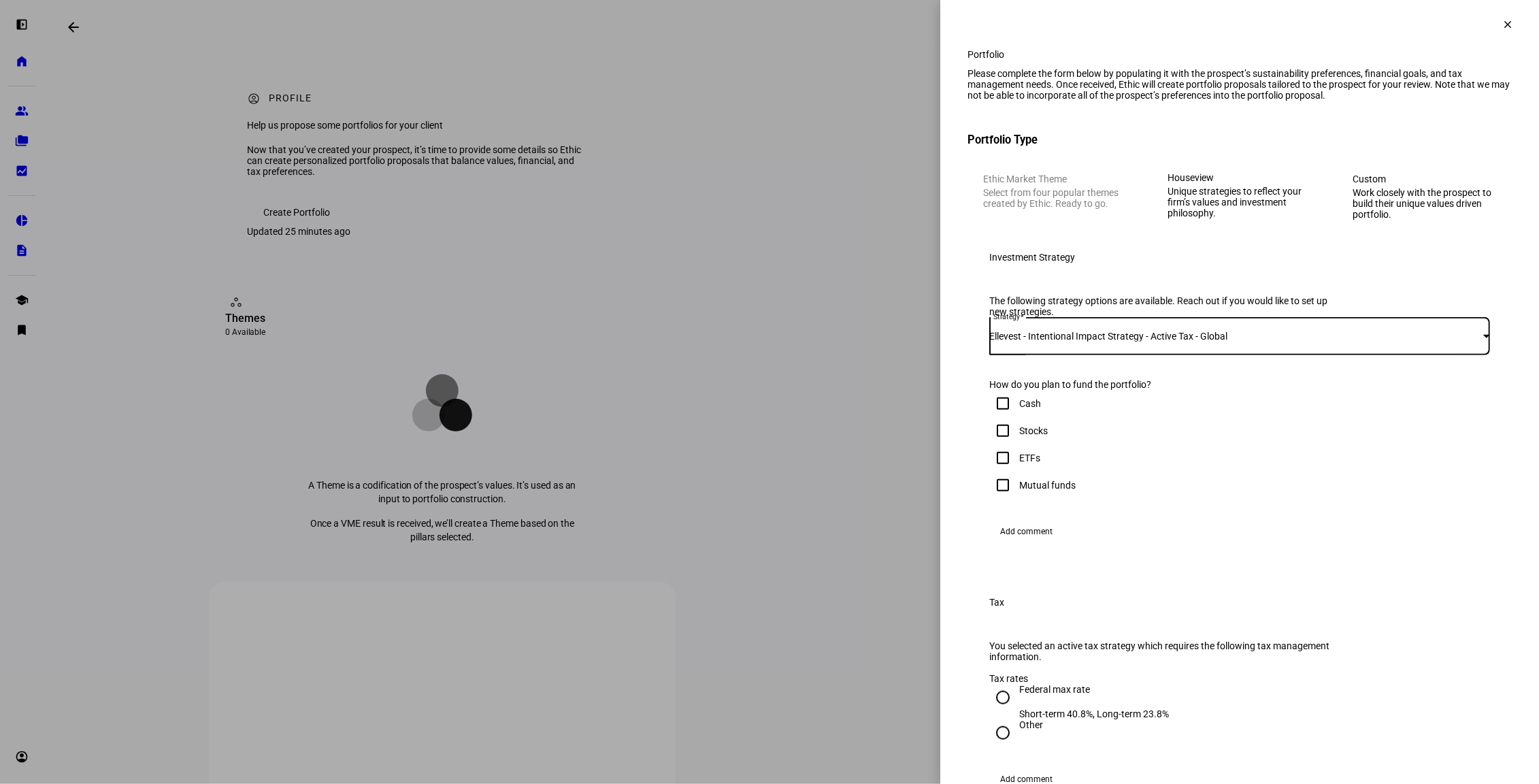
click at [1012, 444] on input "Stocks" at bounding box center [1003, 430] width 27 height 27
checkbox input "true"
click at [1015, 542] on span "Add comment" at bounding box center [1026, 531] width 52 height 22
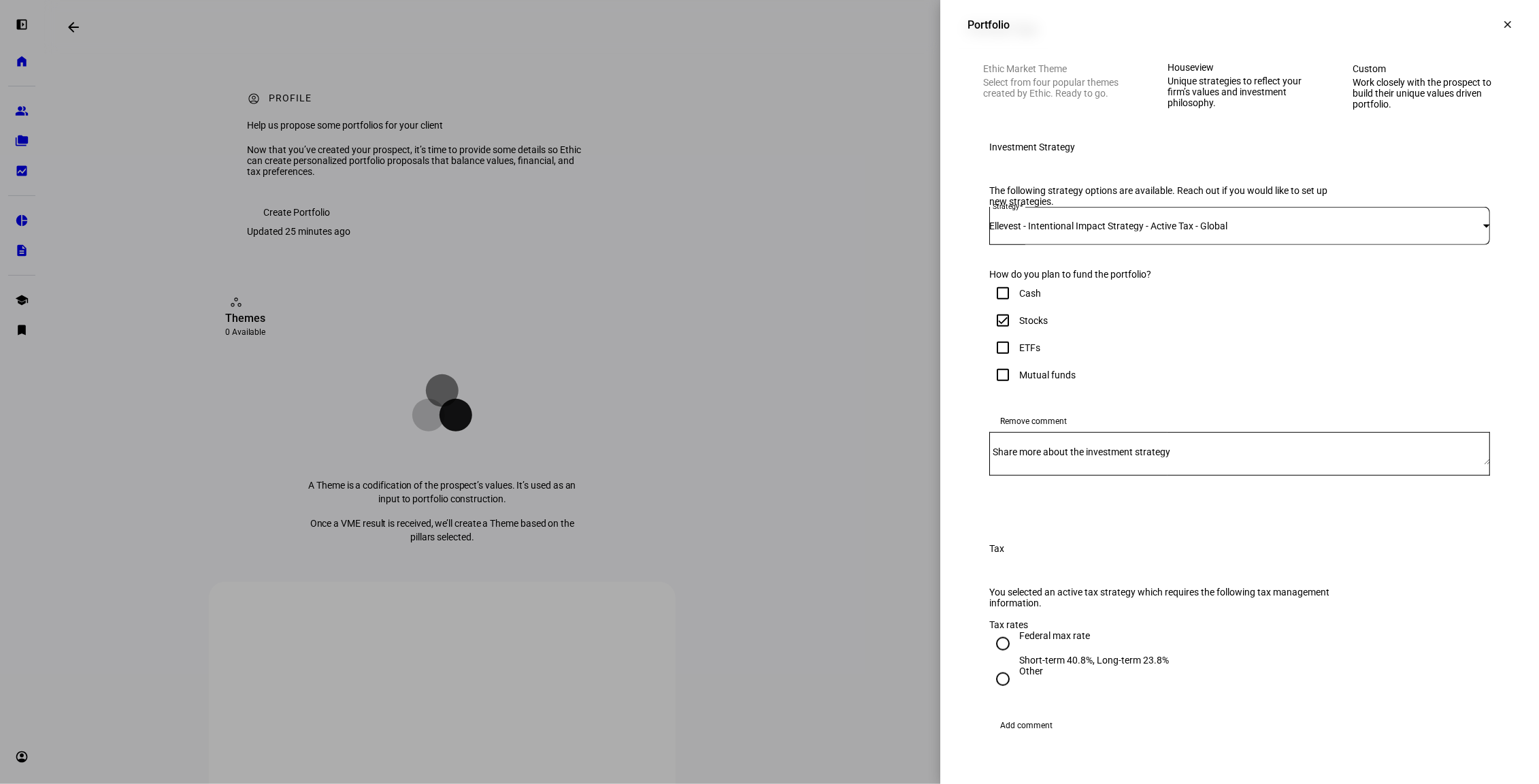
scroll to position [268, 0]
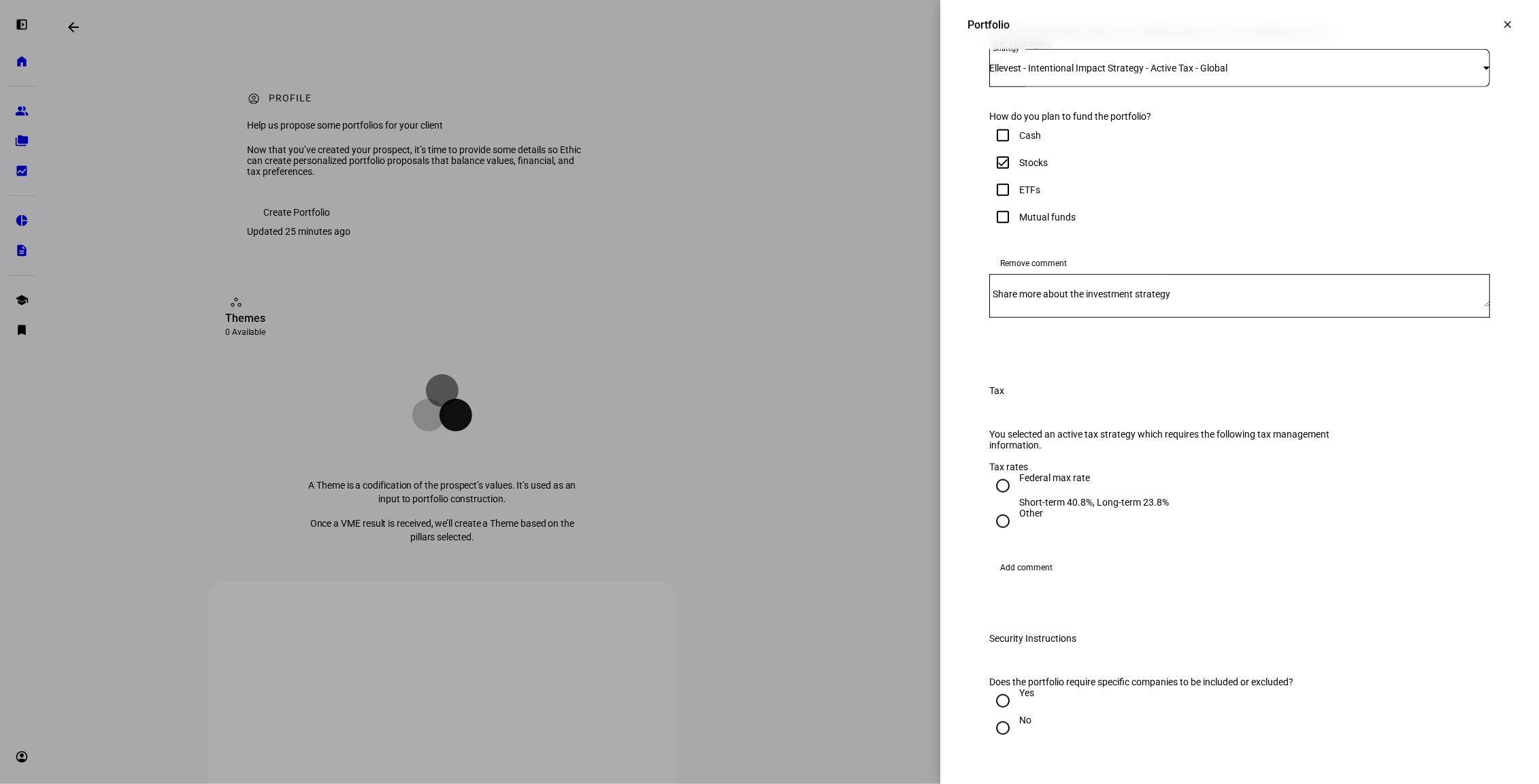
click at [1147, 299] on mat-label "Share more about the investment strategy" at bounding box center [1081, 294] width 178 height 11
click at [1147, 307] on textarea "Share more about the investment strategy" at bounding box center [1239, 296] width 501 height 22
paste textarea "$150k to start. Given the reduction in II TE budget, is it still ok to fund II …"
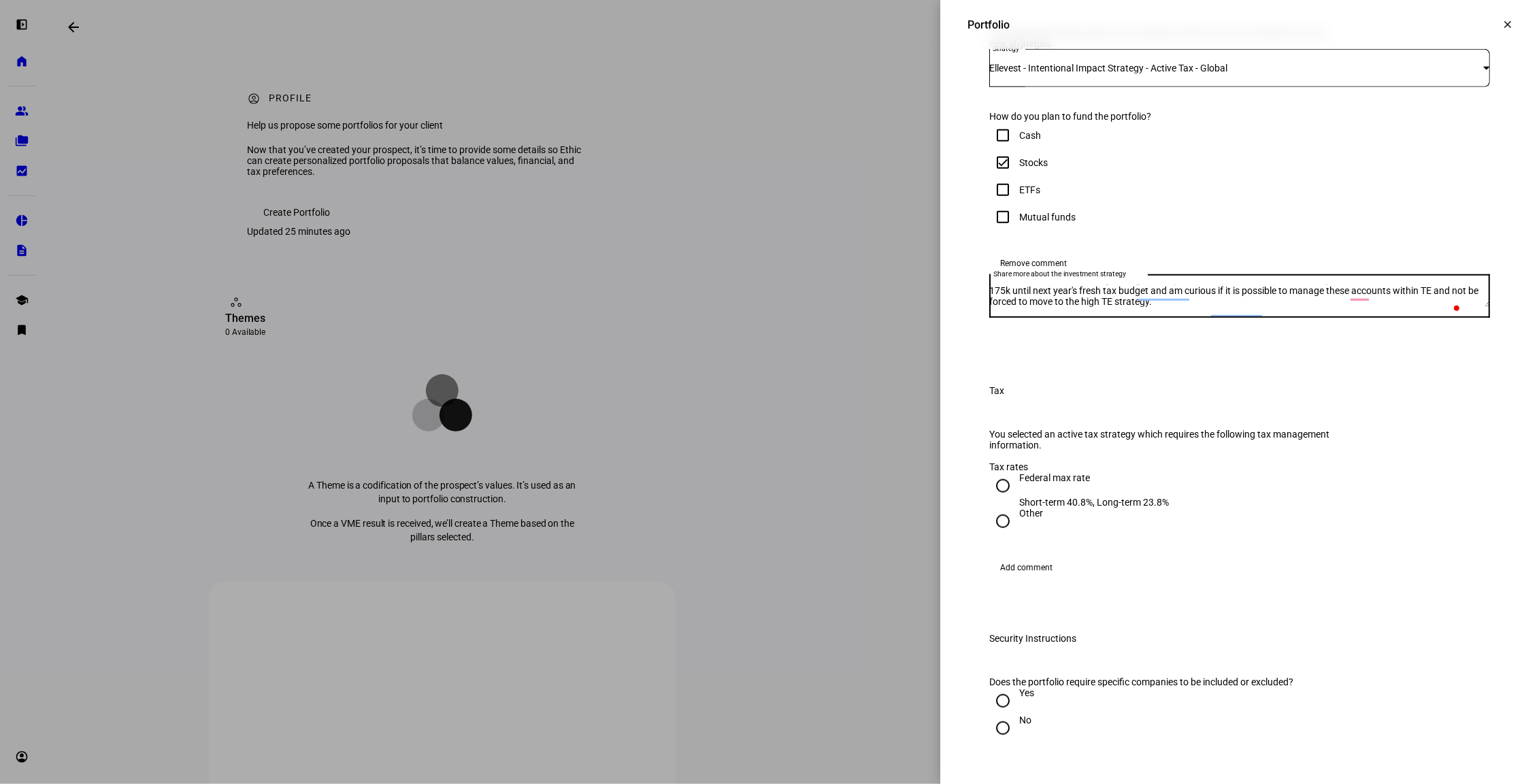
scroll to position [0, 0]
drag, startPoint x: 1074, startPoint y: 506, endPoint x: 1172, endPoint y: 470, distance: 104.4
click at [1172, 331] on eth-additional-info-control "Remove comment Share more about the investment strategy $150k to start. Given t…" at bounding box center [1239, 292] width 501 height 78
drag, startPoint x: 1256, startPoint y: 506, endPoint x: 1266, endPoint y: 528, distance: 24.2
click at [1247, 307] on textarea "$150k to start. Given the reduction in II TE budget, is it still ok to fund II …" at bounding box center [1239, 296] width 501 height 22
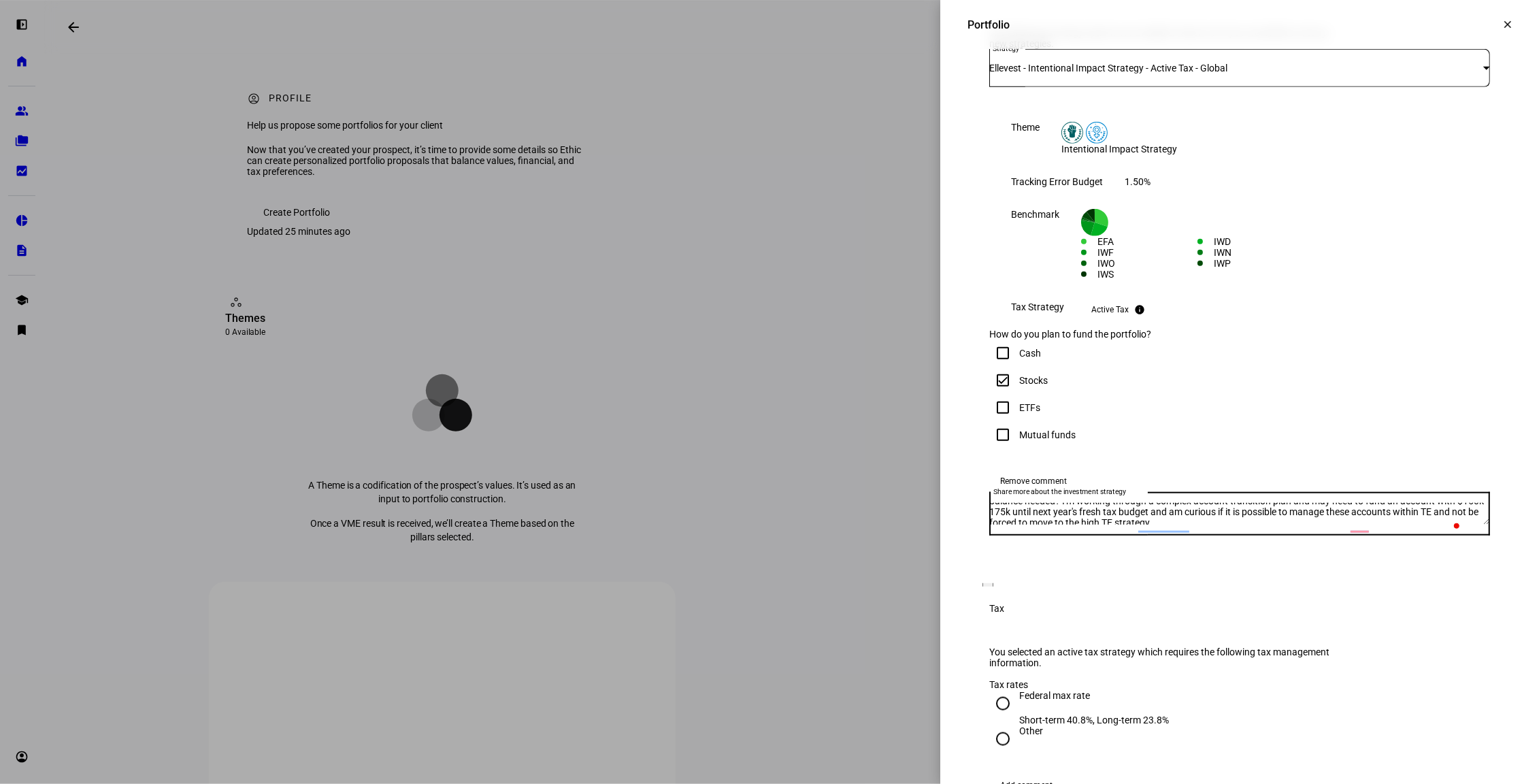
drag, startPoint x: 1264, startPoint y: 505, endPoint x: 1451, endPoint y: 654, distance: 239.1
click at [1247, 524] on textarea "$150k to start. Given the reduction in II TE budget, is it still ok to fund II …" at bounding box center [1239, 513] width 501 height 22
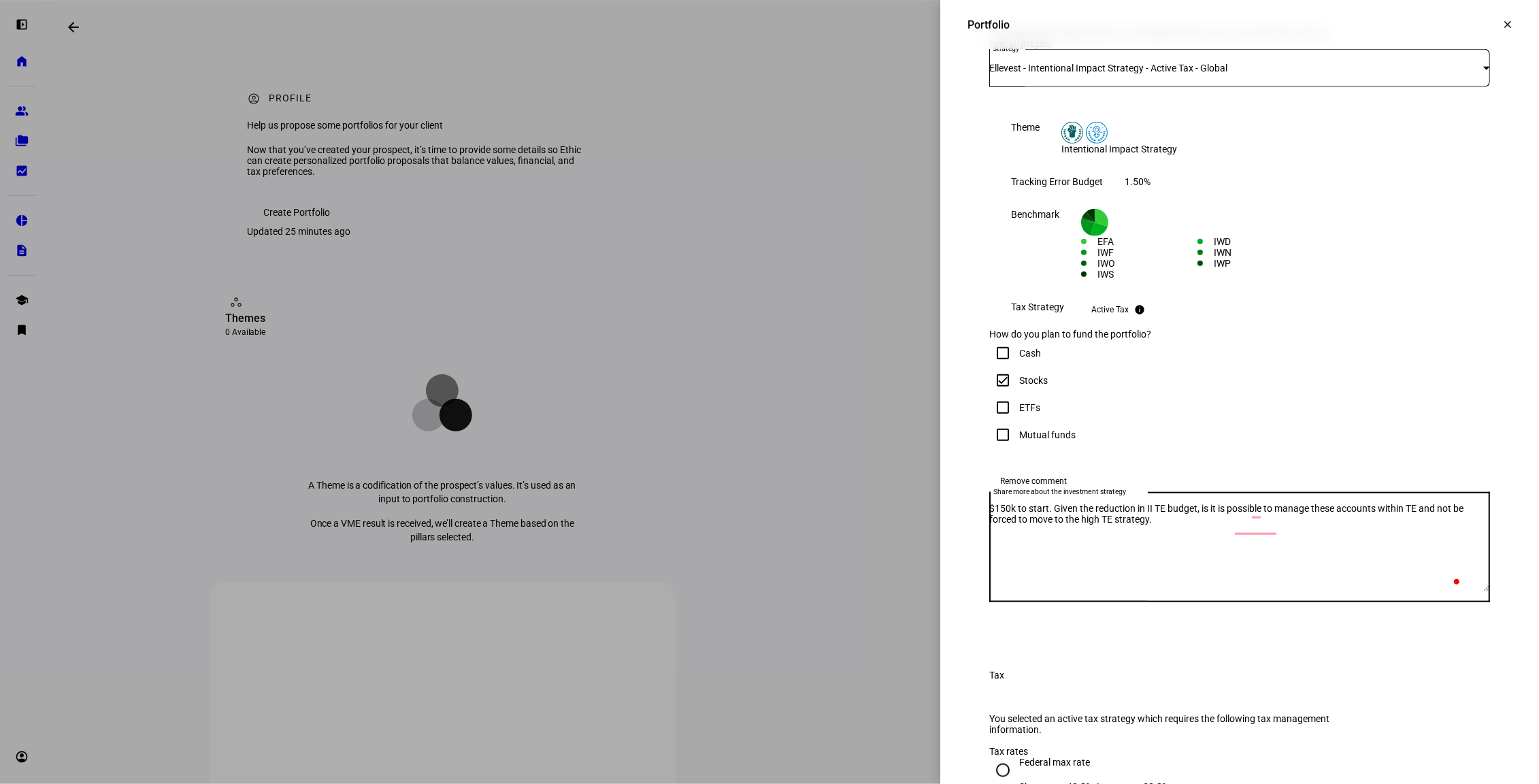
drag, startPoint x: 1476, startPoint y: 666, endPoint x: 1544, endPoint y: 765, distance: 120.1
click at [1247, 665] on html "left_panel_open home Home Advisors group Prospects folder_copy Households bid_l…" at bounding box center [770, 392] width 1539 height 784
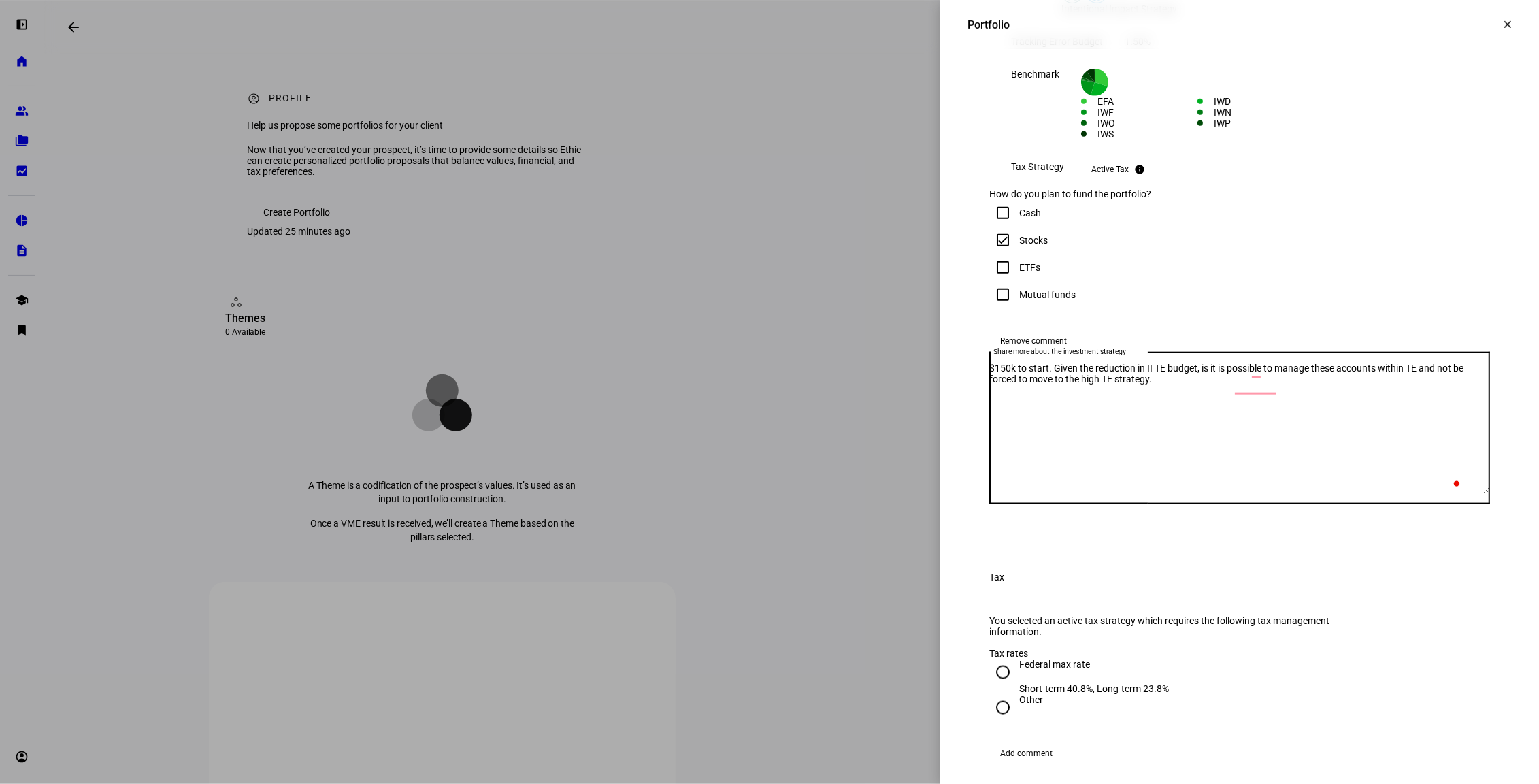
click at [1247, 493] on textarea "$150k to start. Given the reduction in II TE budget, is it is possible to manag…" at bounding box center [1239, 428] width 501 height 130
click at [1131, 493] on textarea "$150k to start. Given the reduction in II TE budget, is it possible to manage t…" at bounding box center [1239, 428] width 501 height 130
click at [1189, 493] on textarea "$150k to start. Given the reduction in II TE budget, is it possible to manage t…" at bounding box center [1239, 428] width 501 height 130
click at [1247, 493] on textarea "$150k to start. Given the reduction in the Intentional impact TE budget, is it …" at bounding box center [1239, 428] width 501 height 130
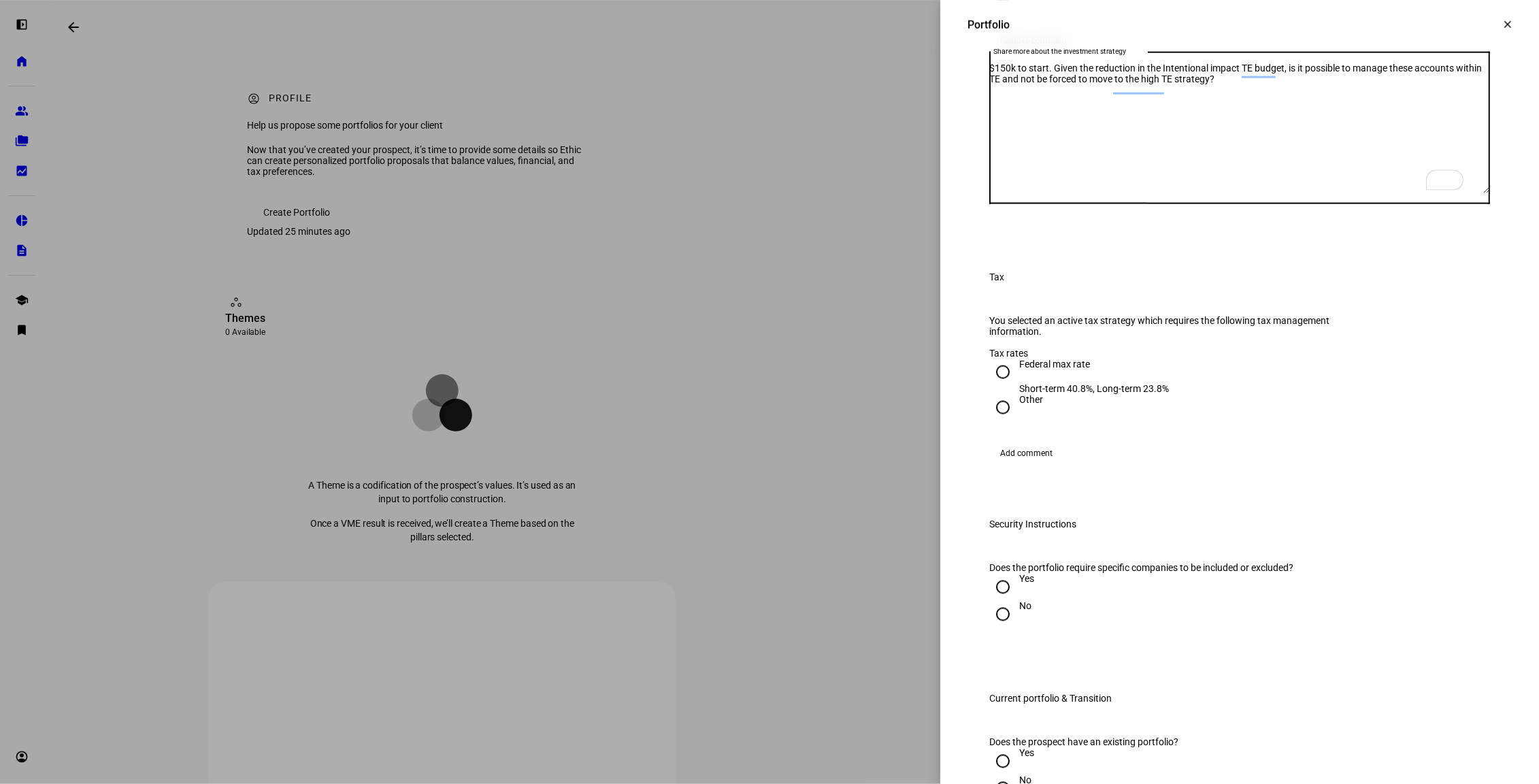
type textarea "$150k to start. Given the reduction in the Intentional impact TE budget, is it …"
click at [1069, 369] on div "Federal max rate" at bounding box center [1094, 364] width 150 height 11
click at [1017, 386] on input "Federal max rate Short-term 40.8%, Long-term 23.8%" at bounding box center [1003, 372] width 27 height 27
radio input "true"
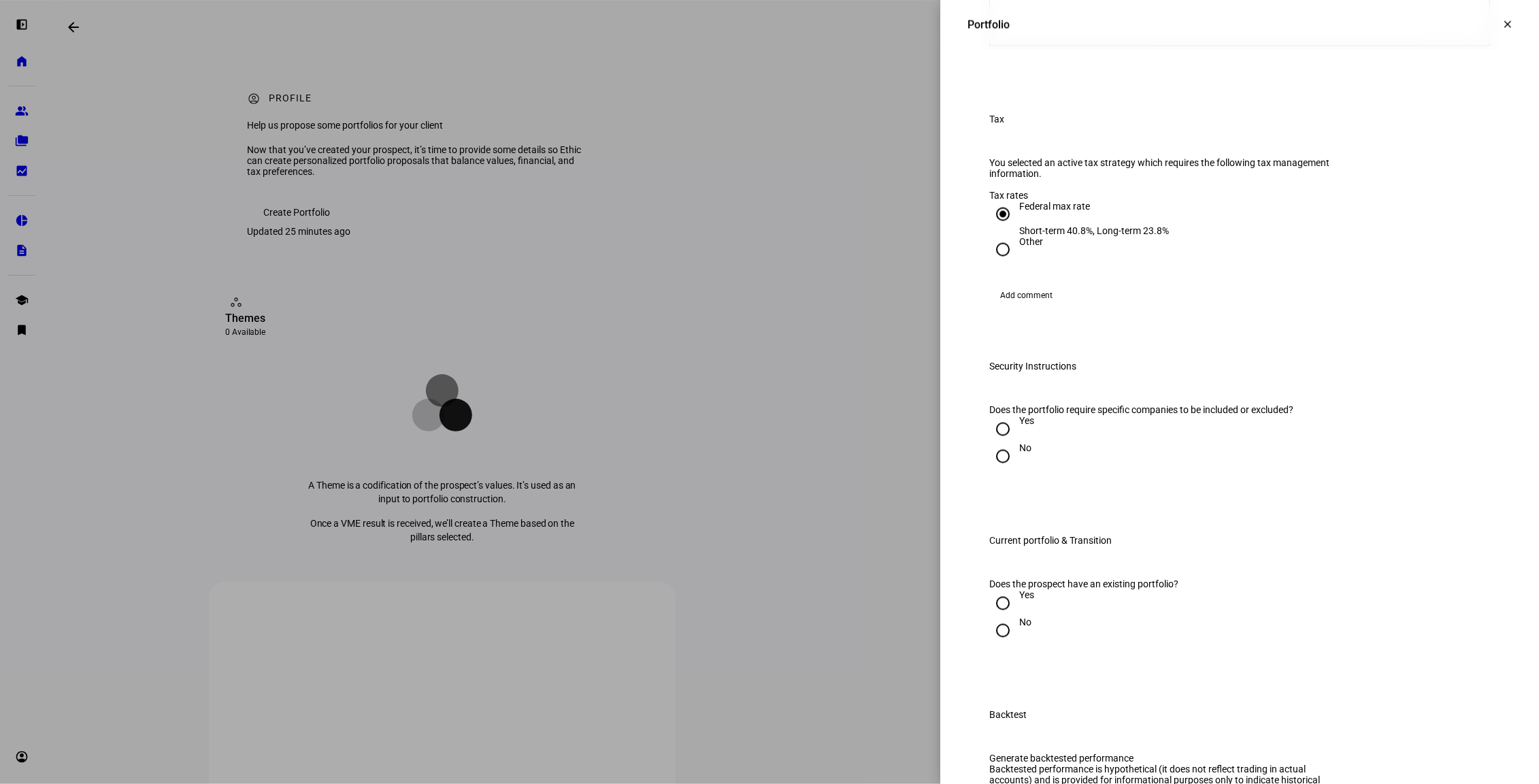
click at [1007, 470] on input "No" at bounding box center [1003, 457] width 27 height 27
radio input "true"
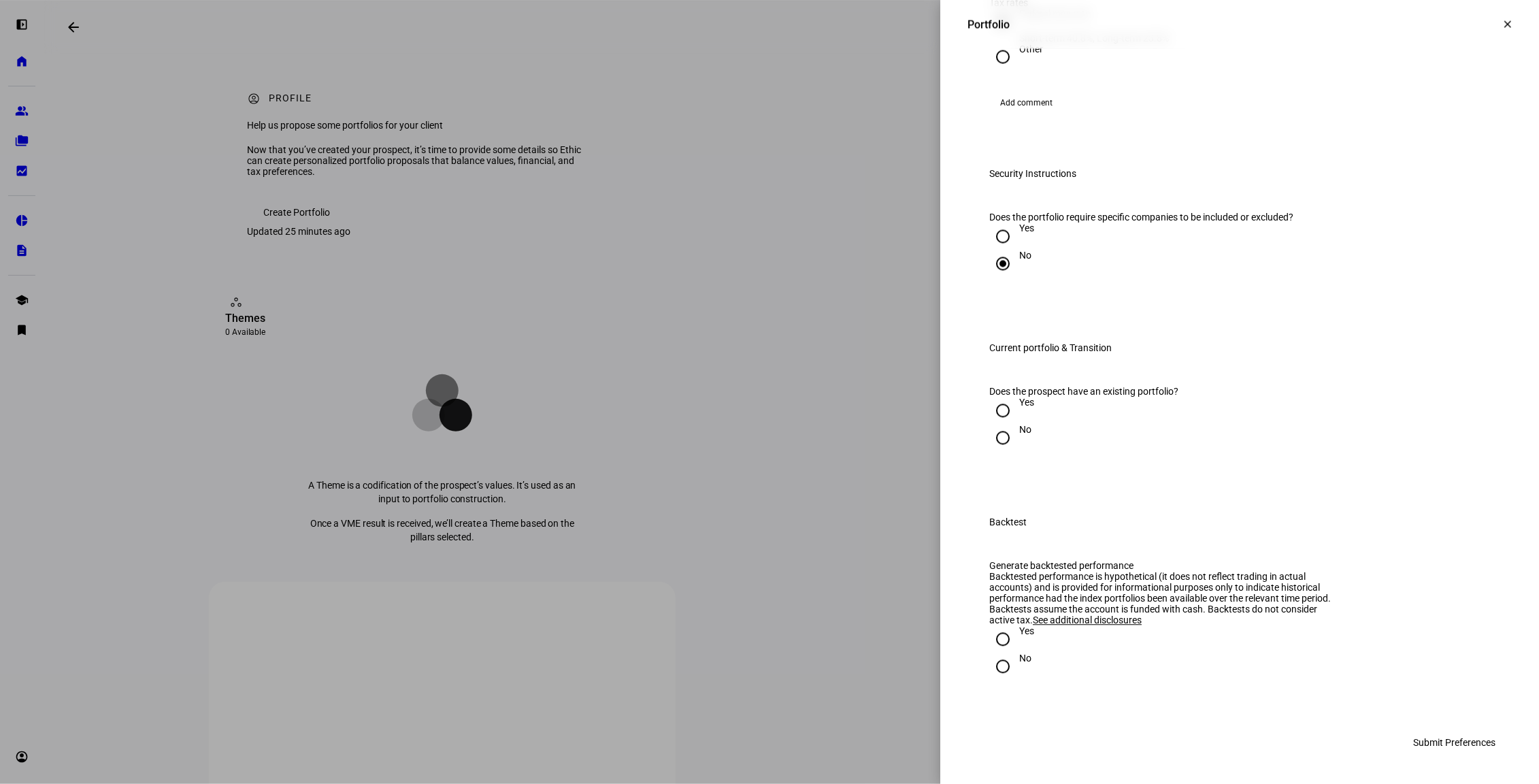
click at [1007, 425] on input "Yes" at bounding box center [1003, 411] width 27 height 27
radio input "true"
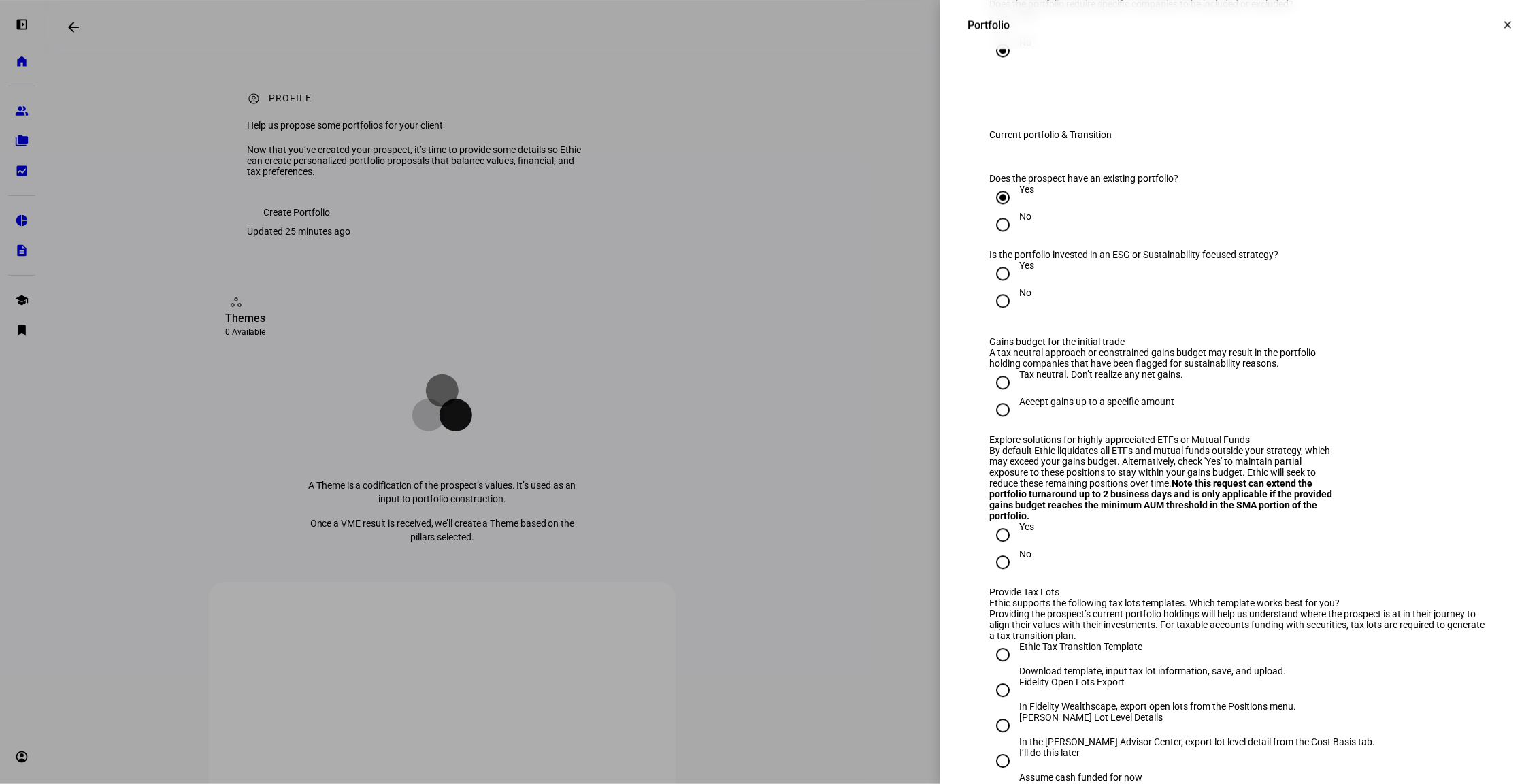
click at [999, 287] on input "Yes" at bounding box center [1003, 273] width 27 height 27
radio input "true"
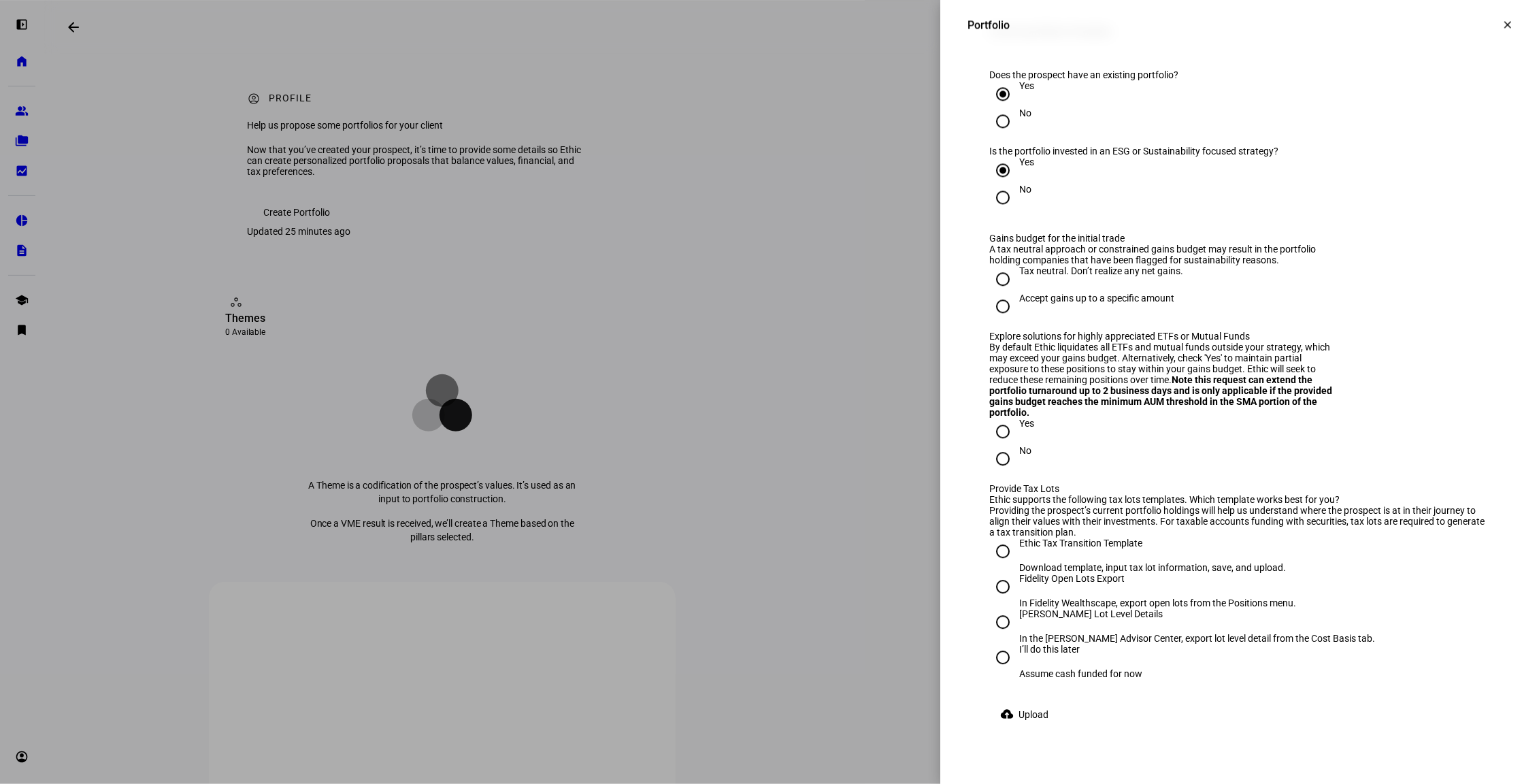
click at [997, 293] on input "Tax neutral. Don’t realize any net gains." at bounding box center [1003, 279] width 27 height 27
radio input "true"
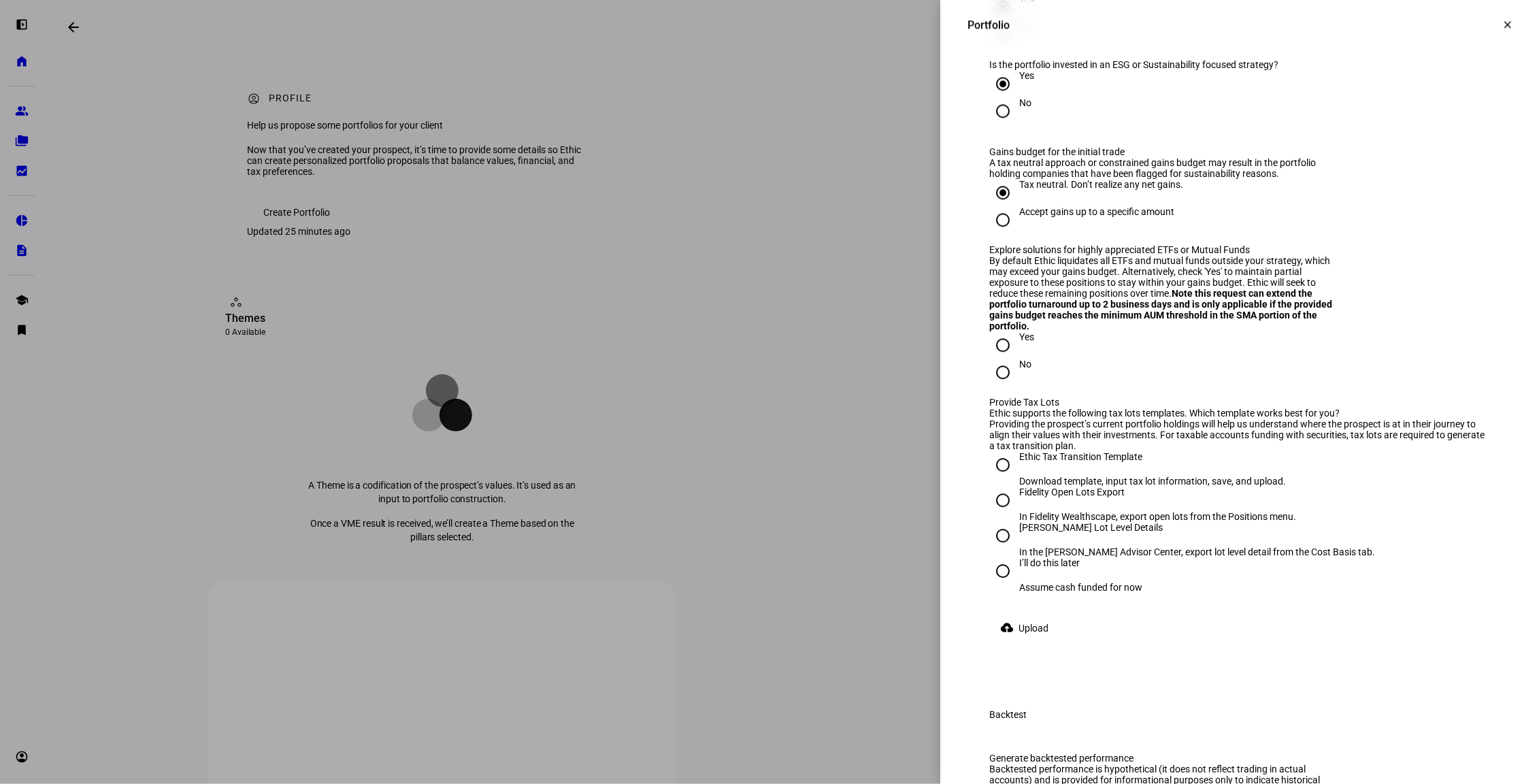
click at [999, 358] on input "Yes" at bounding box center [1003, 345] width 27 height 27
radio input "true"
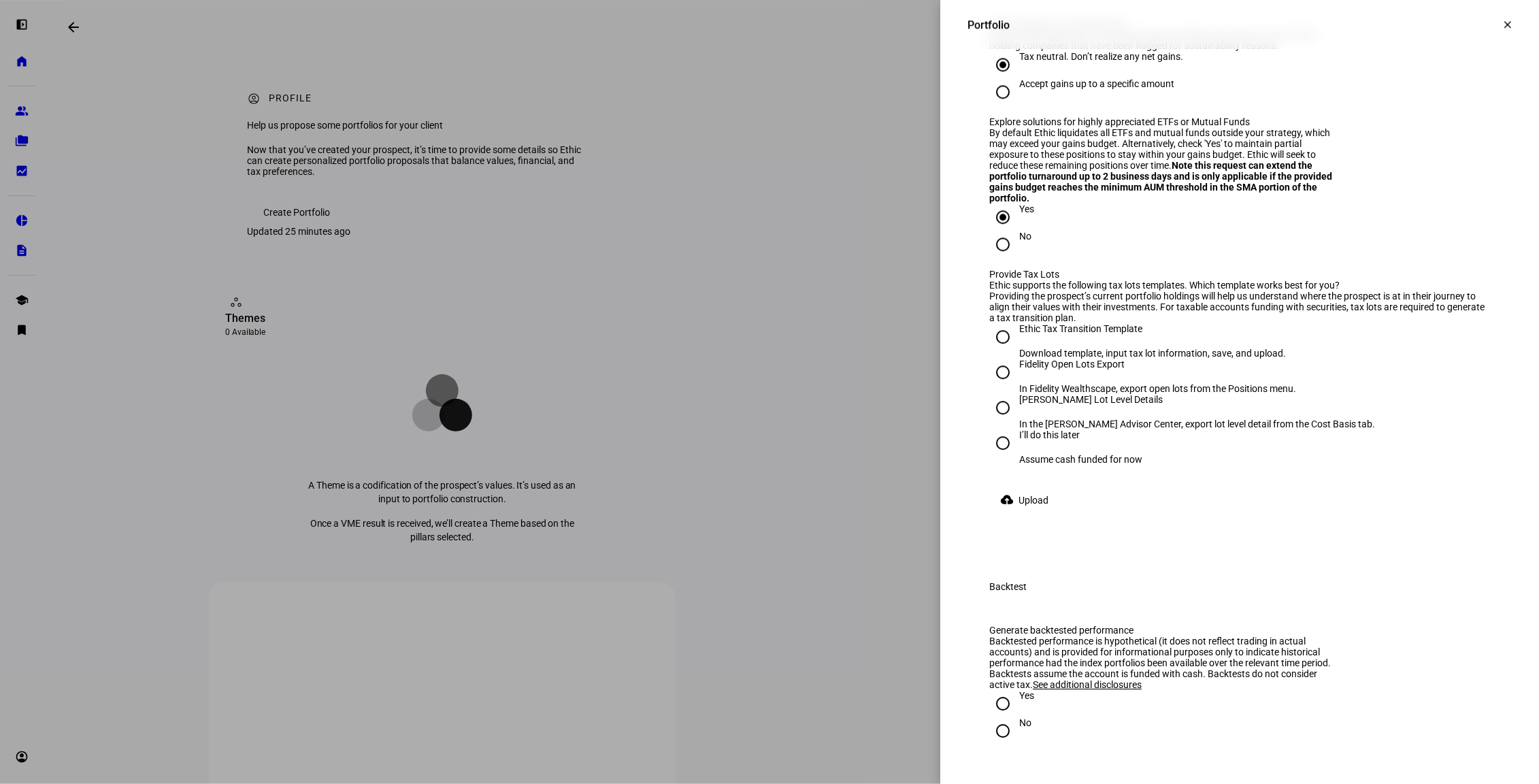
click at [1009, 350] on input "Ethic Tax Transition Template Download template, input tax lot information, sav…" at bounding box center [1003, 336] width 27 height 27
radio input "true"
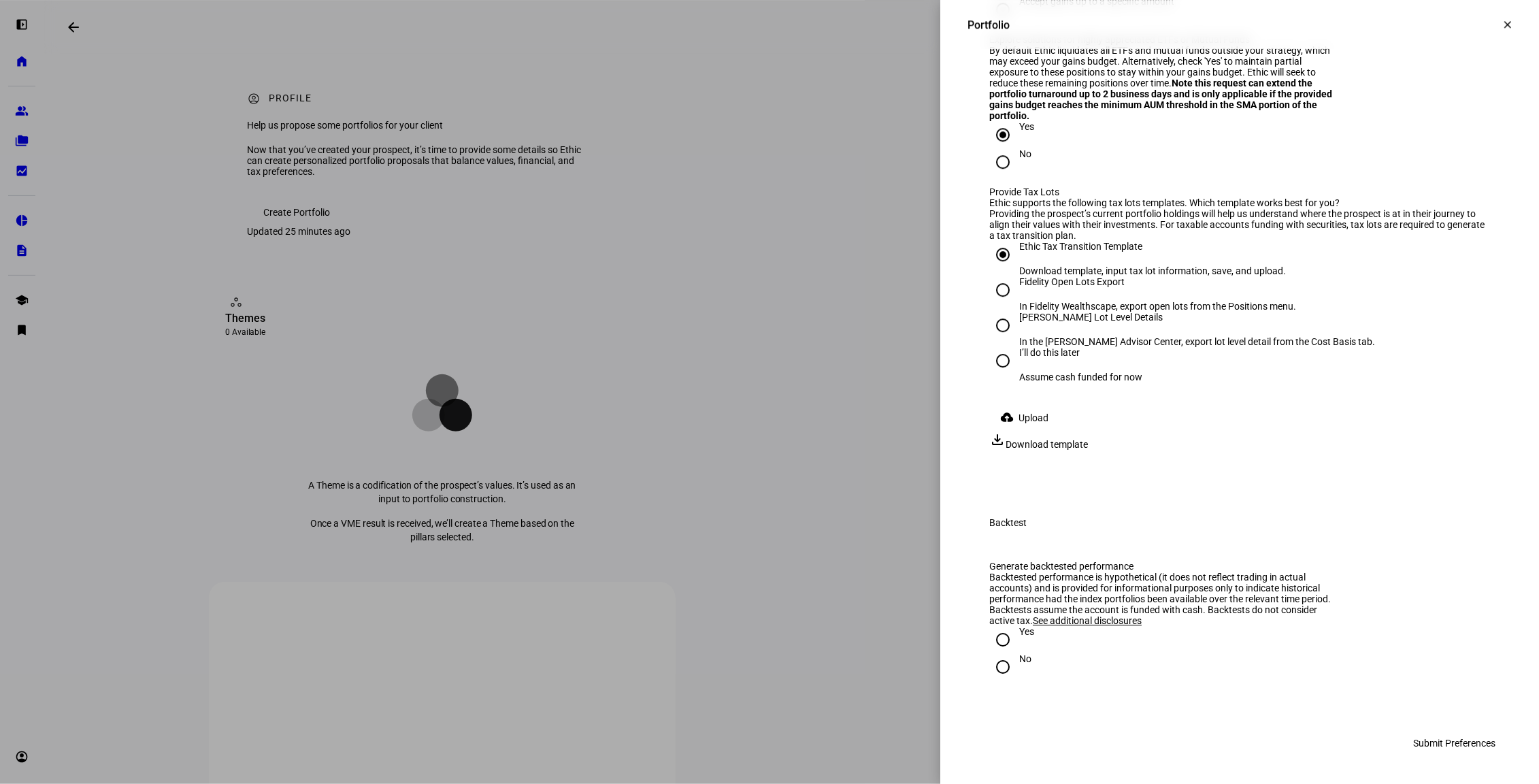
click at [1036, 431] on span "Upload" at bounding box center [1033, 418] width 30 height 27
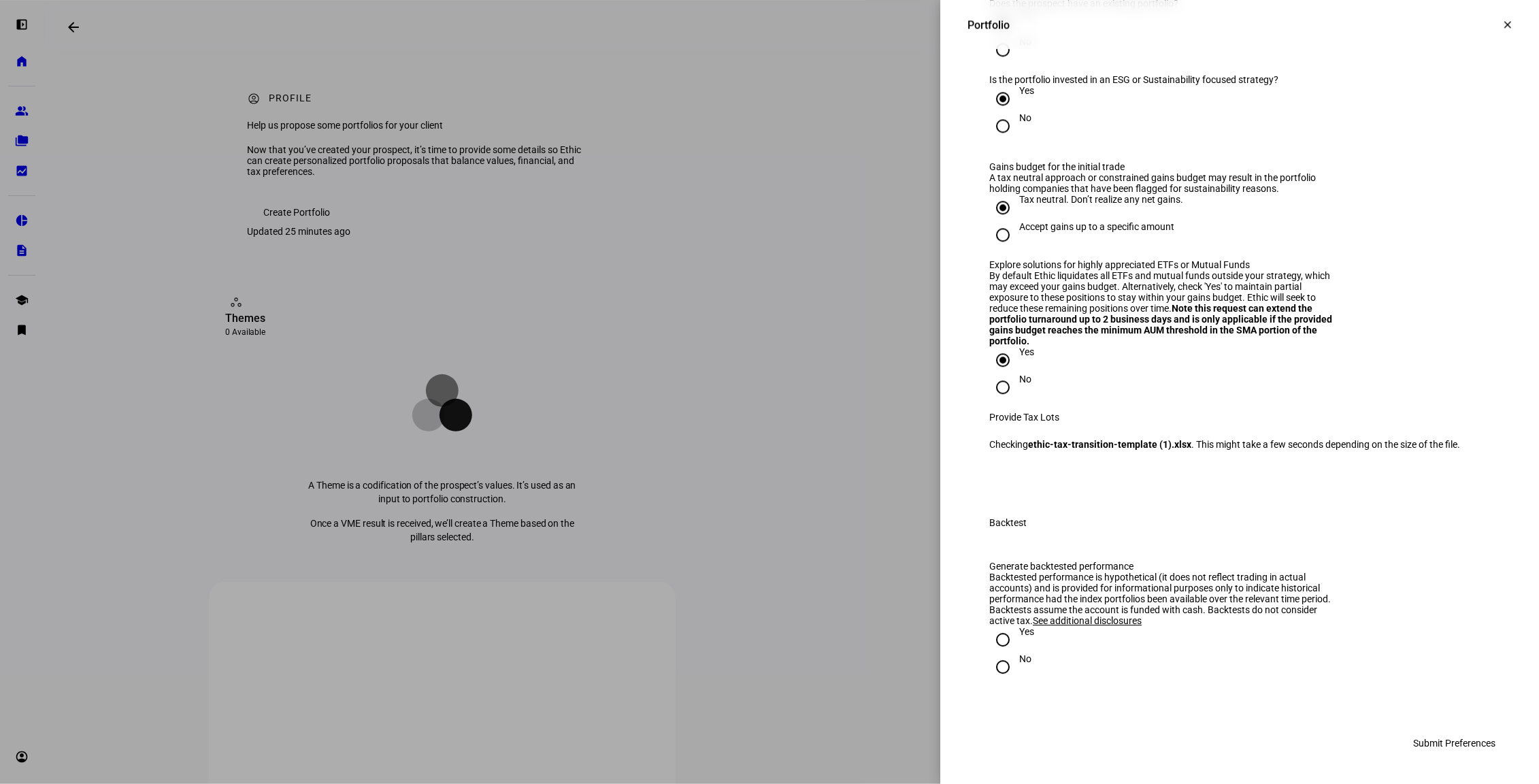
click at [997, 665] on input "No" at bounding box center [1003, 666] width 27 height 27
radio input "true"
click at [1247, 665] on span "Submit Preferences" at bounding box center [1454, 743] width 82 height 27
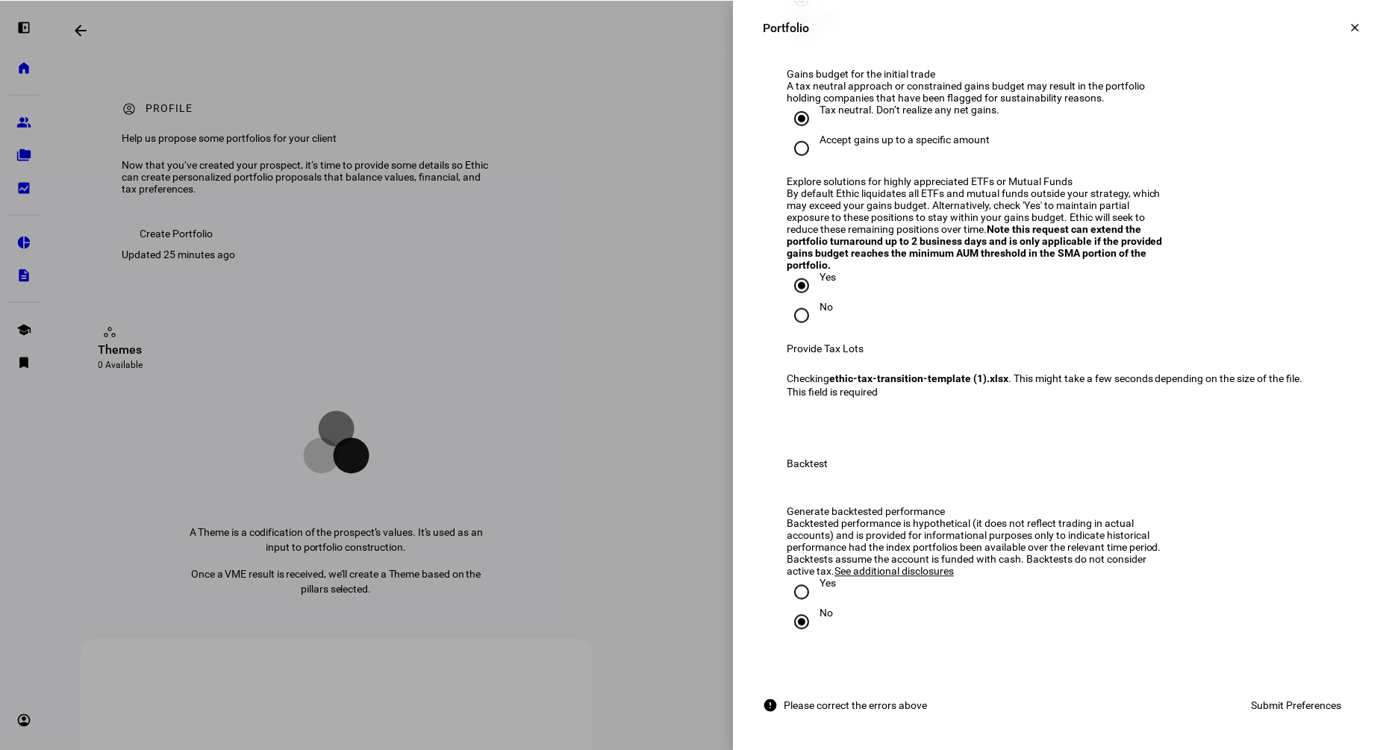
scroll to position [1991, 0]
click at [800, 300] on input "No" at bounding box center [801, 315] width 30 height 30
radio input "true"
click at [876, 330] on div "No" at bounding box center [1060, 315] width 549 height 30
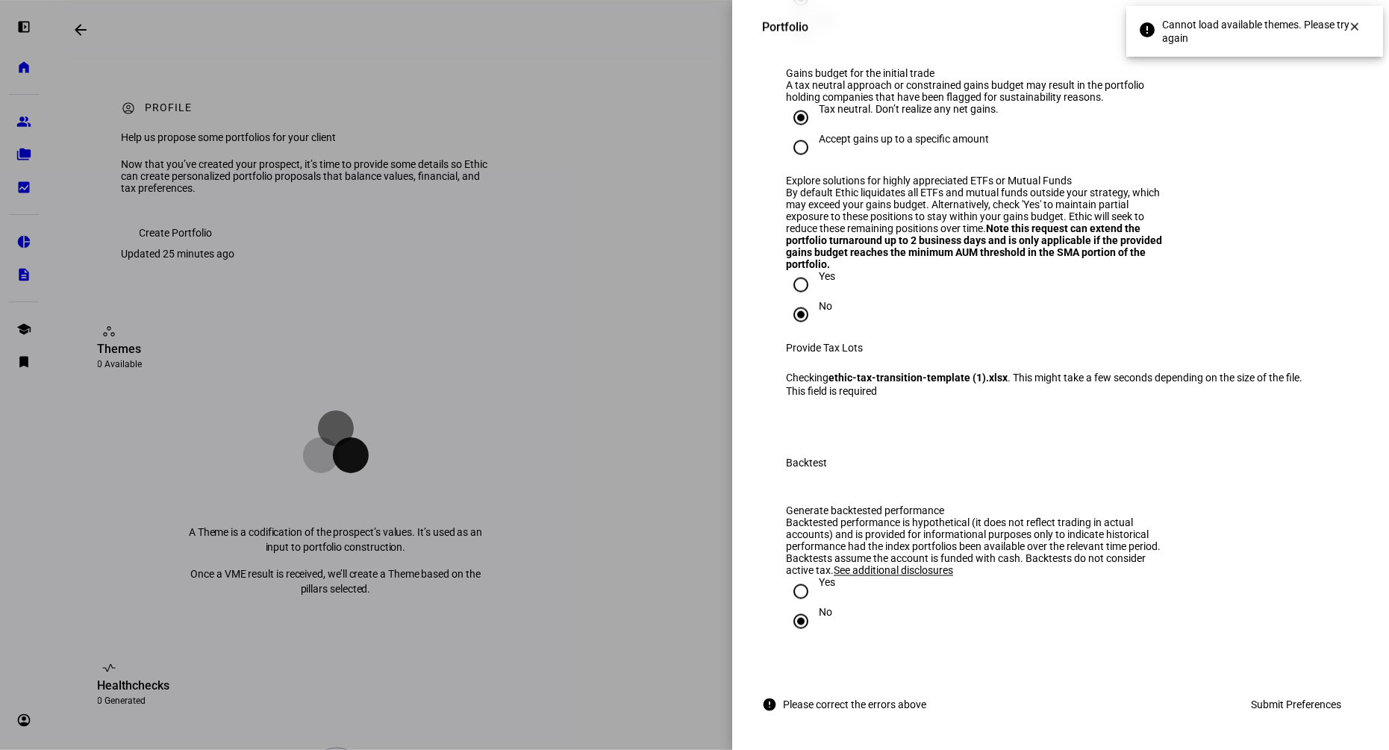
scroll to position [1991, 0]
click at [1284, 701] on span "Submit Preferences" at bounding box center [1296, 705] width 90 height 30
click at [800, 270] on input "Yes" at bounding box center [801, 285] width 30 height 30
radio input "true"
click at [800, 300] on input "No" at bounding box center [801, 315] width 30 height 30
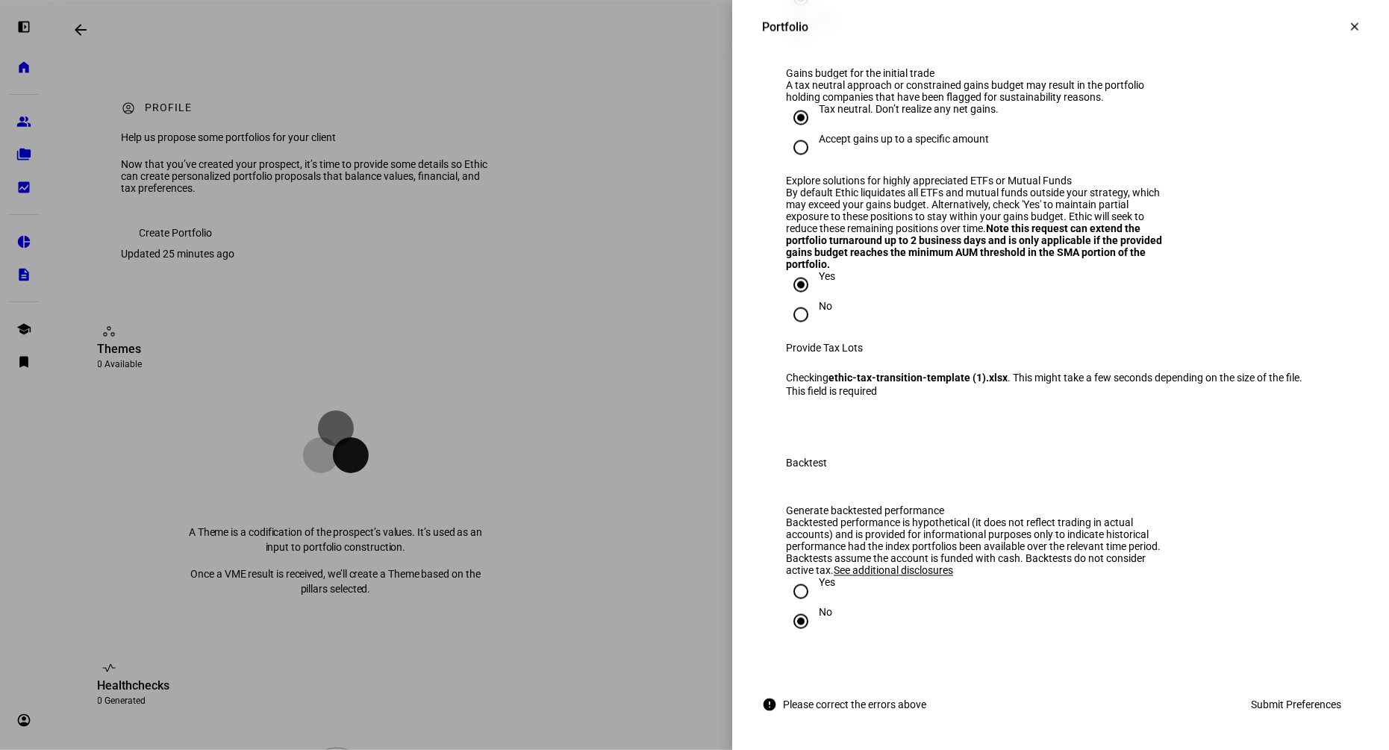
radio input "true"
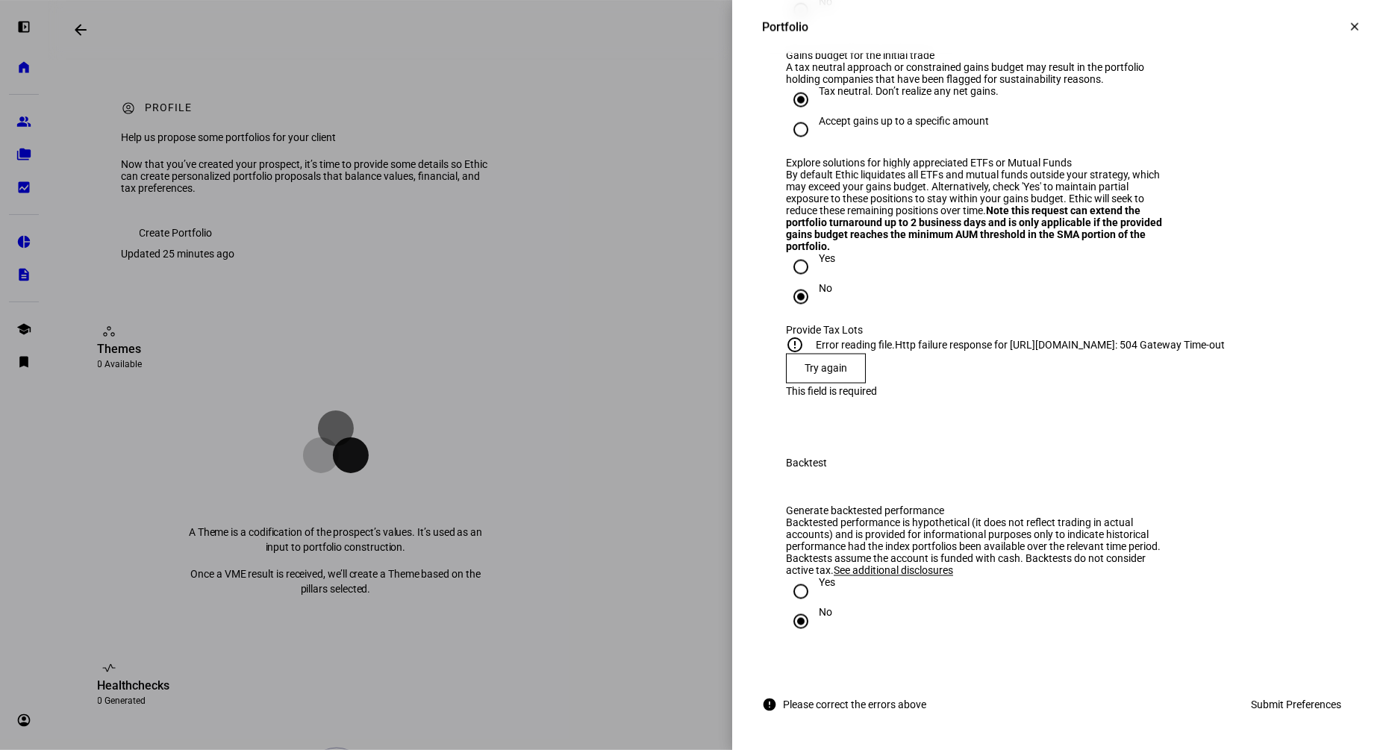
click at [842, 375] on span "Try again" at bounding box center [825, 369] width 43 height 12
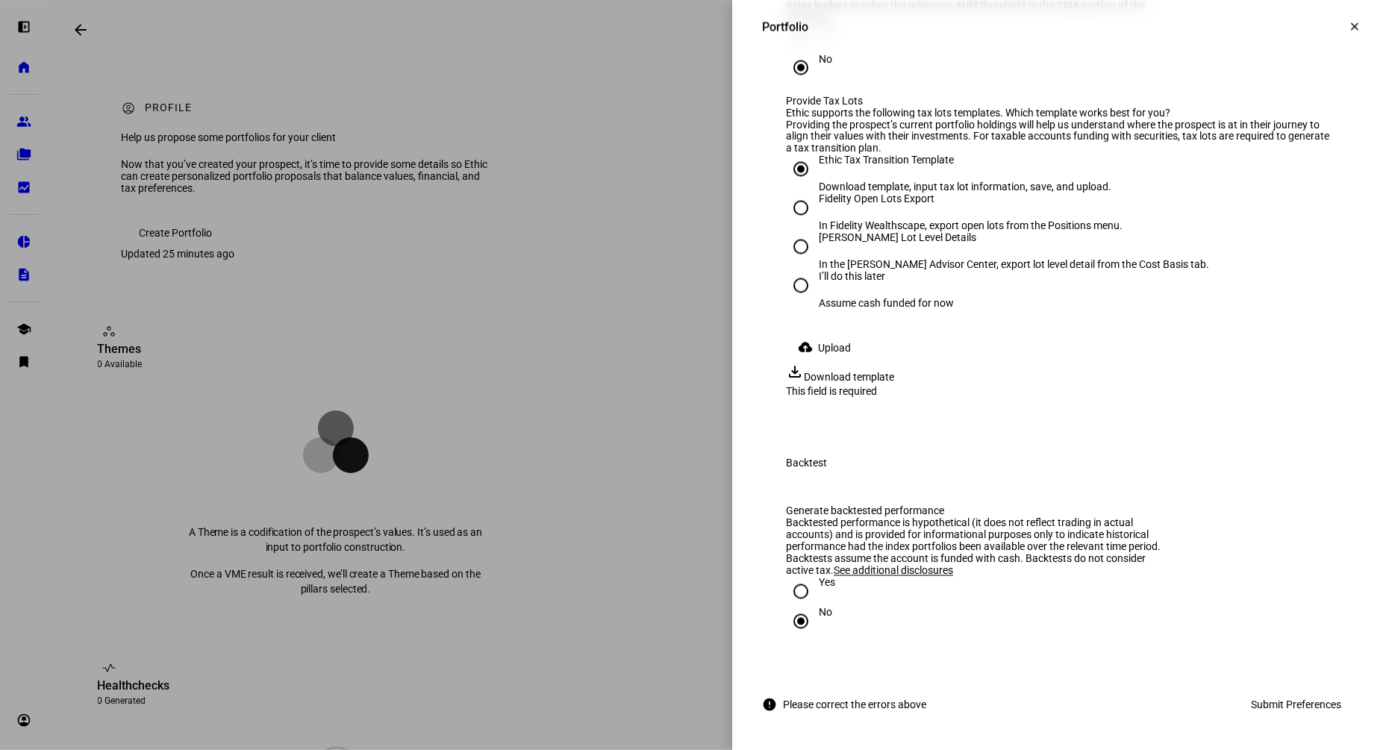
click at [806, 301] on input "I’ll do this later Assume cash funded for now" at bounding box center [801, 286] width 30 height 30
radio input "true"
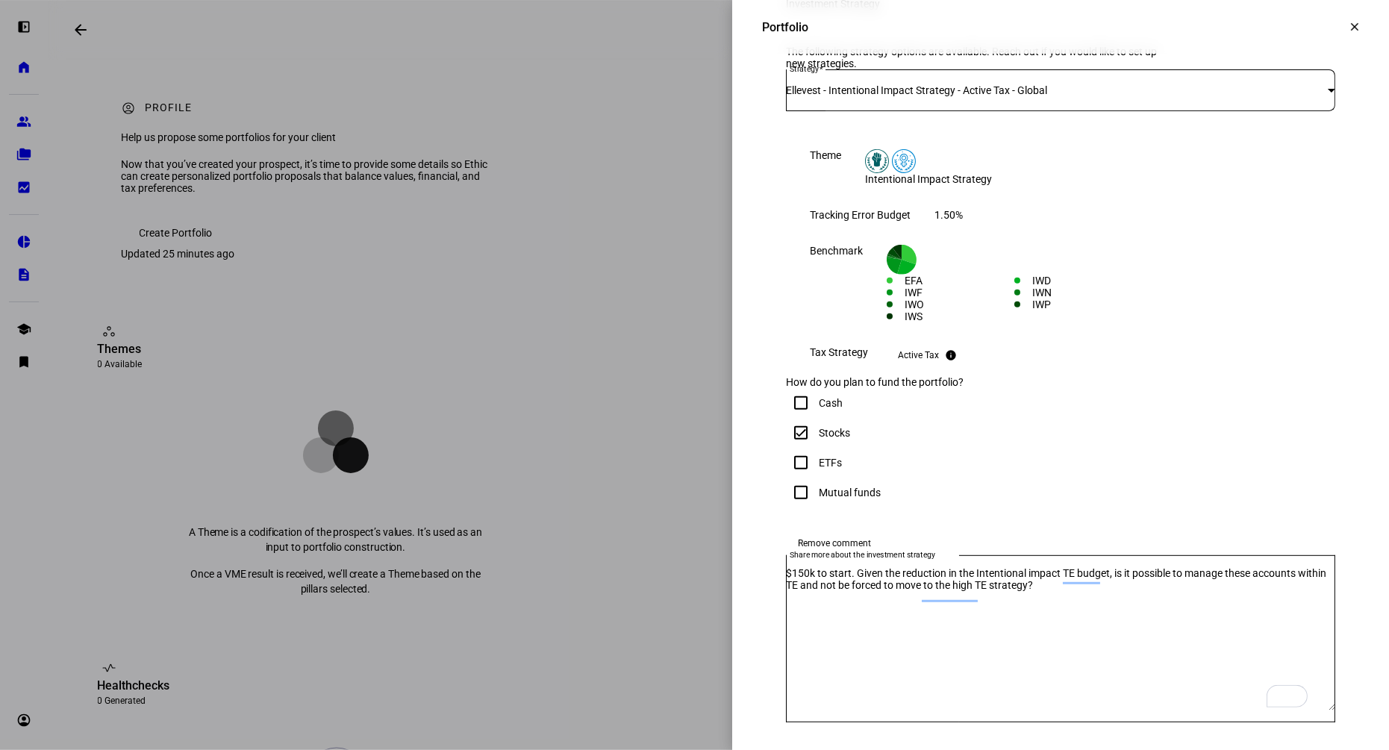
scroll to position [275, 0]
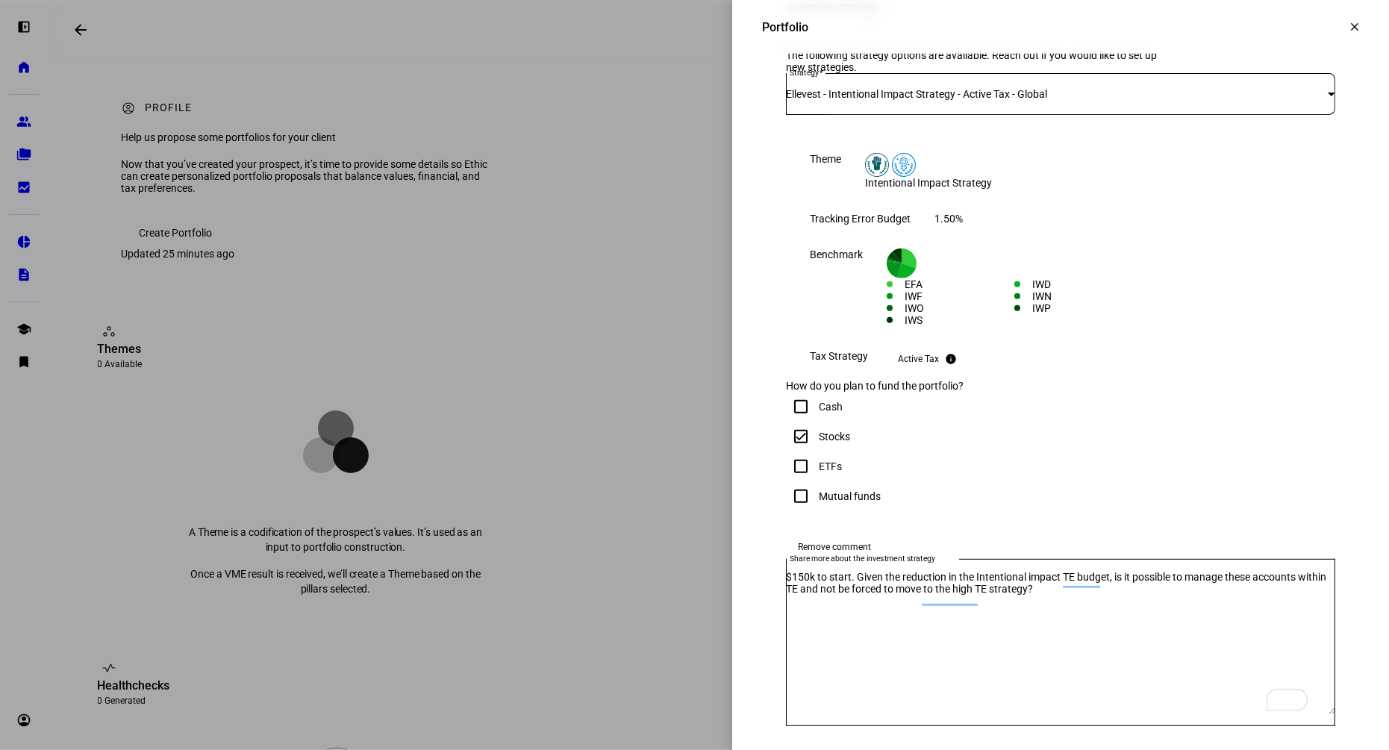
click at [804, 422] on input "Cash" at bounding box center [801, 407] width 30 height 30
checkbox input "true"
click at [803, 451] on input "Stocks" at bounding box center [801, 437] width 30 height 30
checkbox input "false"
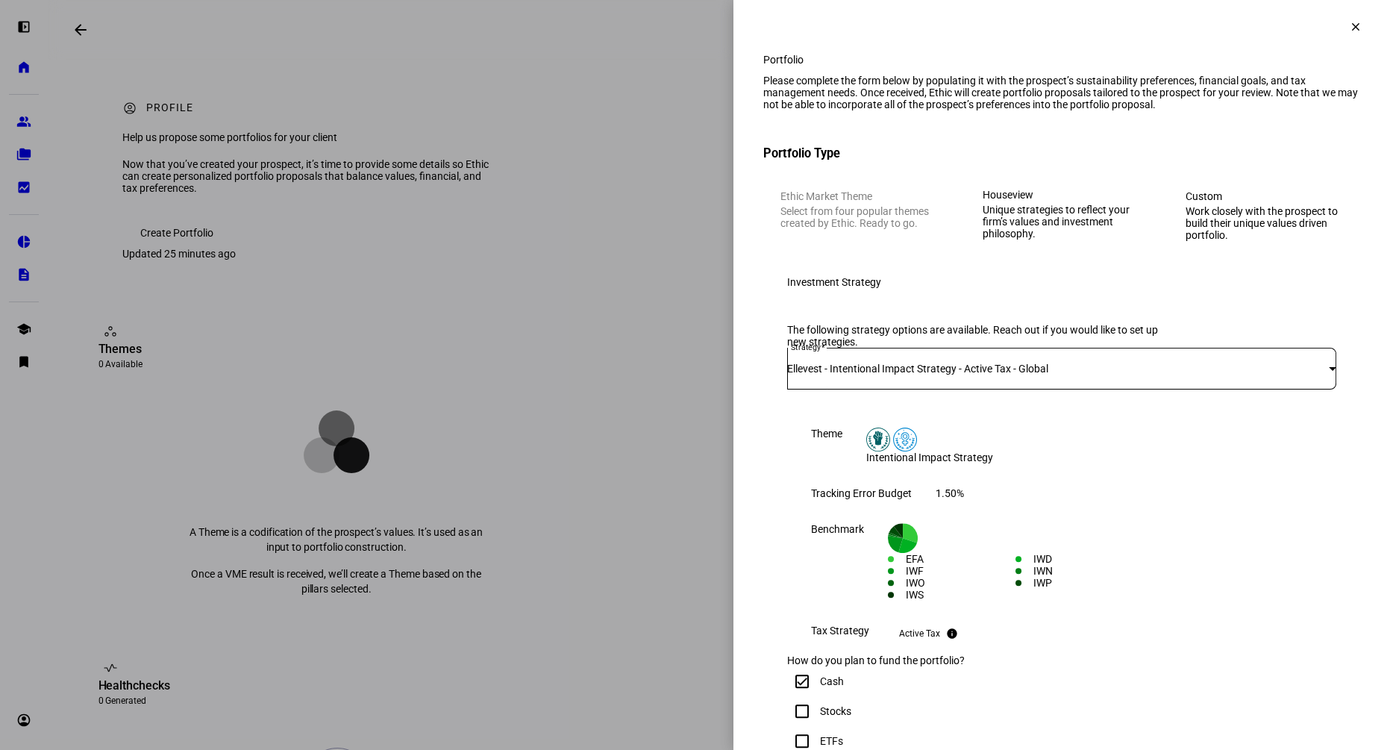
scroll to position [2268, 0]
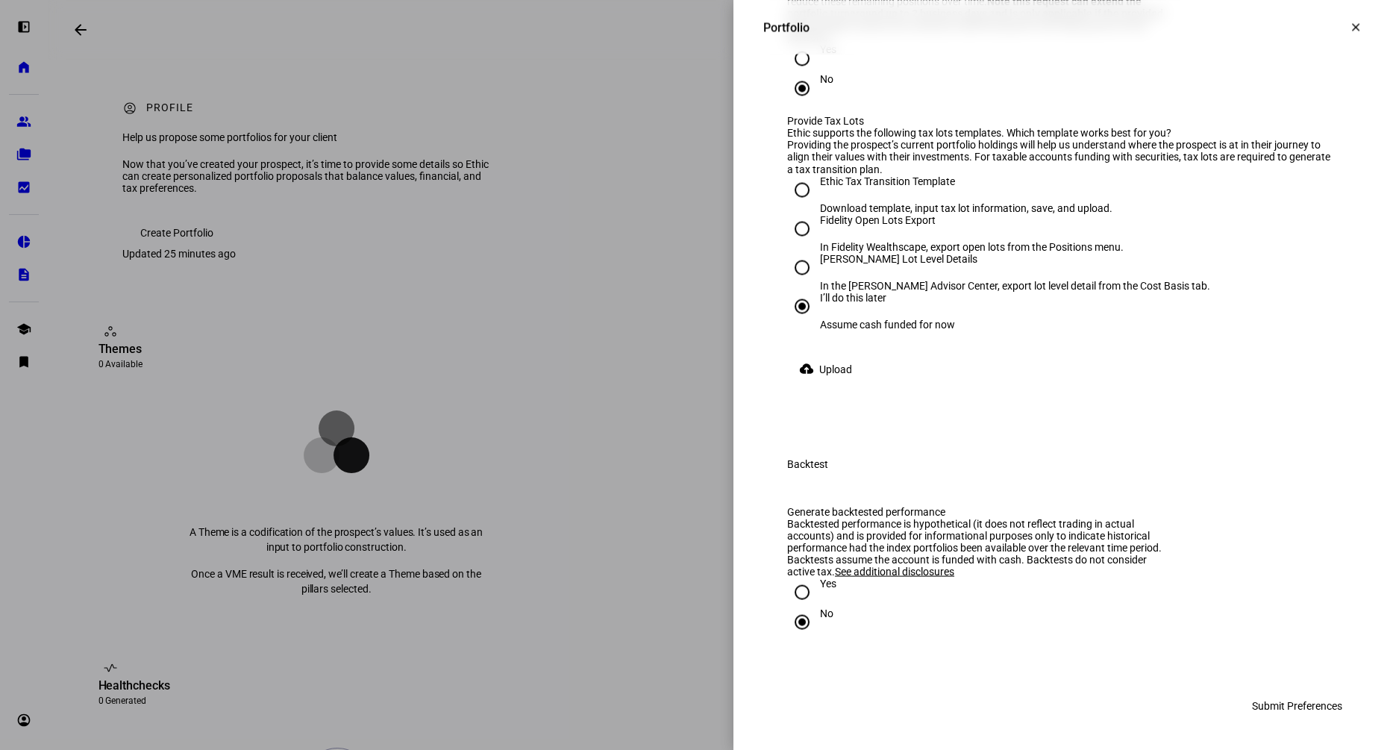
click at [1310, 704] on span "Submit Preferences" at bounding box center [1297, 705] width 90 height 30
